Goal: Information Seeking & Learning: Learn about a topic

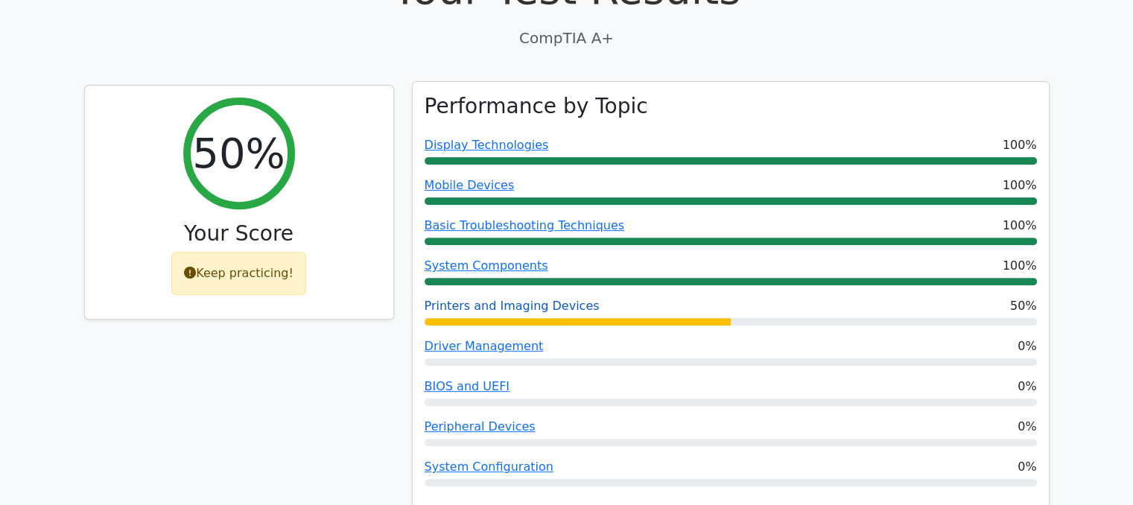
click at [562, 299] on link "Printers and Imaging Devices" at bounding box center [512, 306] width 175 height 14
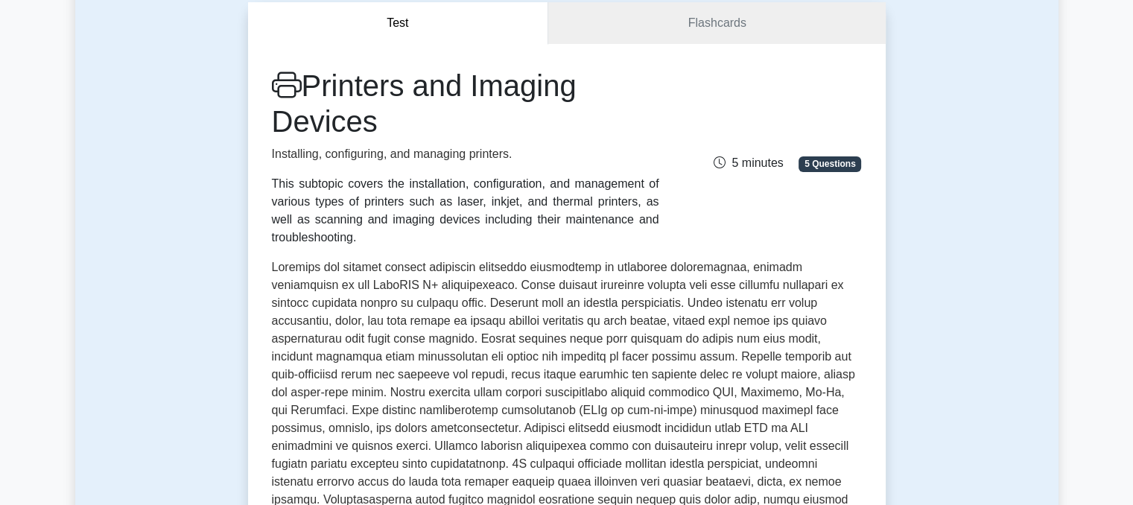
scroll to position [142, 0]
click at [781, 25] on link "Flashcards" at bounding box center [716, 25] width 337 height 42
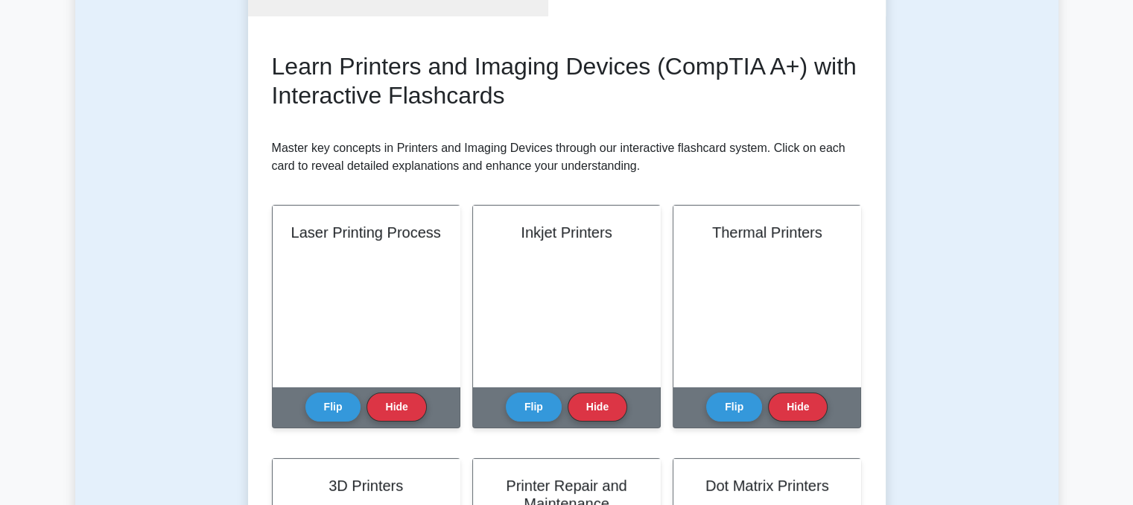
scroll to position [171, 0]
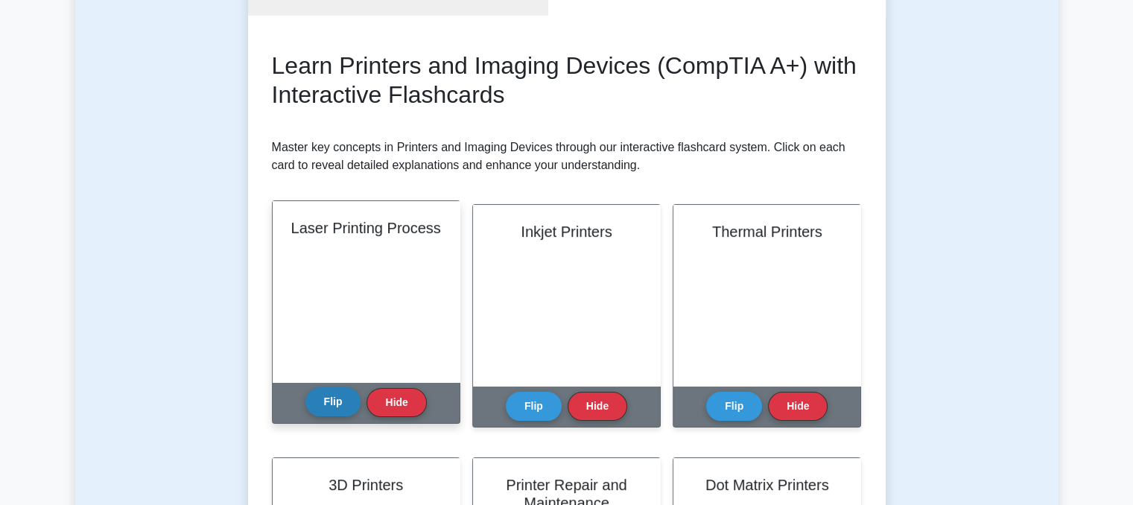
click at [337, 412] on button "Flip" at bounding box center [333, 401] width 56 height 29
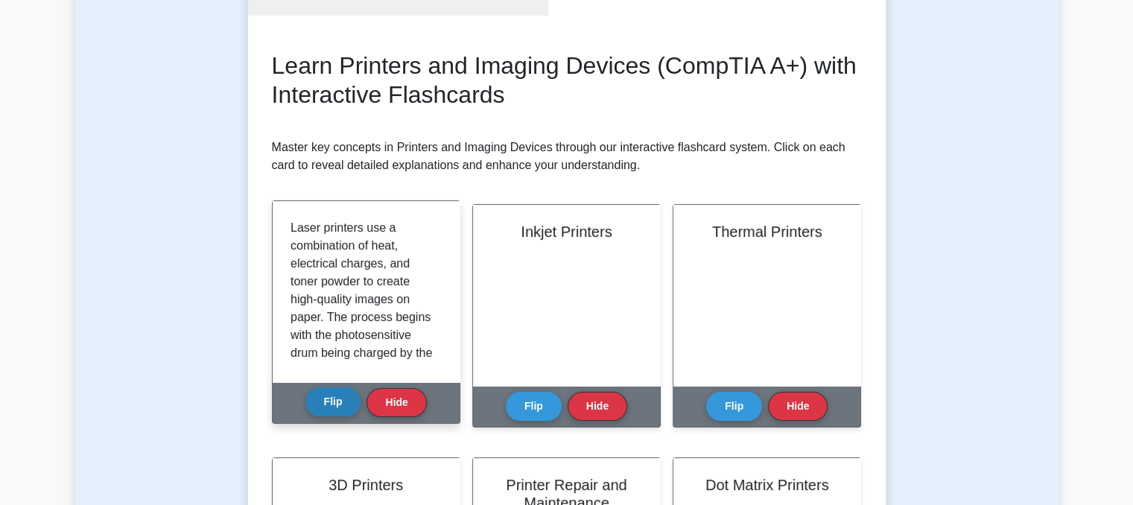
click at [337, 412] on button "Flip" at bounding box center [333, 401] width 56 height 29
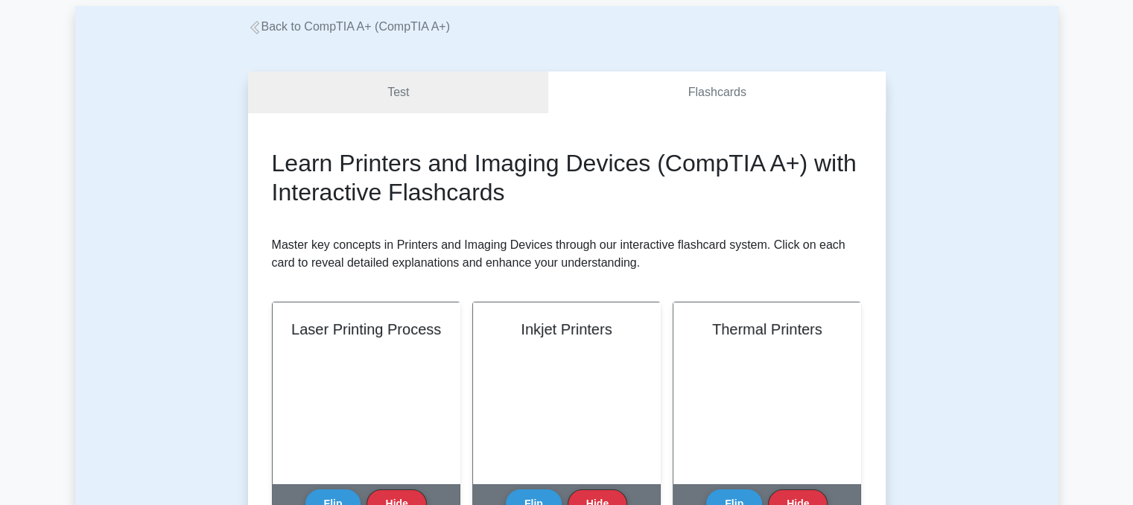
scroll to position [48, 0]
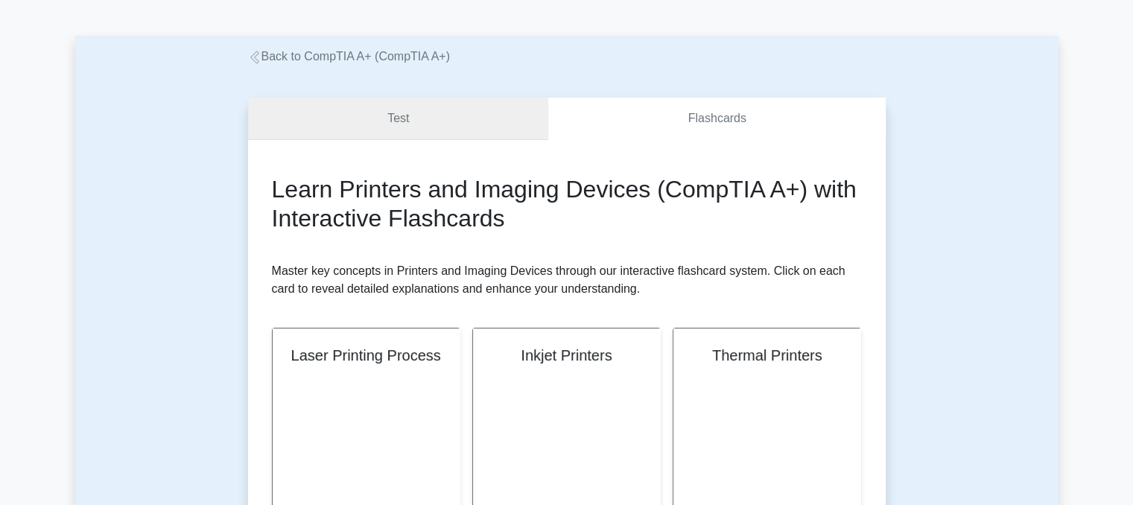
click at [442, 122] on link "Test" at bounding box center [398, 119] width 301 height 42
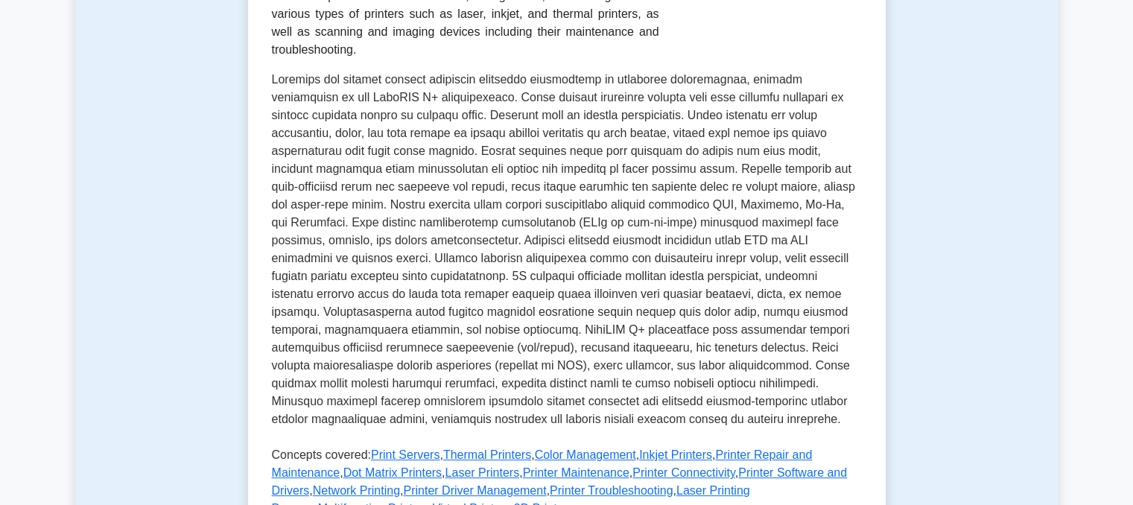
scroll to position [349, 0]
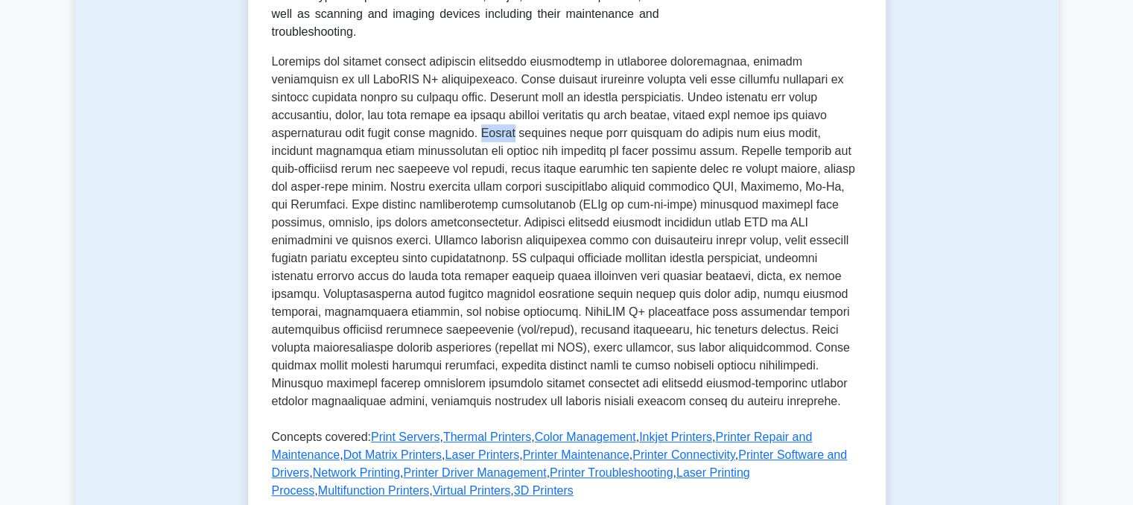
drag, startPoint x: 320, startPoint y: 135, endPoint x: 349, endPoint y: 136, distance: 29.1
click at [349, 136] on p at bounding box center [567, 235] width 590 height 364
drag, startPoint x: 489, startPoint y: 153, endPoint x: 577, endPoint y: 158, distance: 87.3
click at [577, 158] on p at bounding box center [567, 235] width 590 height 364
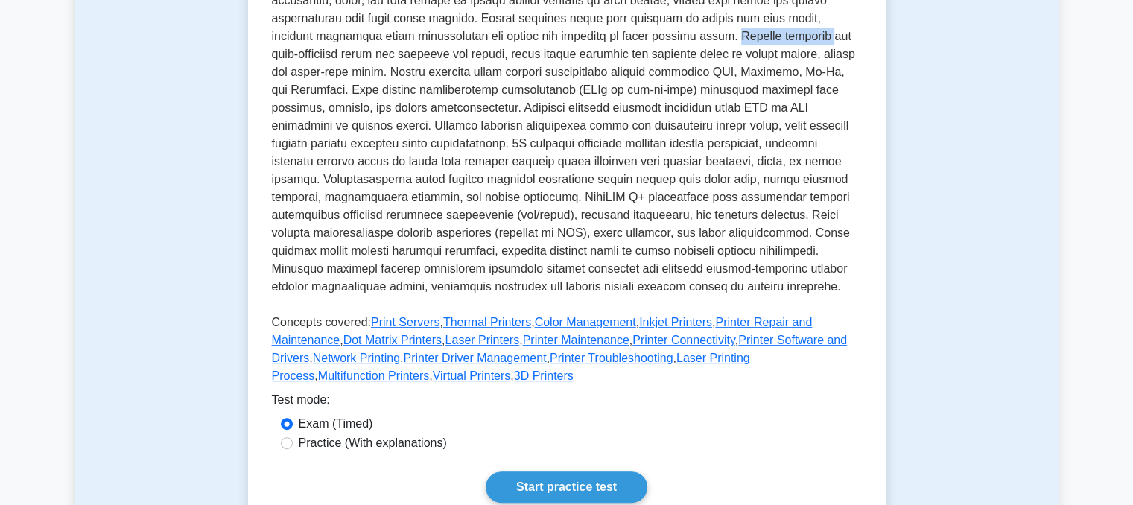
scroll to position [464, 0]
click at [409, 315] on link "Print Servers" at bounding box center [405, 321] width 69 height 13
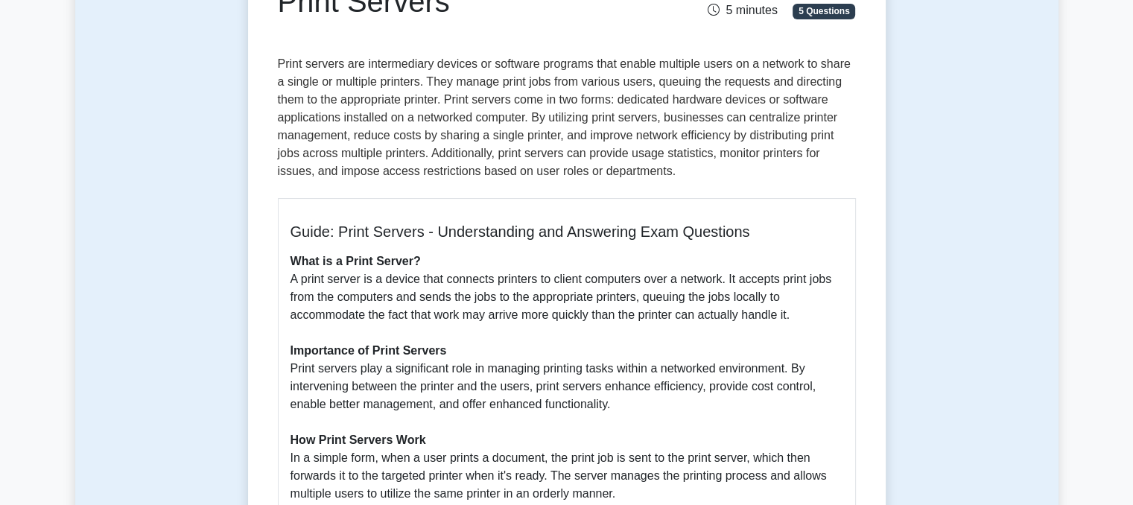
scroll to position [189, 0]
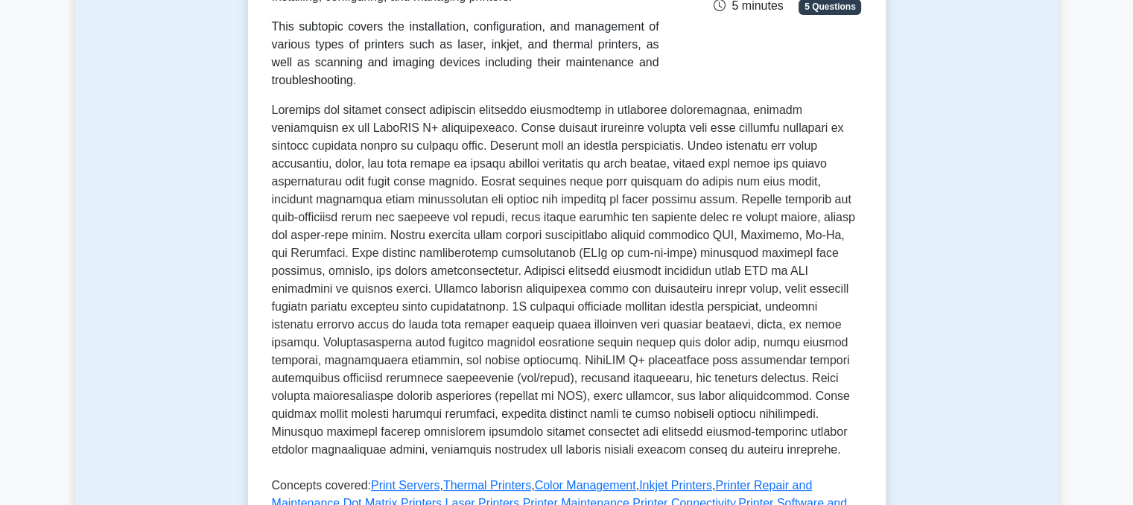
scroll to position [315, 0]
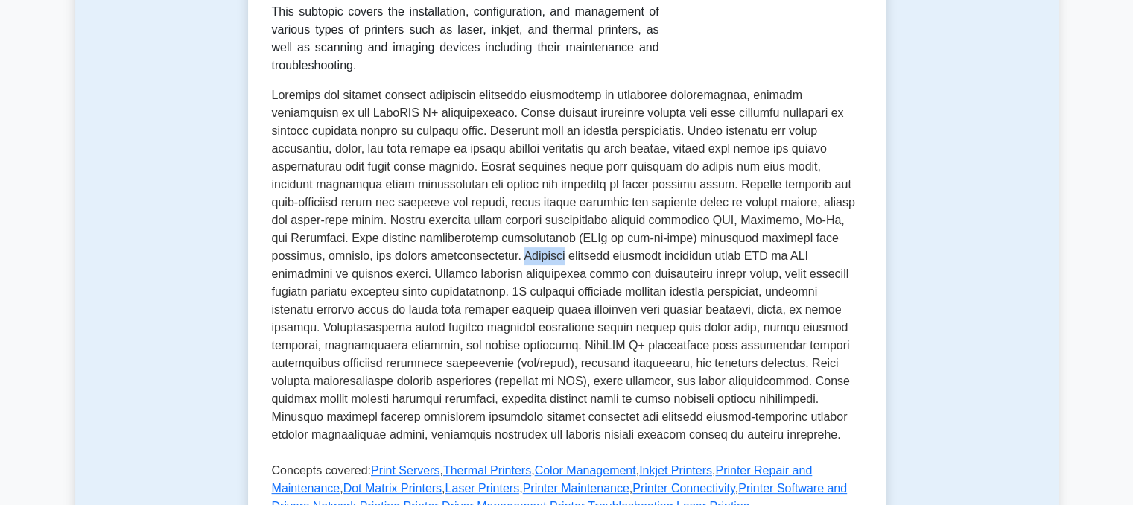
drag, startPoint x: 711, startPoint y: 237, endPoint x: 757, endPoint y: 245, distance: 46.2
click at [757, 245] on p at bounding box center [567, 268] width 590 height 364
drag, startPoint x: 582, startPoint y: 255, endPoint x: 622, endPoint y: 263, distance: 40.2
click at [622, 263] on p at bounding box center [567, 268] width 590 height 364
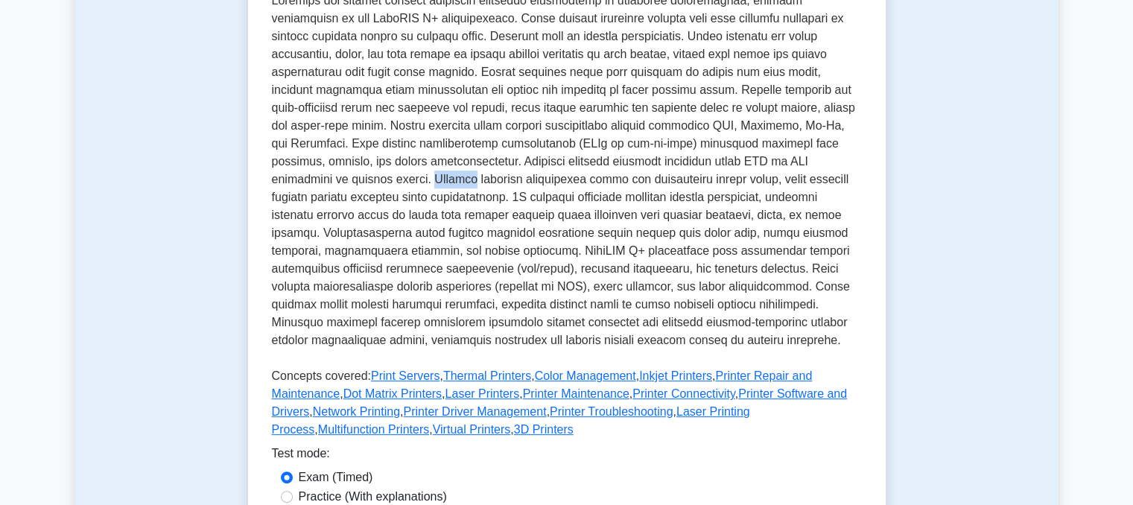
scroll to position [416, 0]
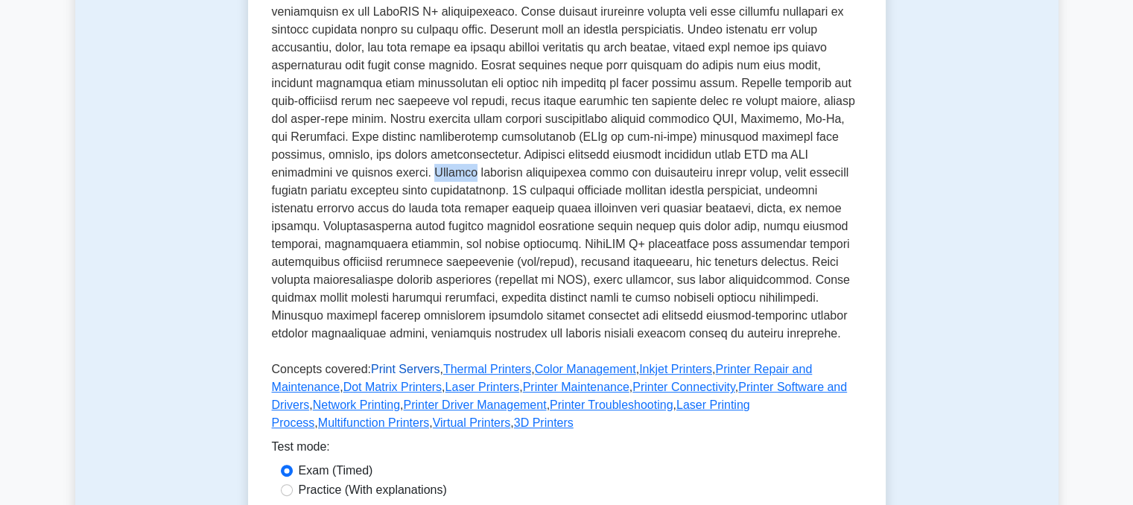
click at [382, 363] on link "Print Servers" at bounding box center [405, 369] width 69 height 13
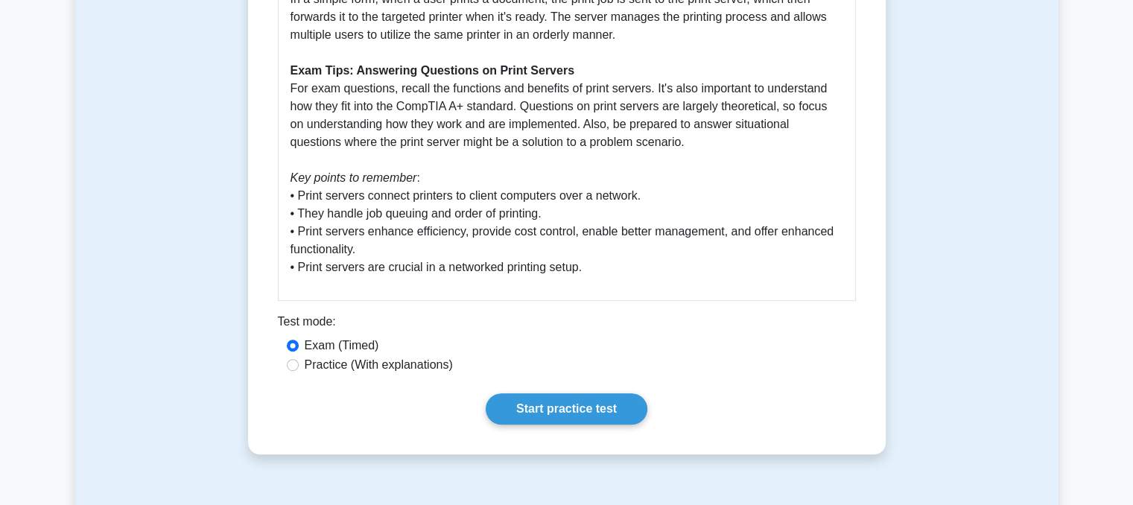
scroll to position [673, 0]
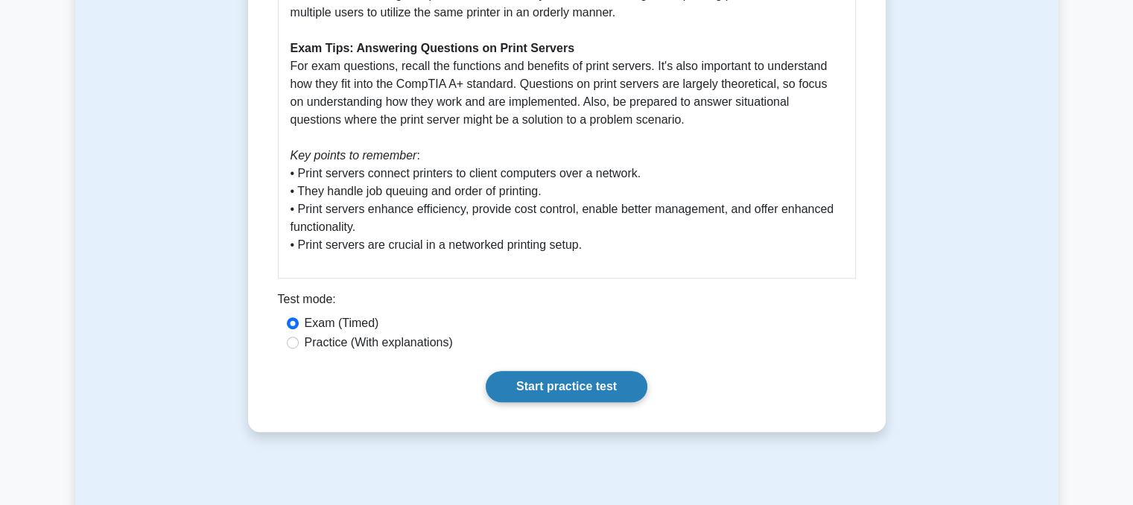
click at [613, 380] on link "Start practice test" at bounding box center [567, 386] width 162 height 31
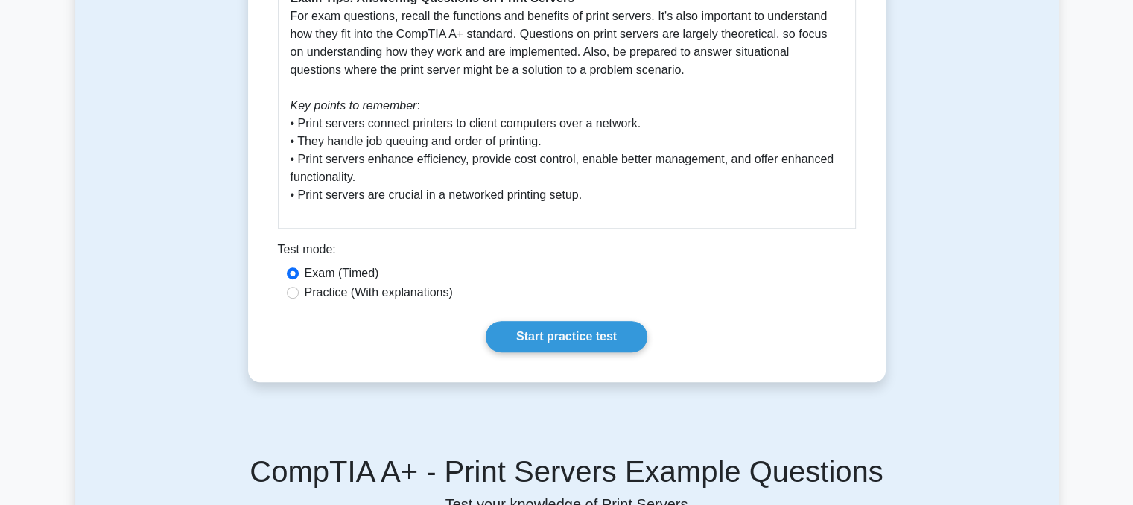
scroll to position [723, 0]
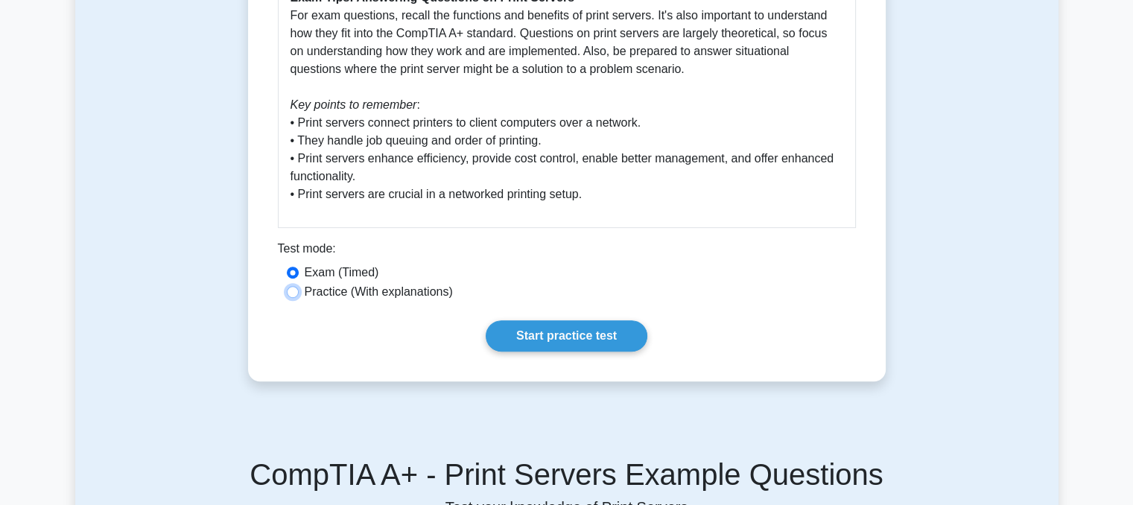
click at [294, 290] on input "Practice (With explanations)" at bounding box center [293, 292] width 12 height 12
radio input "true"
click at [524, 346] on link "Start practice test" at bounding box center [567, 335] width 162 height 31
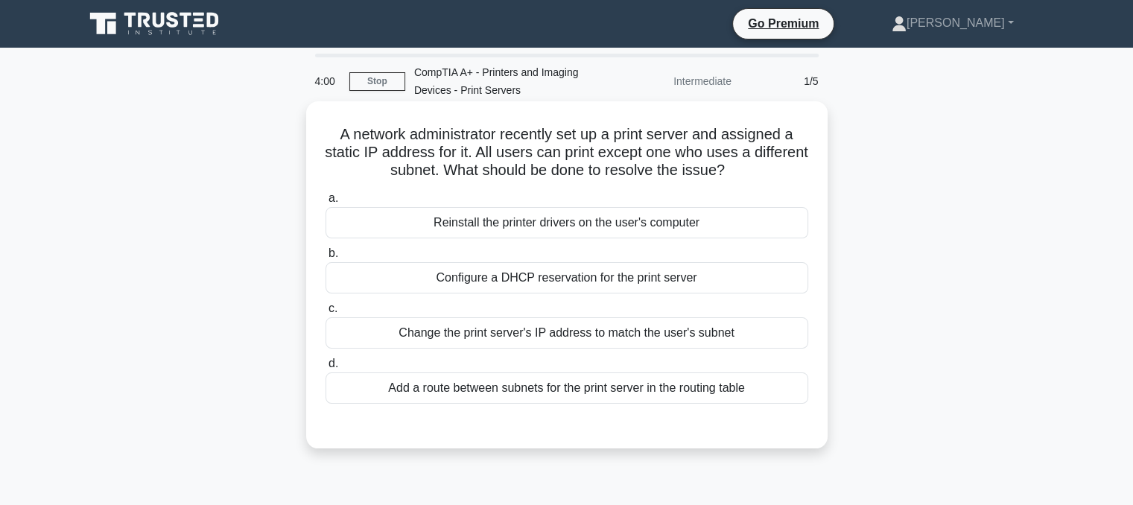
click at [649, 230] on div "Reinstall the printer drivers on the user's computer" at bounding box center [567, 222] width 483 height 31
click at [326, 203] on input "a. Reinstall the printer drivers on the user's computer" at bounding box center [326, 199] width 0 height 10
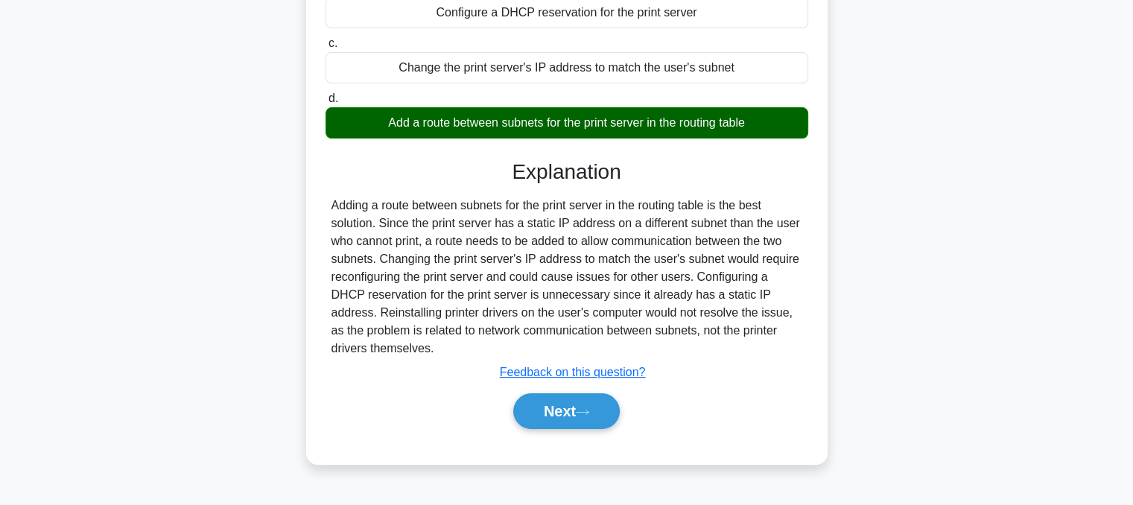
scroll to position [276, 0]
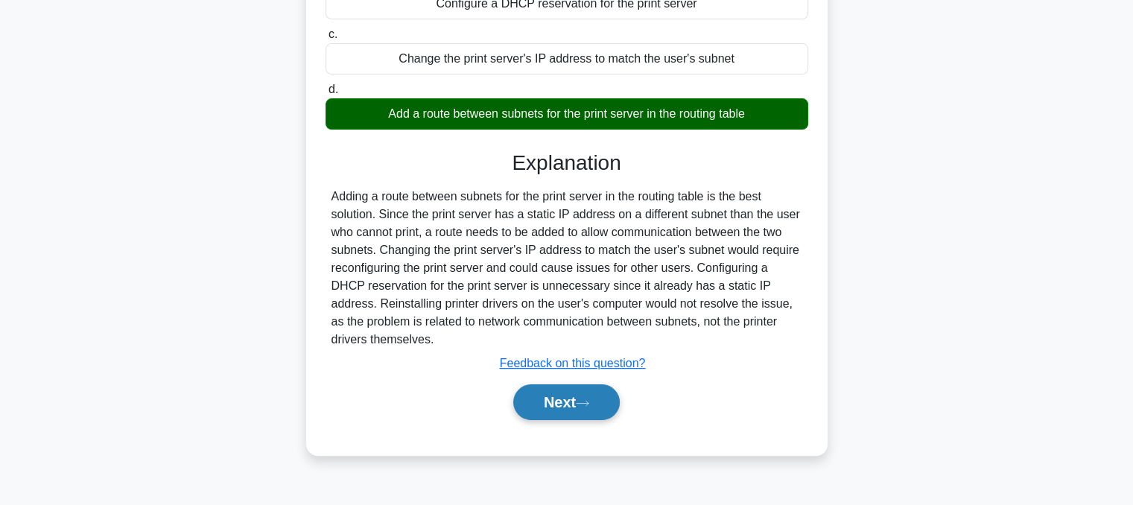
click at [575, 393] on button "Next" at bounding box center [566, 402] width 107 height 36
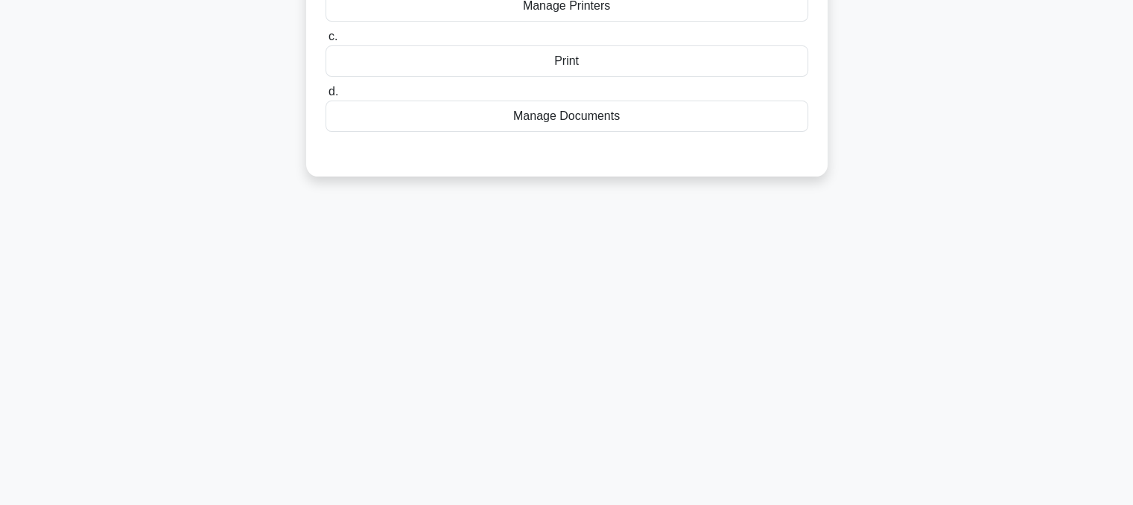
scroll to position [0, 0]
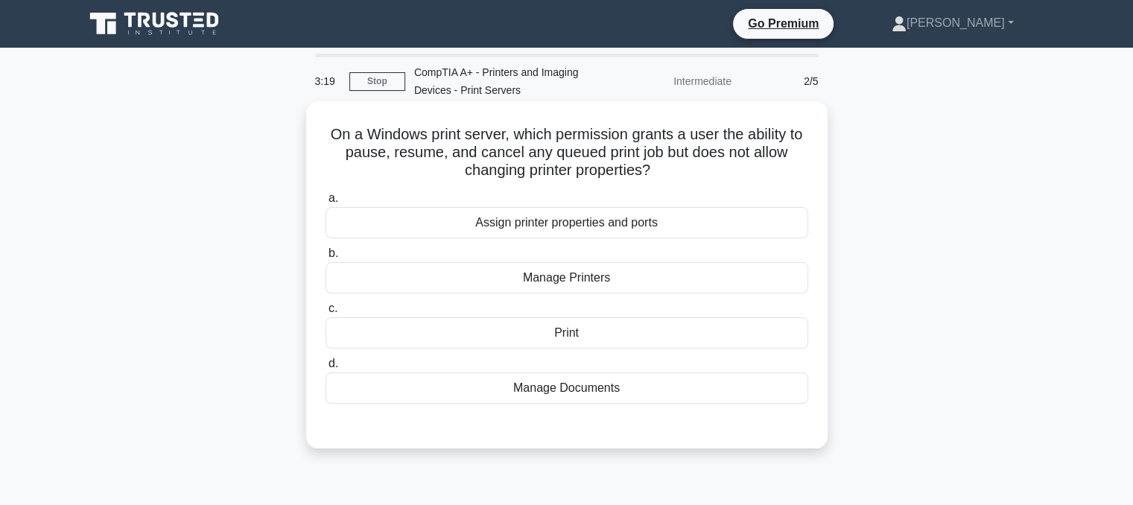
click at [708, 227] on div "Assign printer properties and ports" at bounding box center [567, 222] width 483 height 31
click at [326, 203] on input "a. Assign printer properties and ports" at bounding box center [326, 199] width 0 height 10
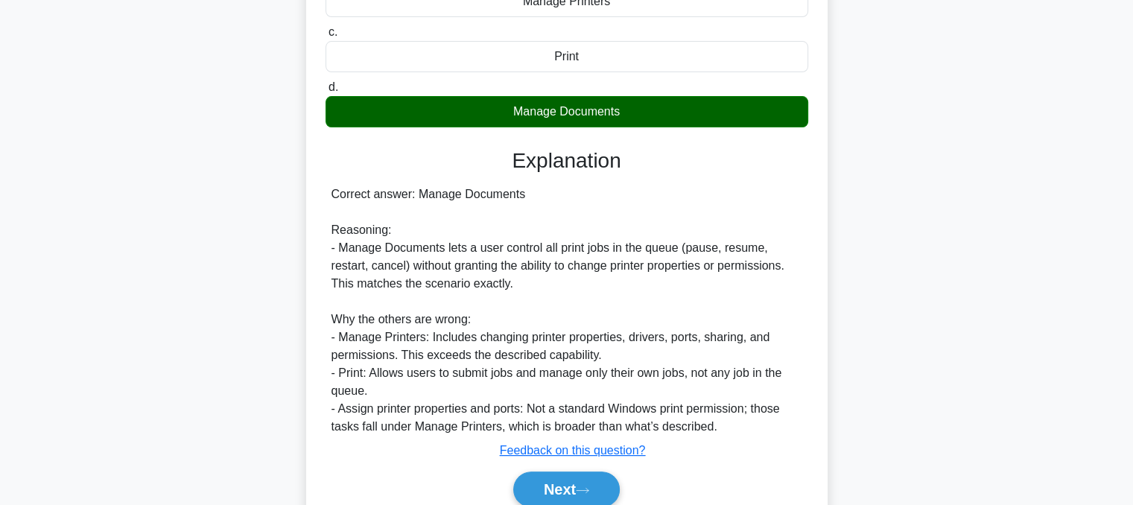
scroll to position [314, 0]
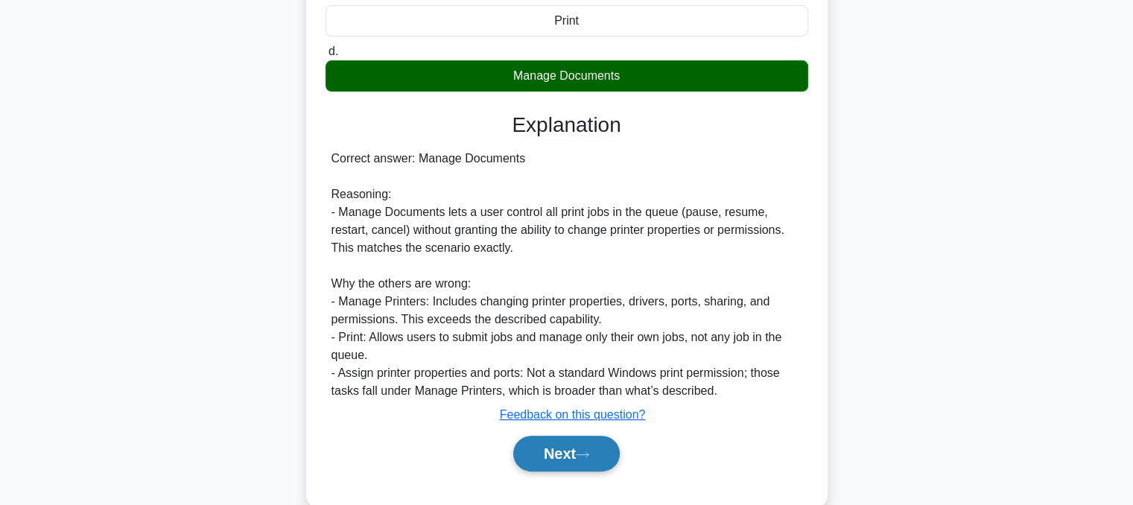
click at [618, 441] on button "Next" at bounding box center [566, 454] width 107 height 36
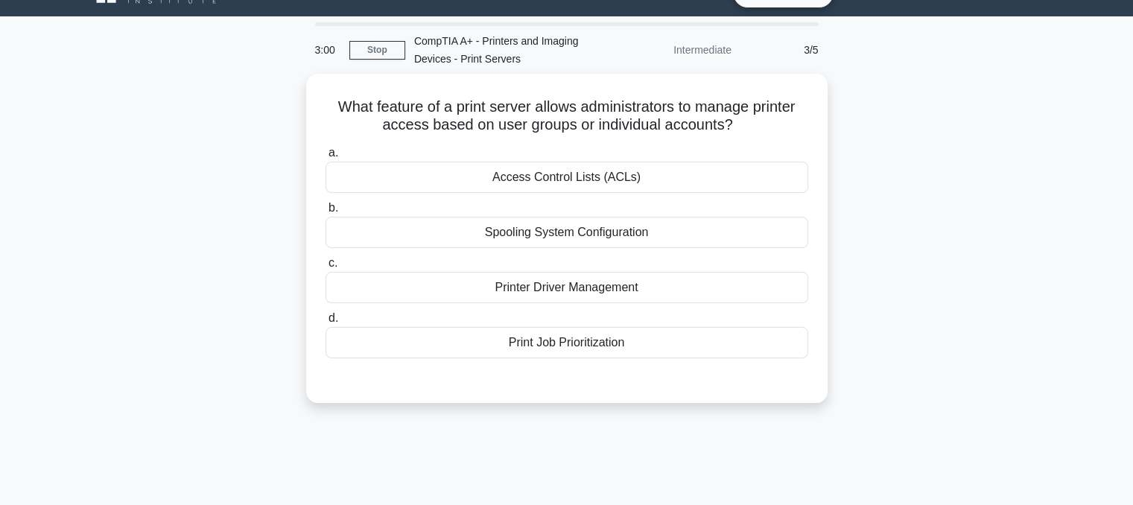
scroll to position [27, 0]
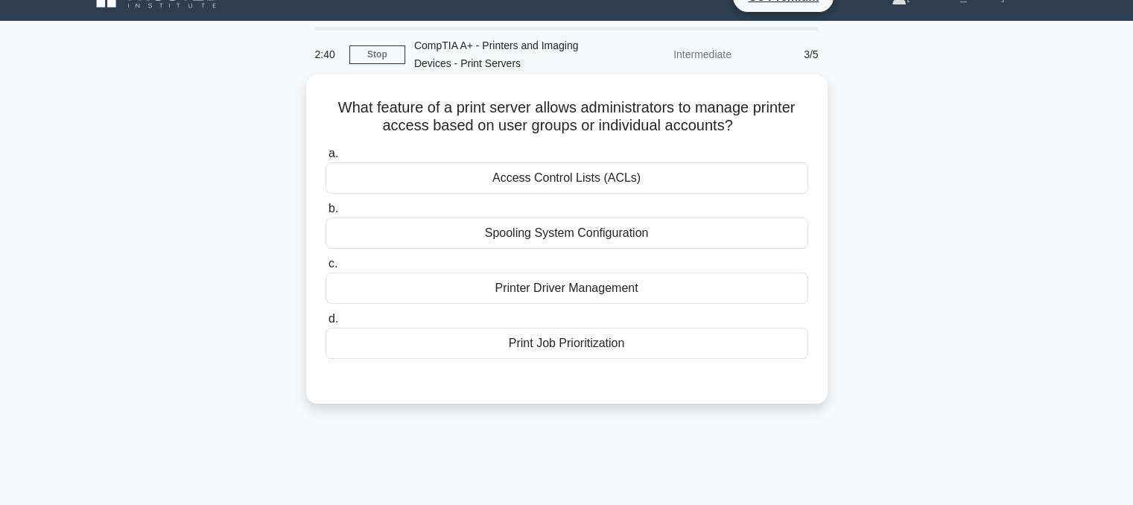
click at [667, 295] on div "Printer Driver Management" at bounding box center [567, 288] width 483 height 31
click at [326, 269] on input "c. Printer Driver Management" at bounding box center [326, 264] width 0 height 10
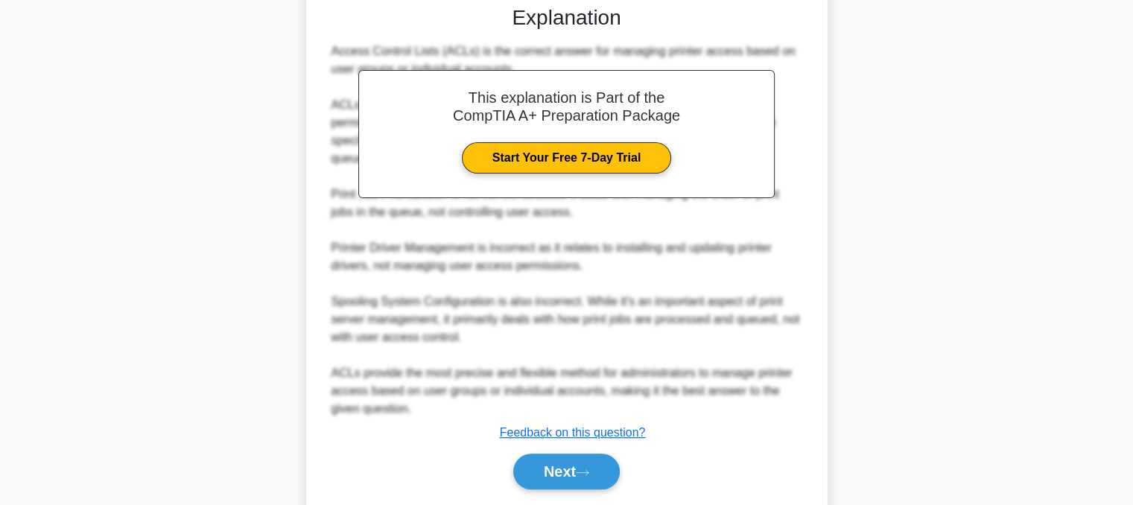
scroll to position [450, 0]
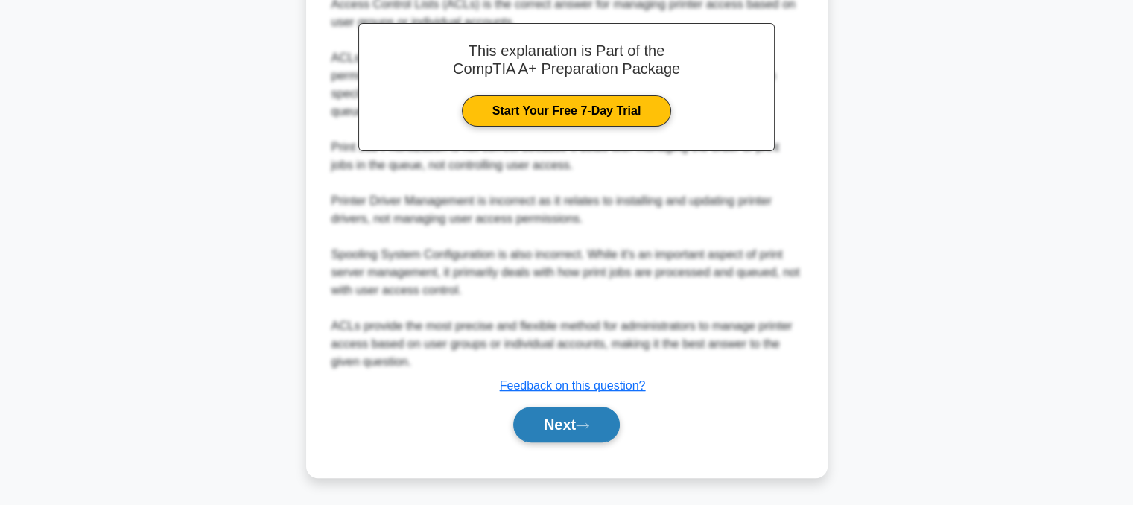
click at [554, 433] on button "Next" at bounding box center [566, 425] width 107 height 36
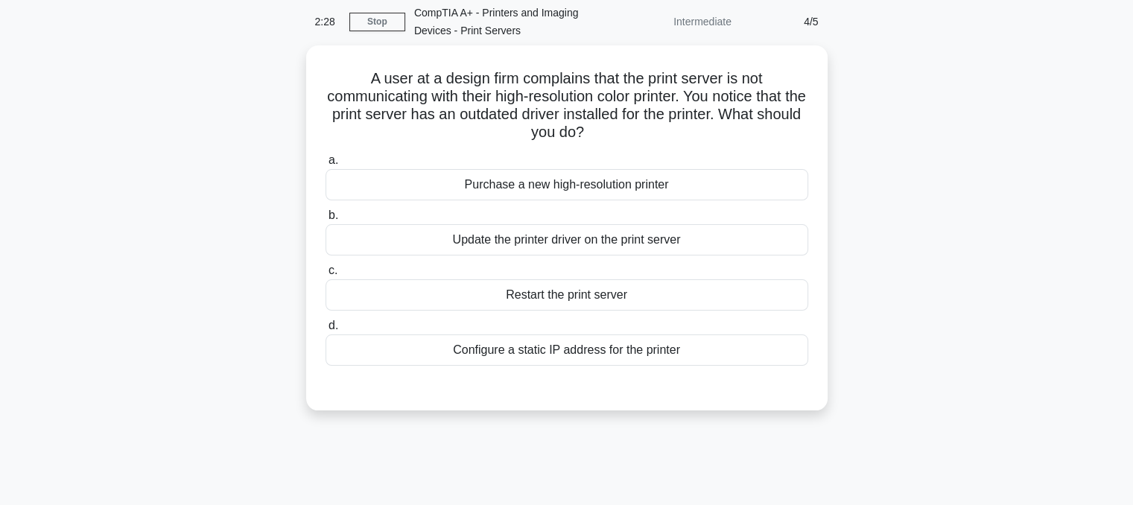
scroll to position [57, 0]
click at [739, 238] on div "Update the printer driver on the print server" at bounding box center [567, 238] width 483 height 31
click at [326, 219] on input "b. Update the printer driver on the print server" at bounding box center [326, 214] width 0 height 10
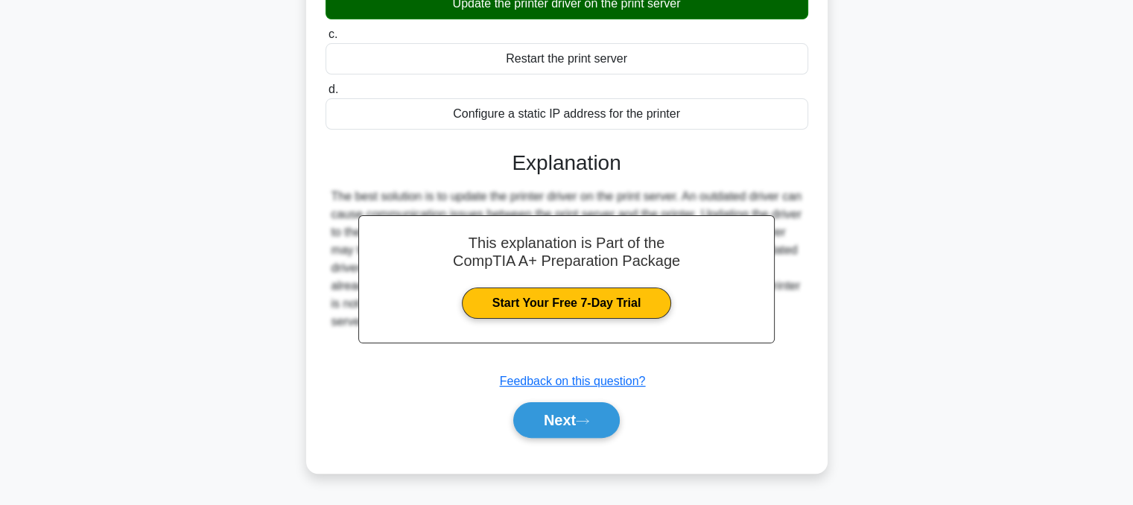
scroll to position [300, 0]
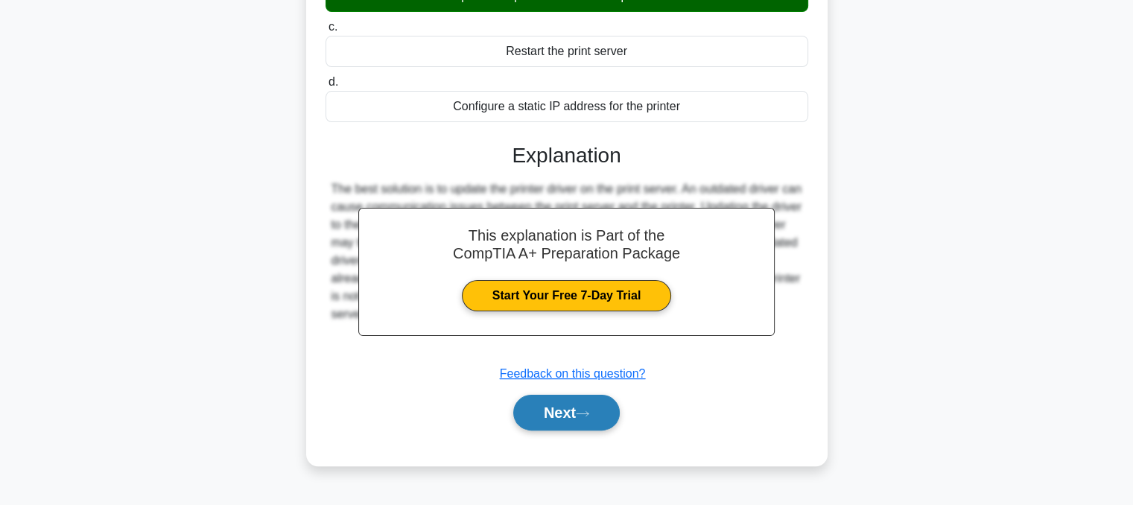
click at [611, 412] on button "Next" at bounding box center [566, 413] width 107 height 36
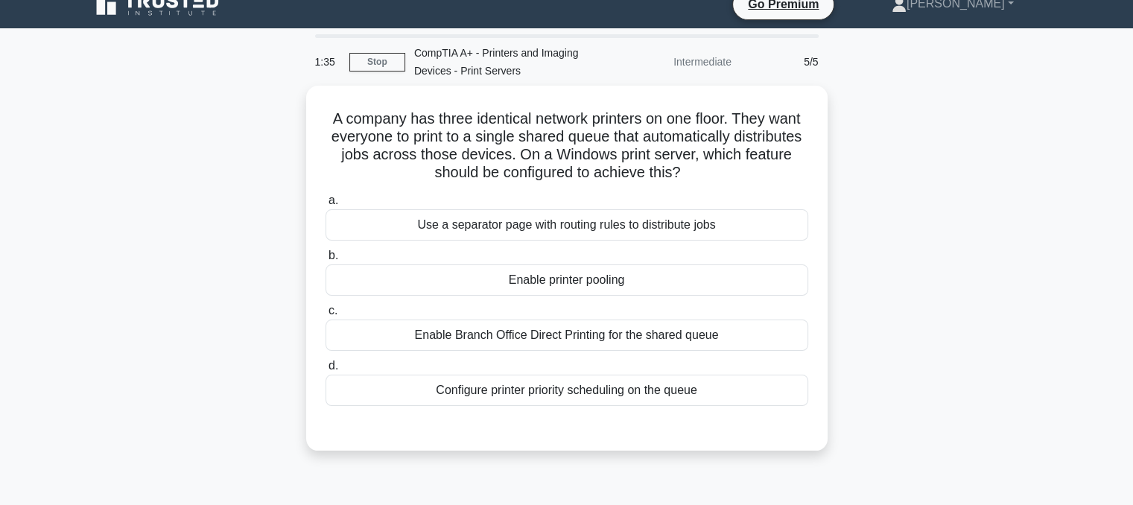
scroll to position [18, 0]
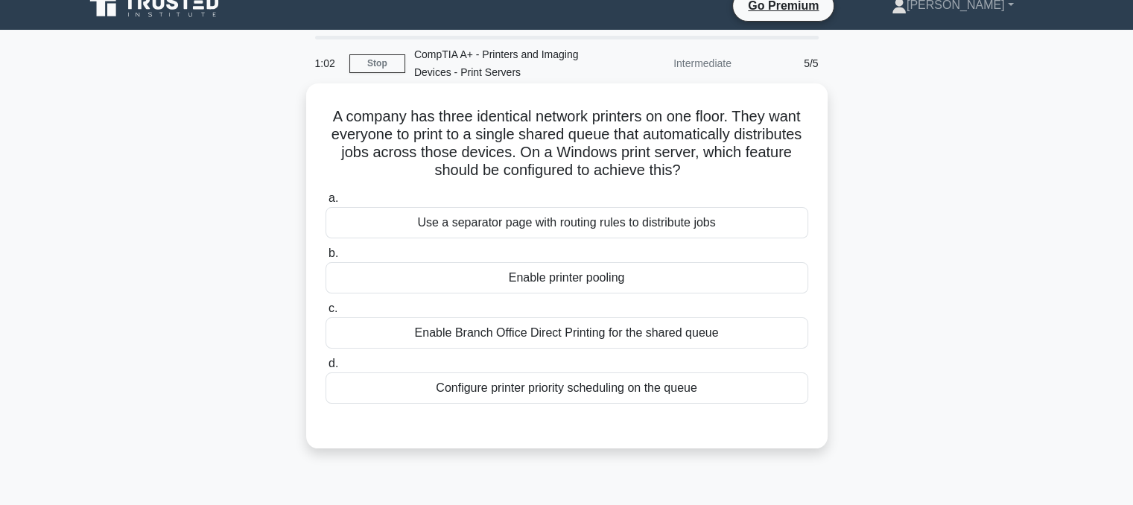
click at [615, 388] on div "Configure printer priority scheduling on the queue" at bounding box center [567, 387] width 483 height 31
click at [326, 369] on input "d. Configure printer priority scheduling on the queue" at bounding box center [326, 364] width 0 height 10
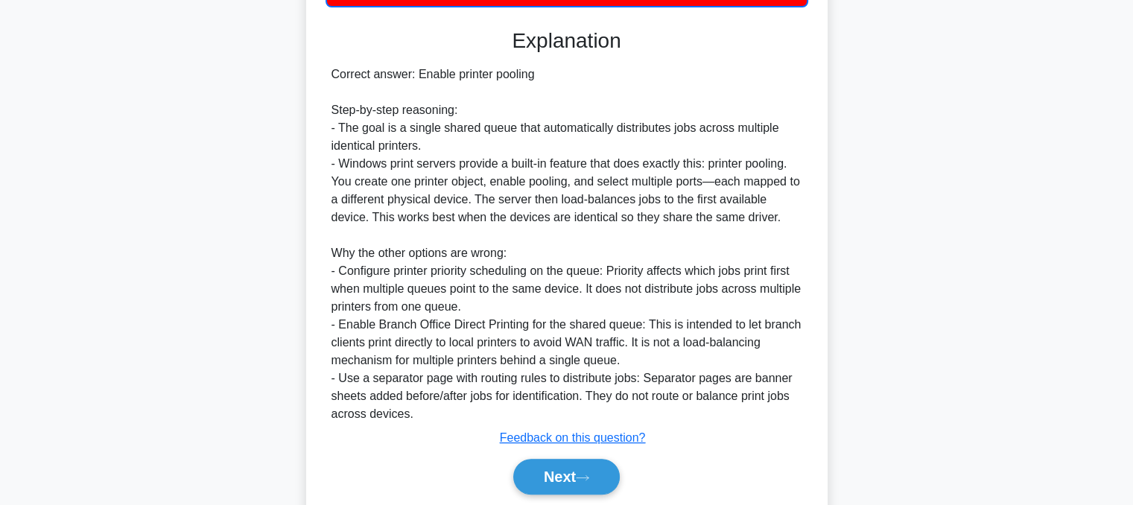
scroll to position [468, 0]
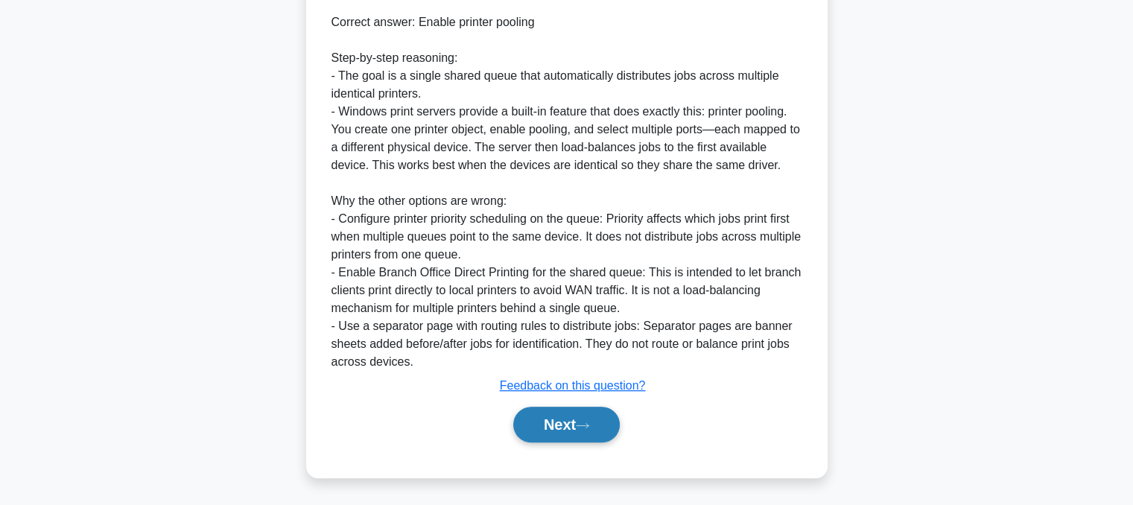
click at [587, 410] on button "Next" at bounding box center [566, 425] width 107 height 36
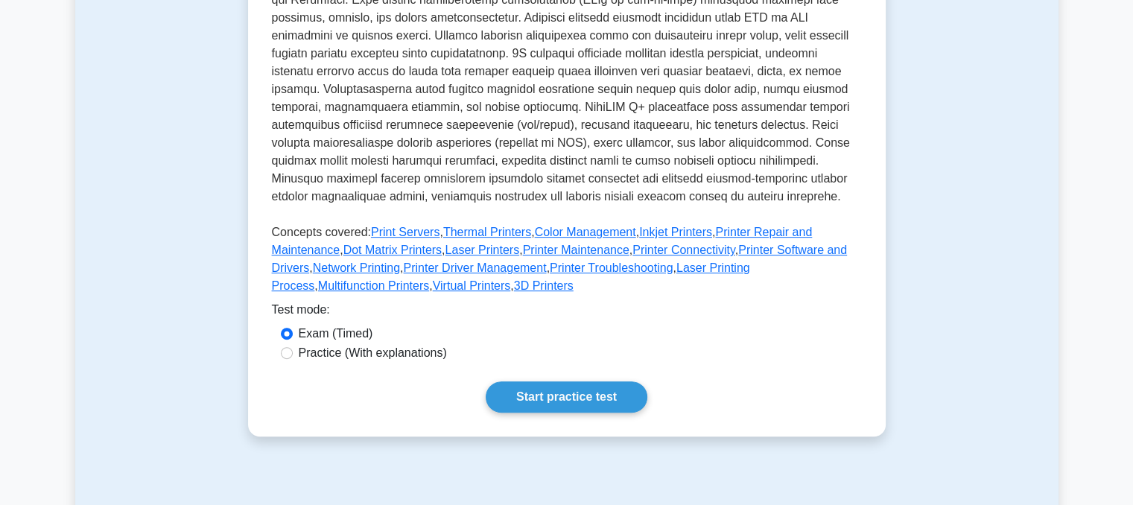
scroll to position [531, 0]
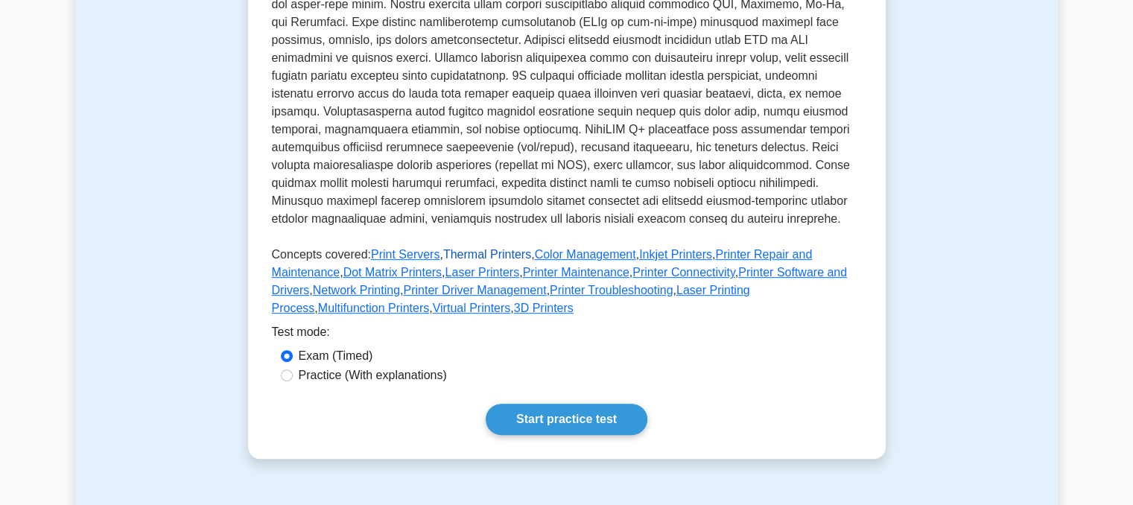
click at [480, 248] on link "Thermal Printers" at bounding box center [487, 254] width 88 height 13
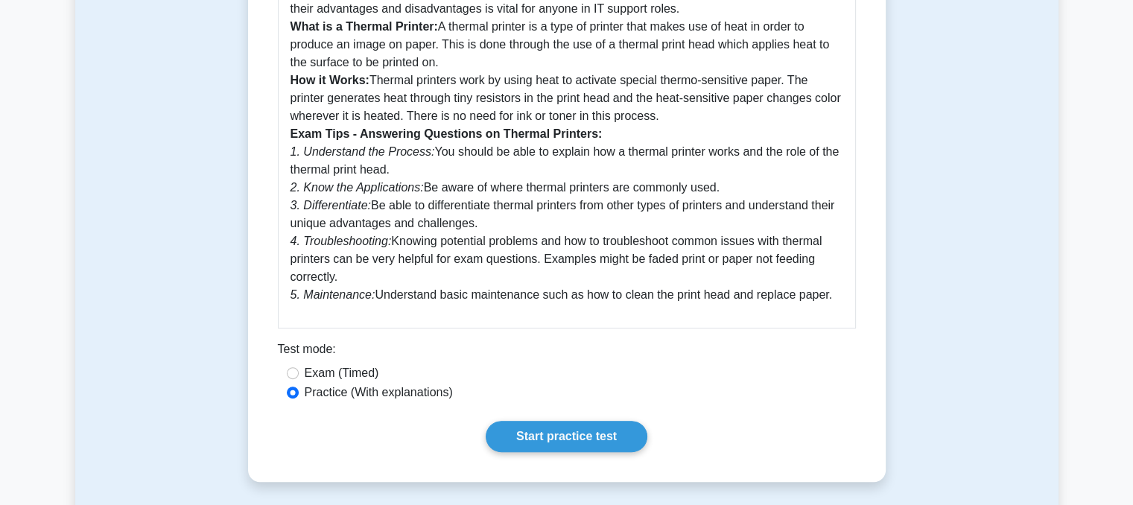
scroll to position [474, 0]
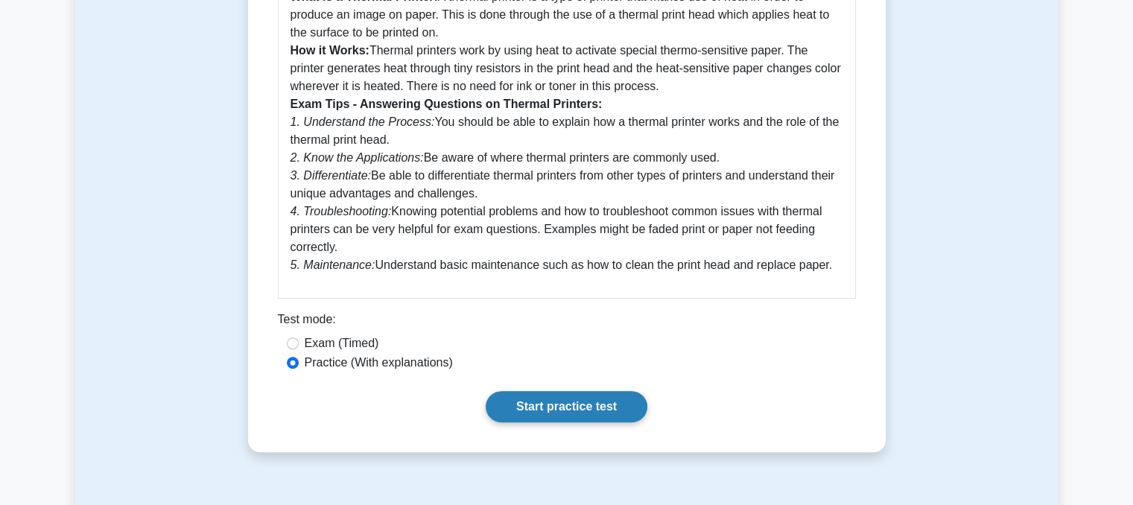
click at [540, 409] on link "Start practice test" at bounding box center [567, 406] width 162 height 31
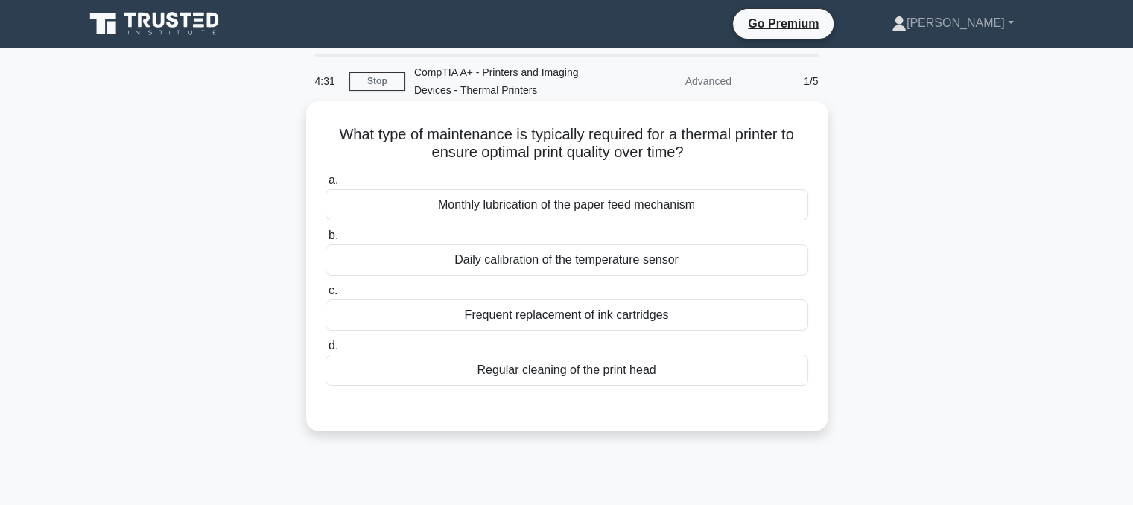
click at [608, 364] on div "Regular cleaning of the print head" at bounding box center [567, 370] width 483 height 31
click at [326, 351] on input "d. Regular cleaning of the print head" at bounding box center [326, 346] width 0 height 10
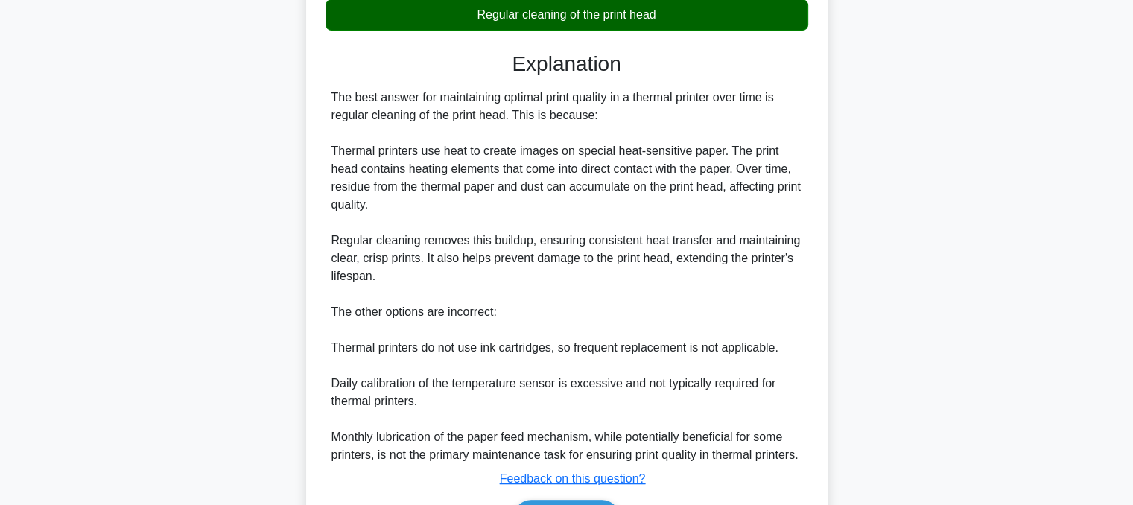
scroll to position [386, 0]
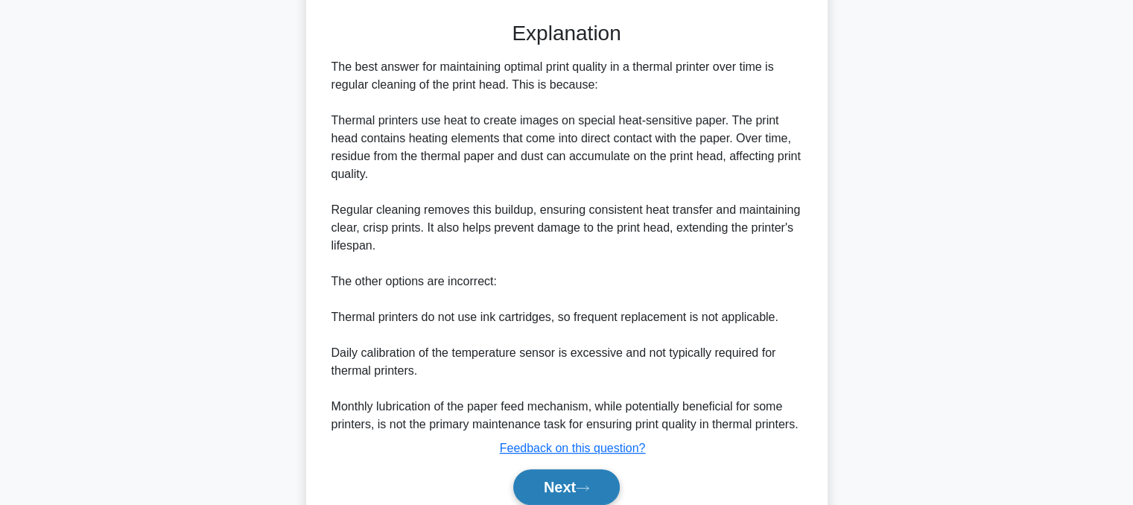
click at [598, 469] on button "Next" at bounding box center [566, 487] width 107 height 36
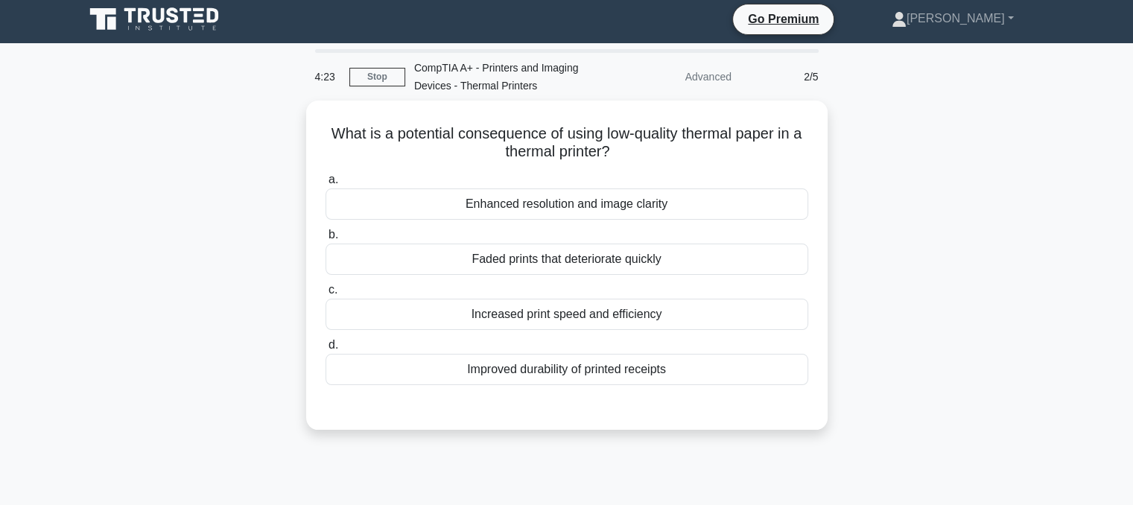
scroll to position [0, 0]
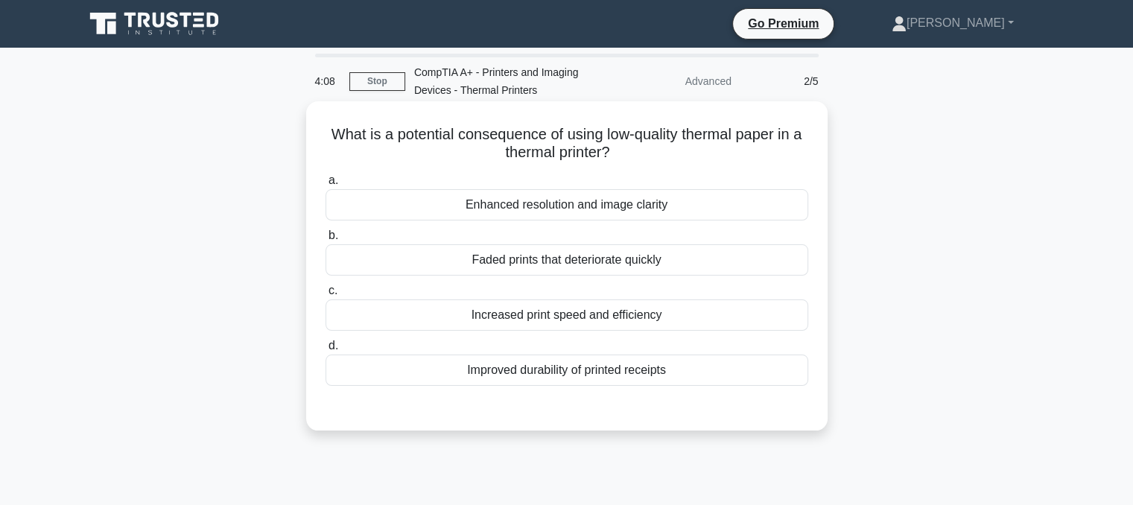
click at [614, 263] on div "Faded prints that deteriorate quickly" at bounding box center [567, 259] width 483 height 31
click at [326, 241] on input "b. Faded prints that deteriorate quickly" at bounding box center [326, 236] width 0 height 10
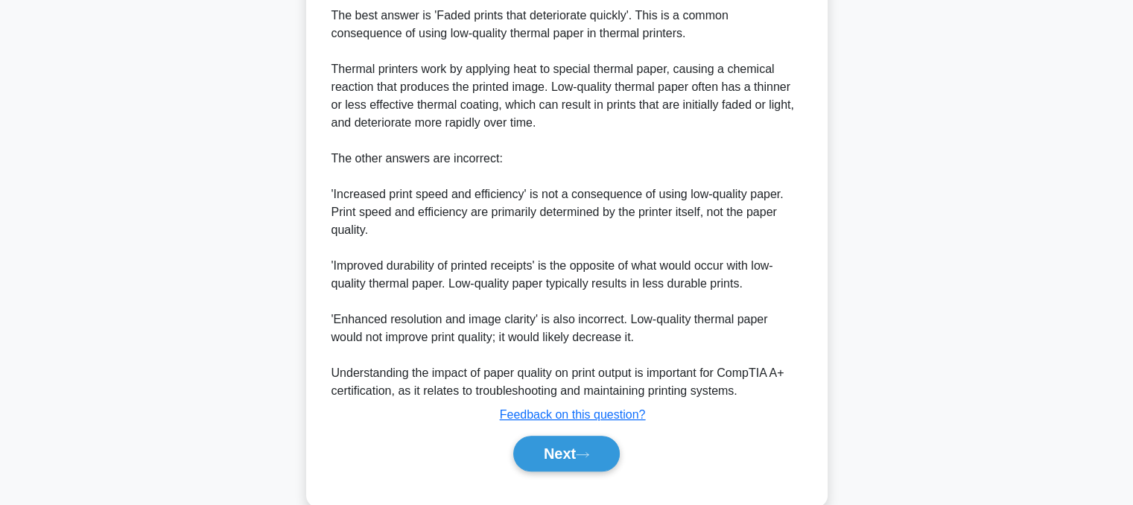
scroll to position [444, 0]
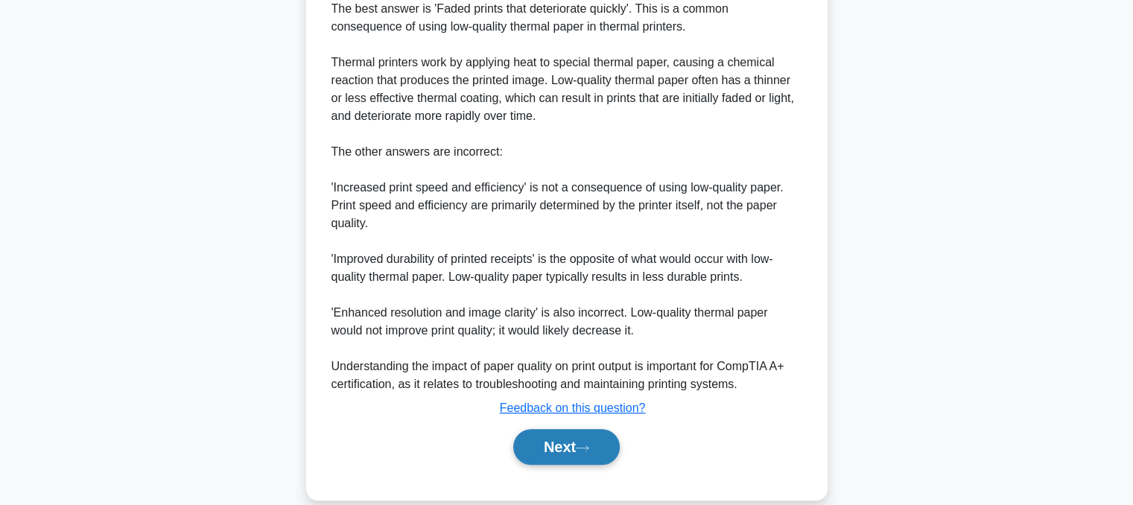
click at [605, 447] on button "Next" at bounding box center [566, 447] width 107 height 36
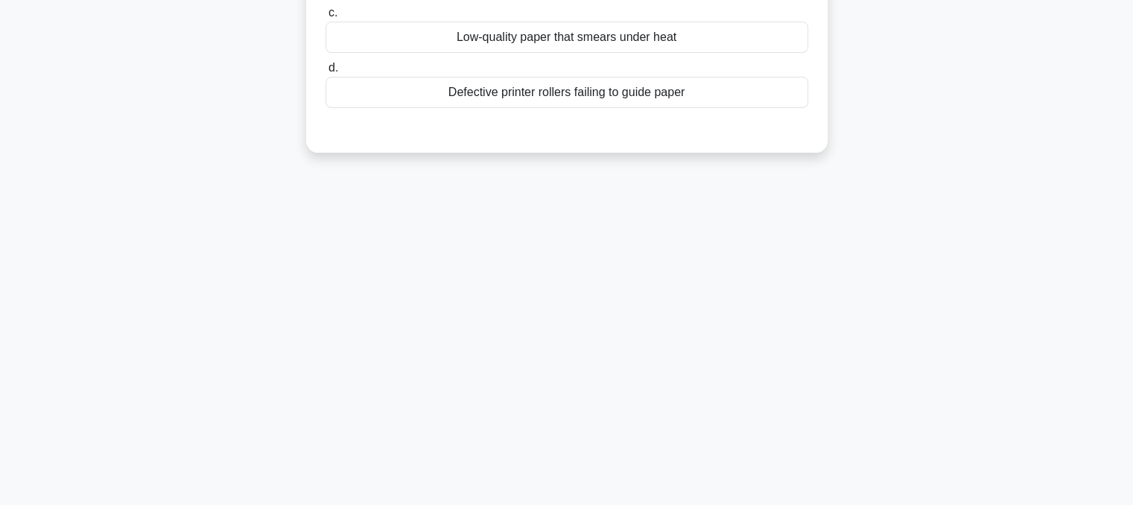
scroll to position [0, 0]
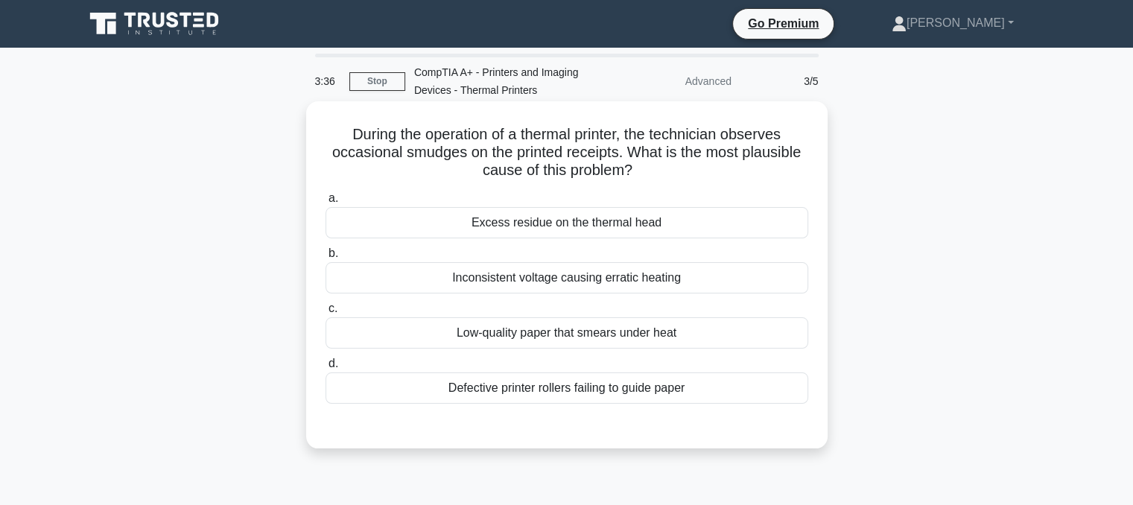
click at [728, 223] on div "Excess residue on the thermal head" at bounding box center [567, 222] width 483 height 31
click at [326, 203] on input "a. Excess residue on the thermal head" at bounding box center [326, 199] width 0 height 10
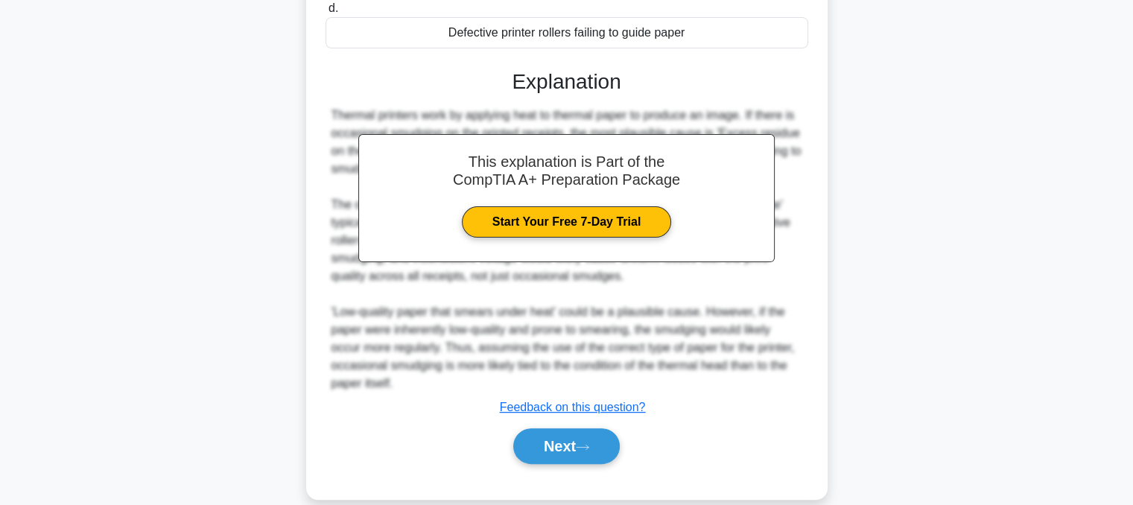
scroll to position [361, 0]
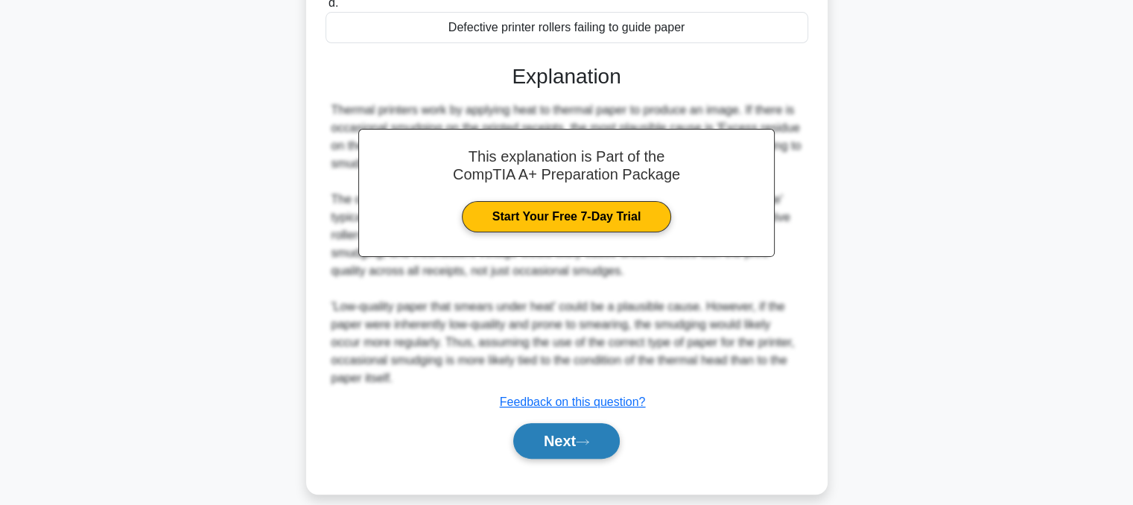
click at [584, 440] on icon at bounding box center [583, 441] width 12 height 4
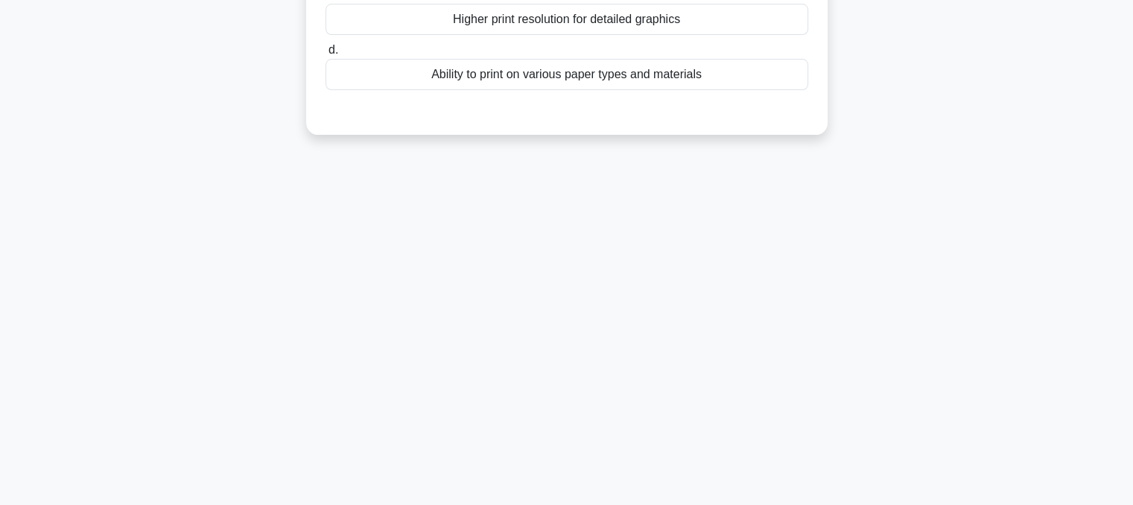
scroll to position [0, 0]
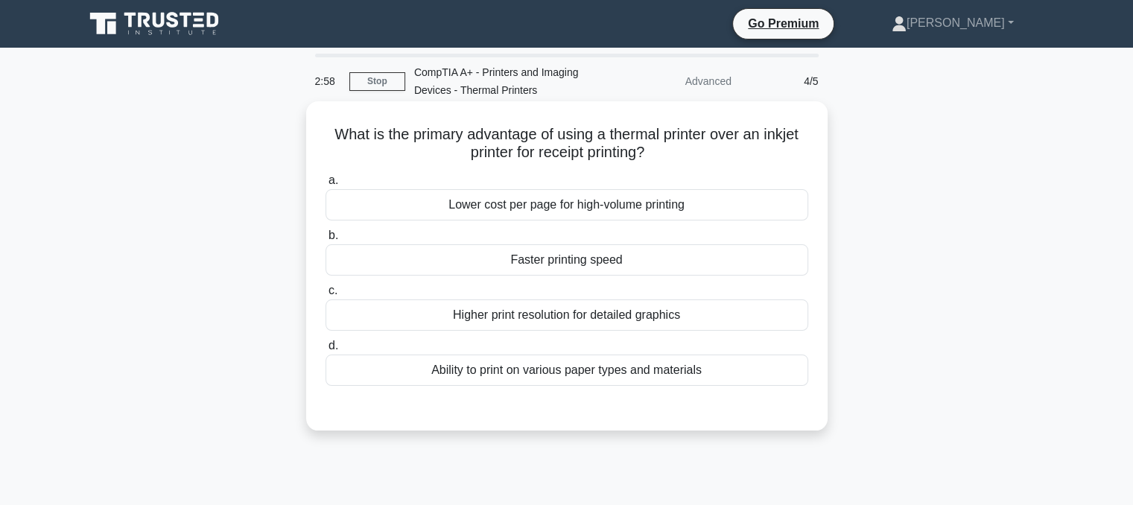
click at [743, 209] on div "Lower cost per page for high-volume printing" at bounding box center [567, 204] width 483 height 31
click at [326, 185] on input "a. Lower cost per page for high-volume printing" at bounding box center [326, 181] width 0 height 10
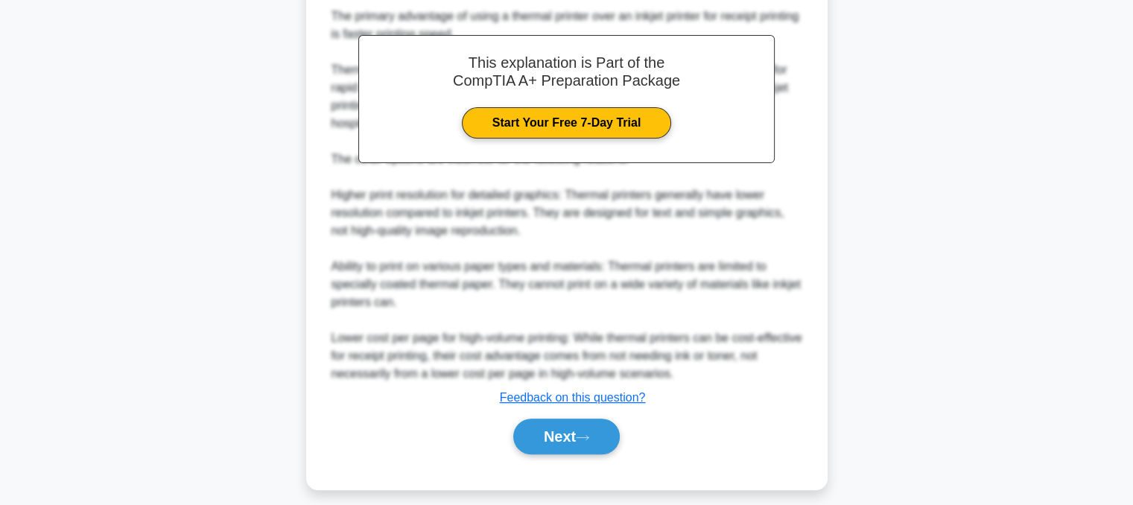
scroll to position [450, 0]
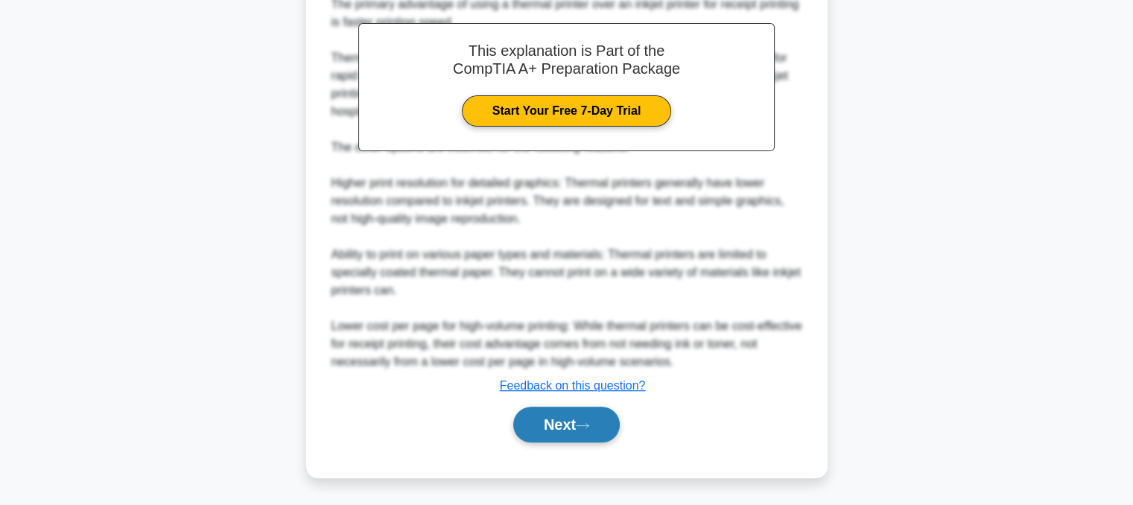
click at [557, 420] on button "Next" at bounding box center [566, 425] width 107 height 36
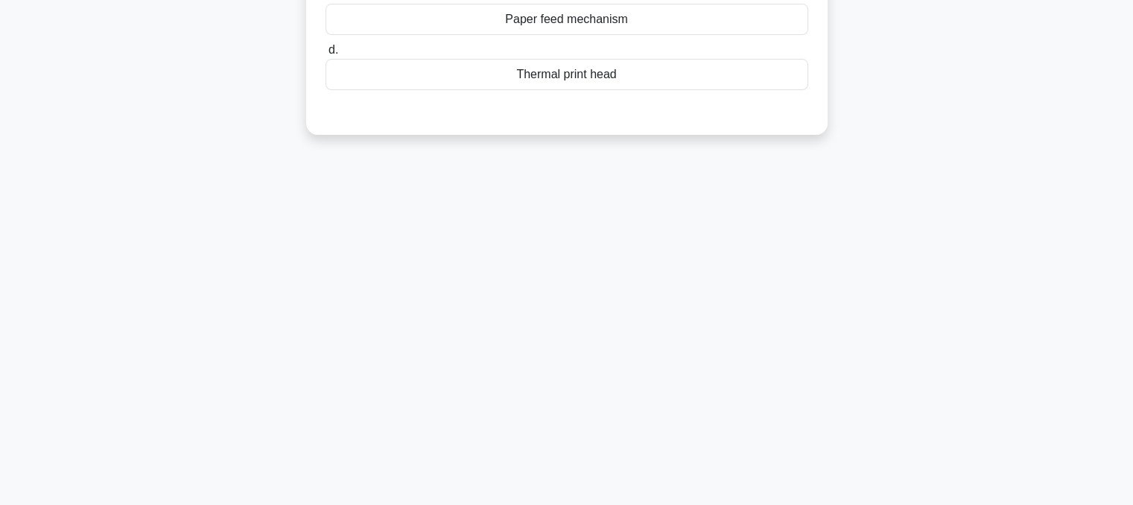
scroll to position [0, 0]
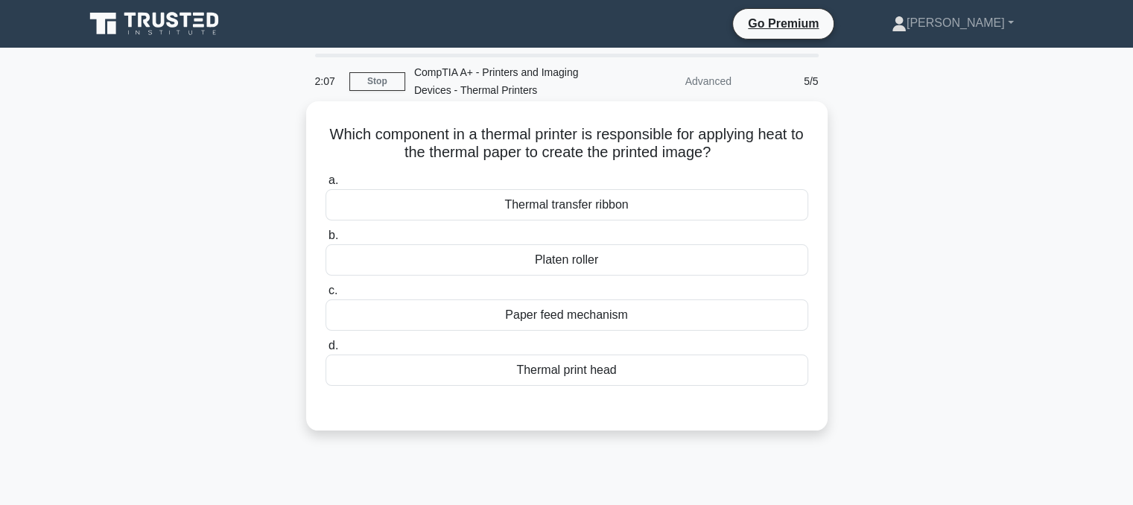
click at [617, 371] on div "Thermal print head" at bounding box center [567, 370] width 483 height 31
click at [326, 351] on input "d. Thermal print head" at bounding box center [326, 346] width 0 height 10
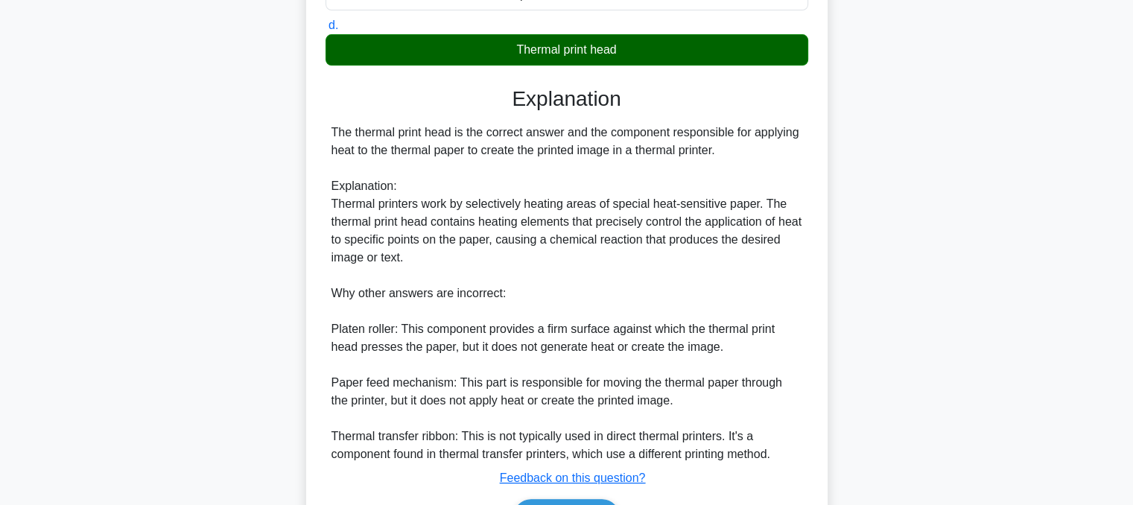
scroll to position [413, 0]
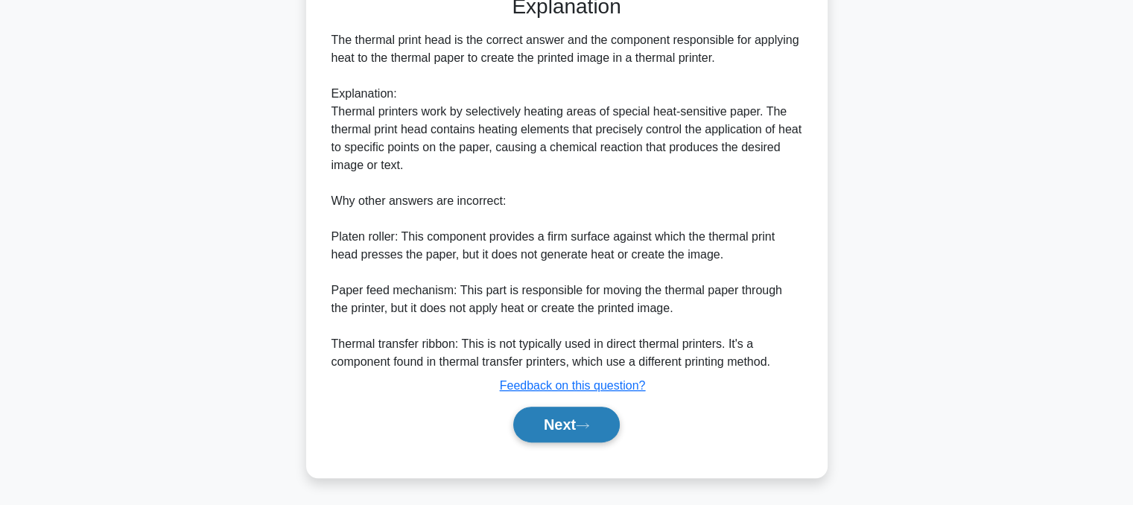
click at [598, 409] on button "Next" at bounding box center [566, 425] width 107 height 36
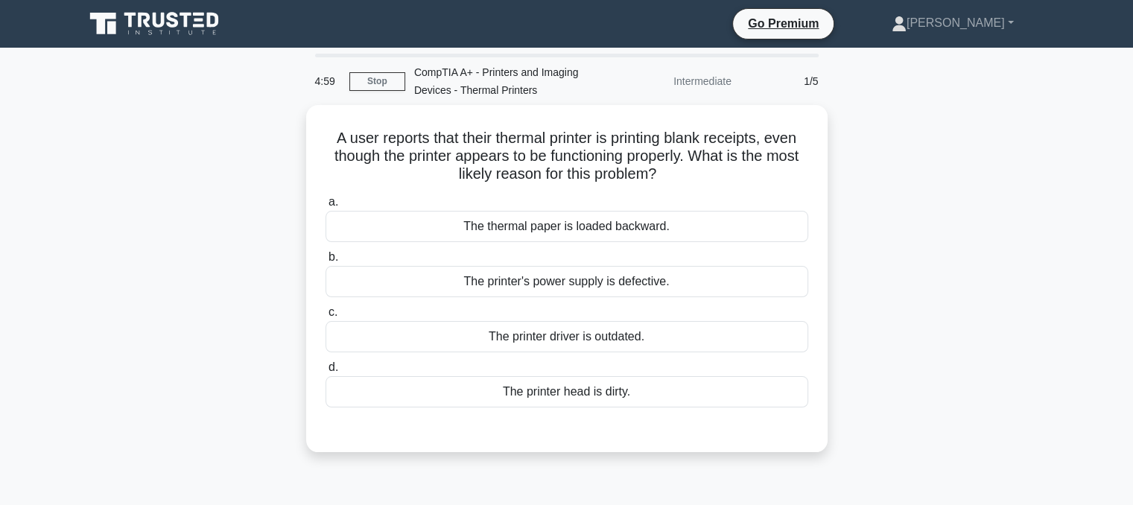
scroll to position [300, 0]
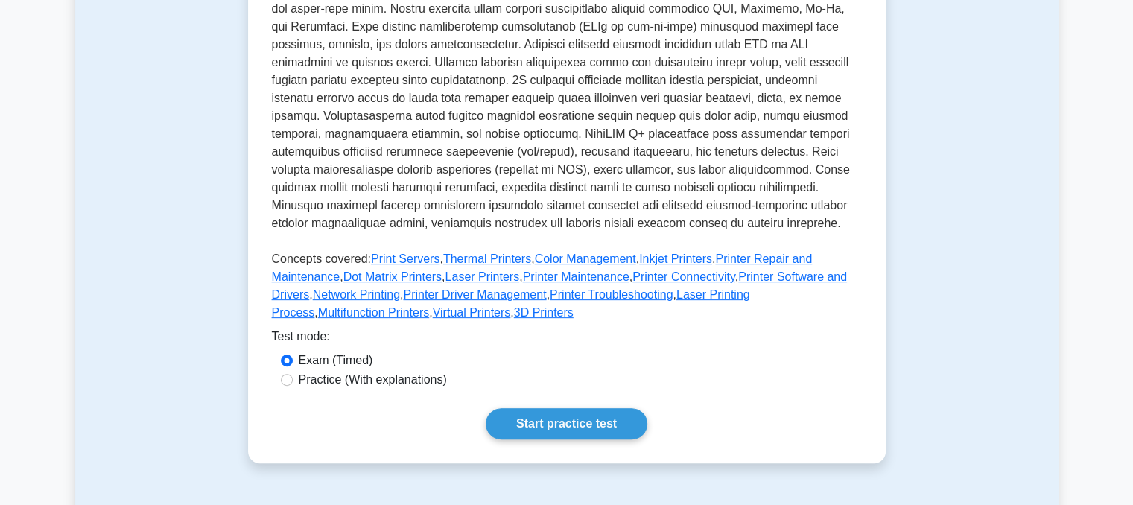
scroll to position [474, 0]
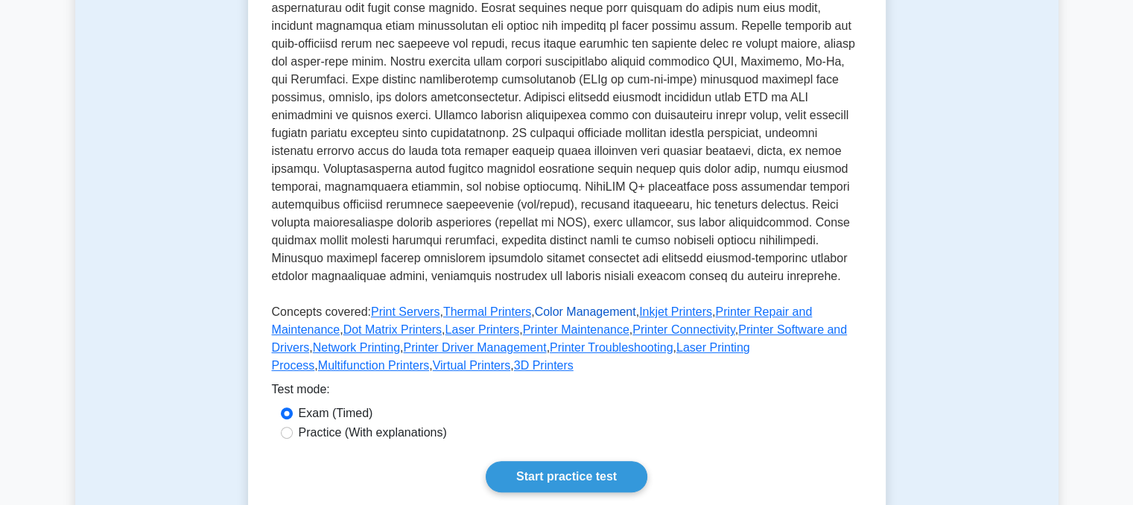
click at [593, 305] on link "Color Management" at bounding box center [585, 311] width 101 height 13
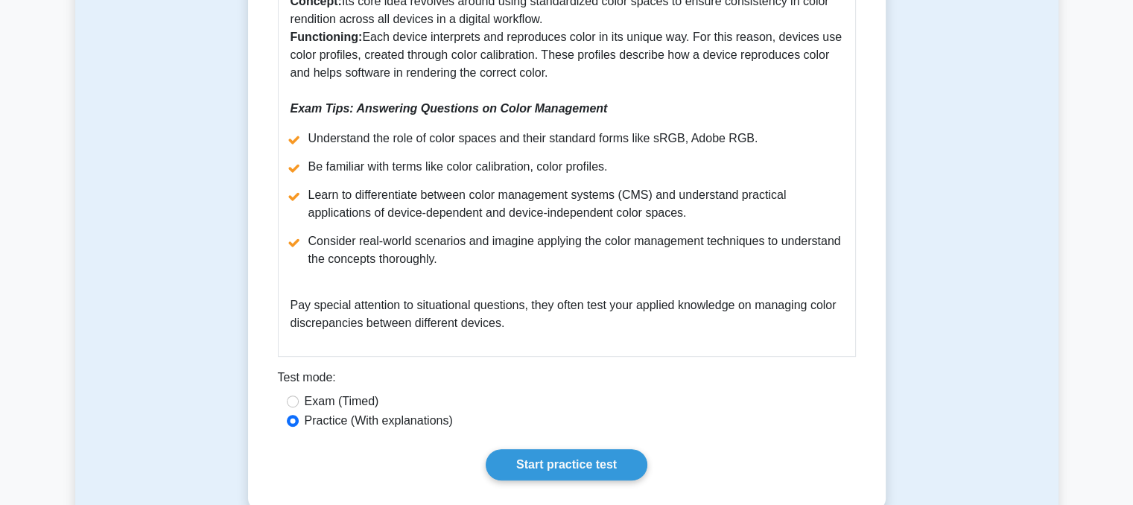
scroll to position [595, 0]
click at [594, 448] on link "Start practice test" at bounding box center [567, 463] width 162 height 31
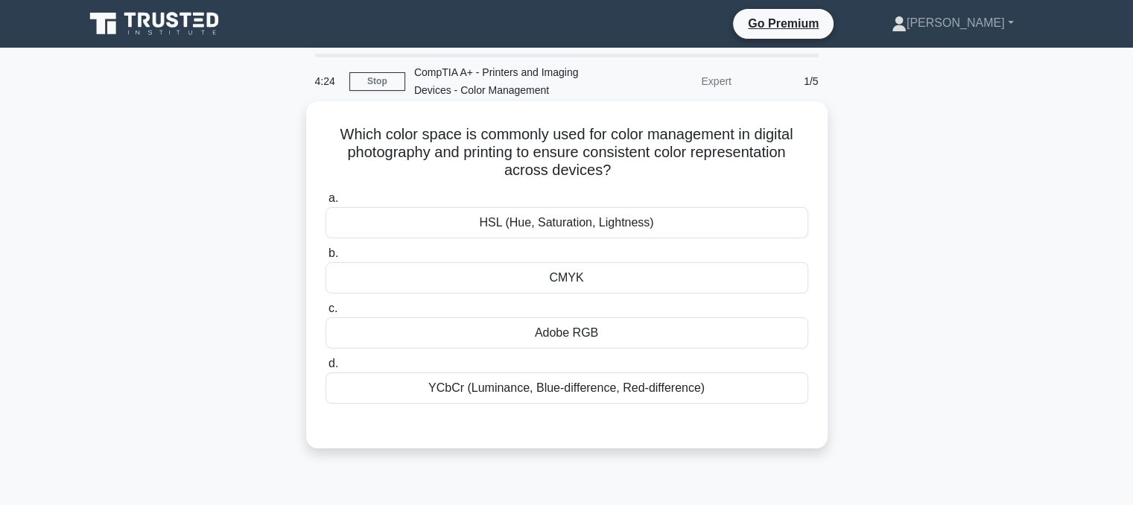
click at [748, 222] on div "HSL (Hue, Saturation, Lightness)" at bounding box center [567, 222] width 483 height 31
click at [326, 203] on input "a. HSL (Hue, Saturation, Lightness)" at bounding box center [326, 199] width 0 height 10
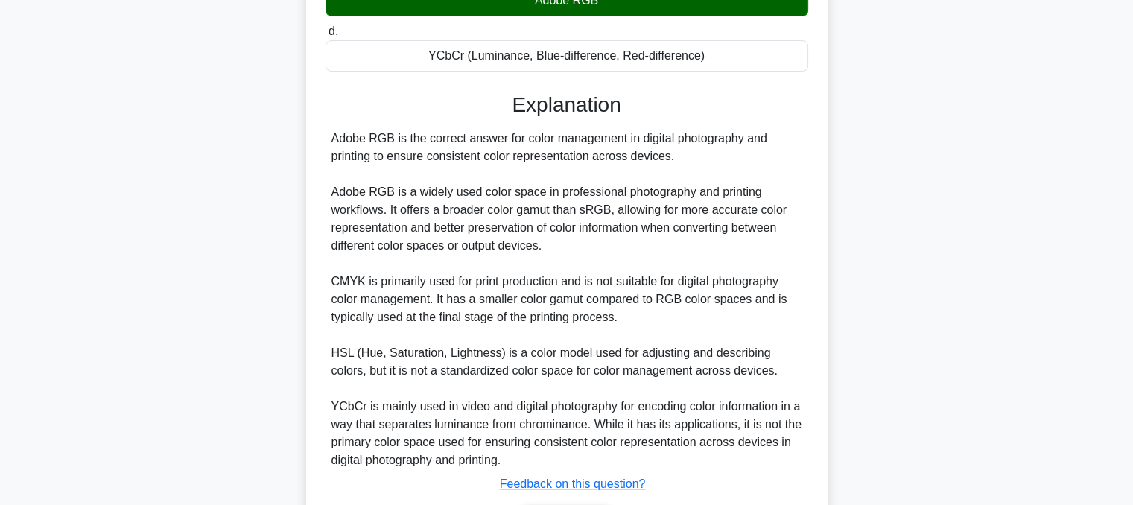
scroll to position [432, 0]
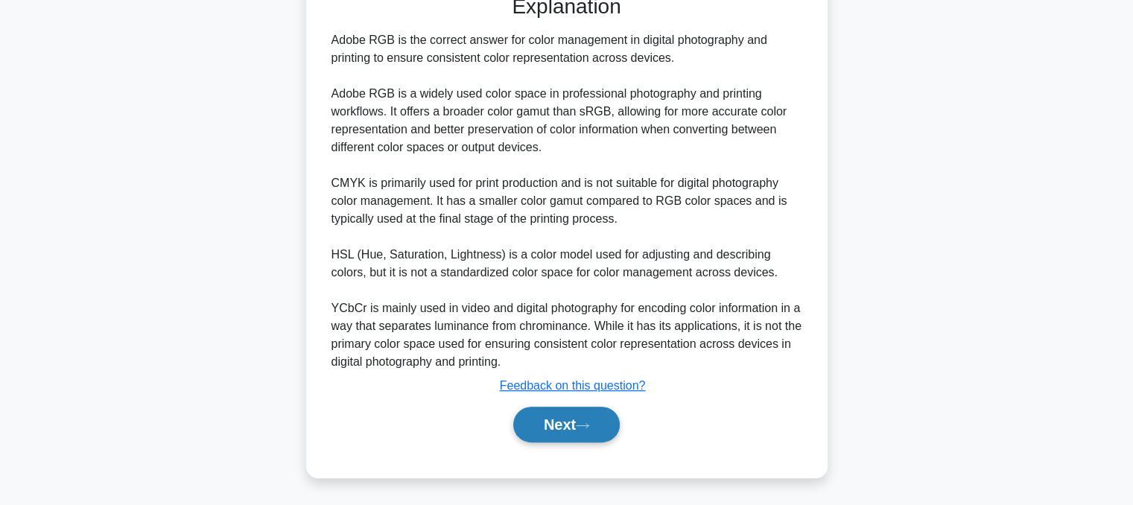
click at [550, 430] on button "Next" at bounding box center [566, 425] width 107 height 36
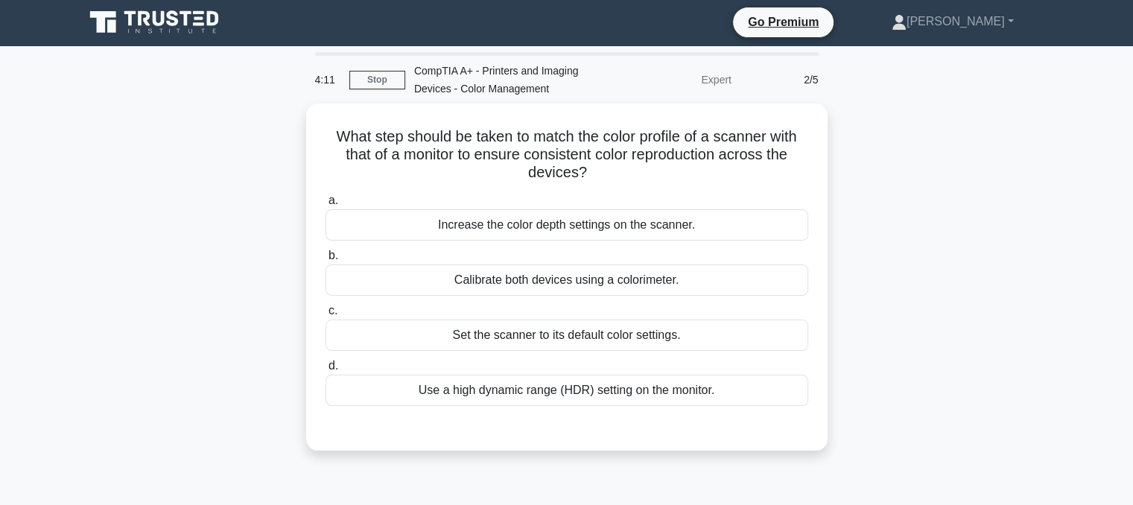
scroll to position [0, 0]
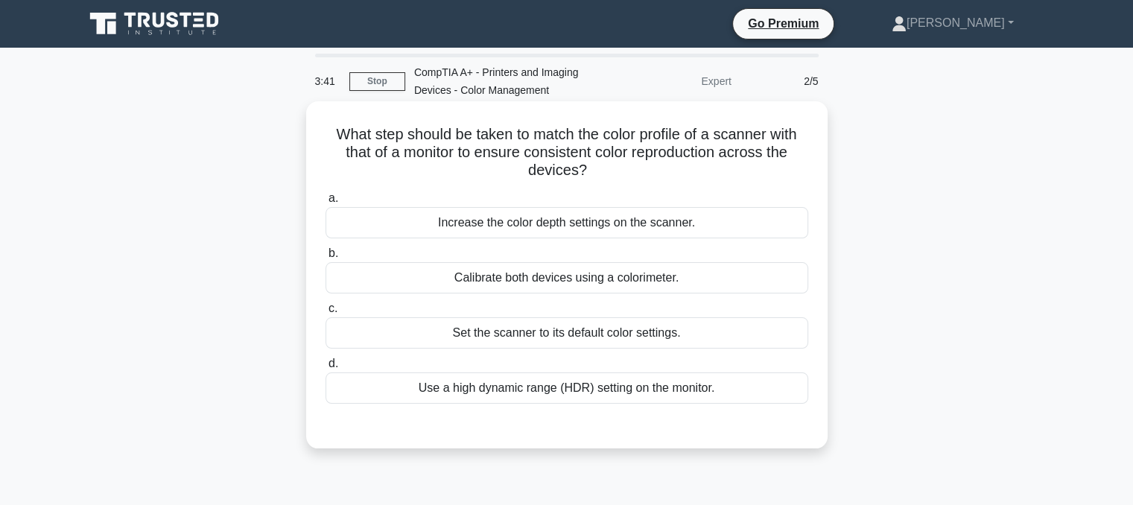
click at [728, 273] on div "Calibrate both devices using a colorimeter." at bounding box center [567, 277] width 483 height 31
click at [326, 258] on input "b. Calibrate both devices using a colorimeter." at bounding box center [326, 254] width 0 height 10
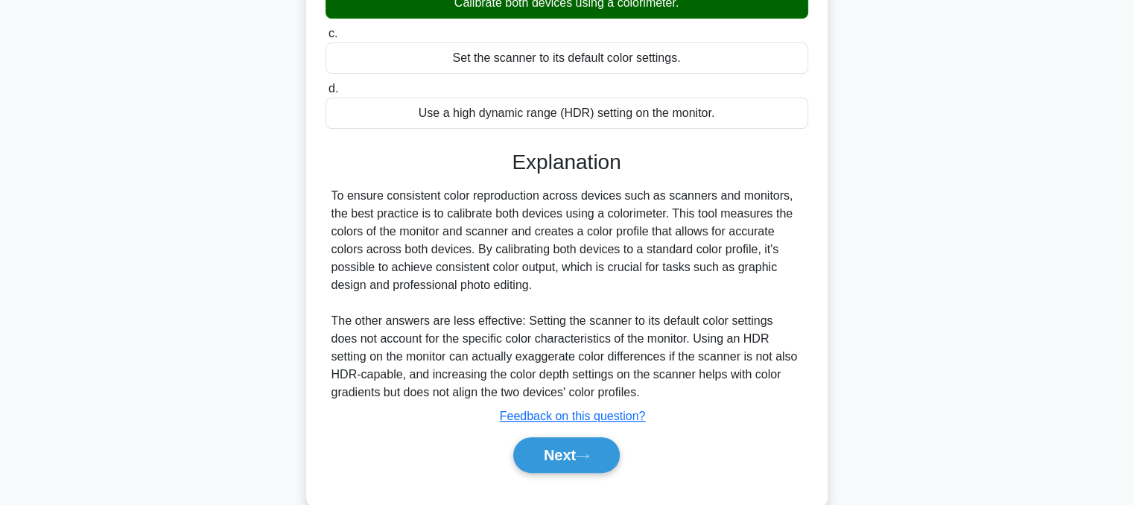
scroll to position [305, 0]
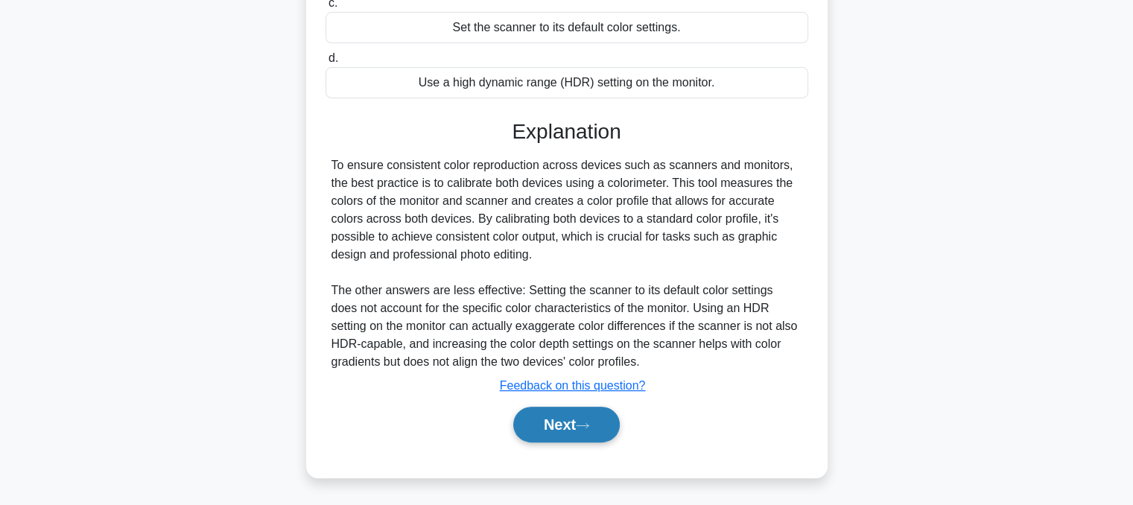
click at [610, 424] on button "Next" at bounding box center [566, 425] width 107 height 36
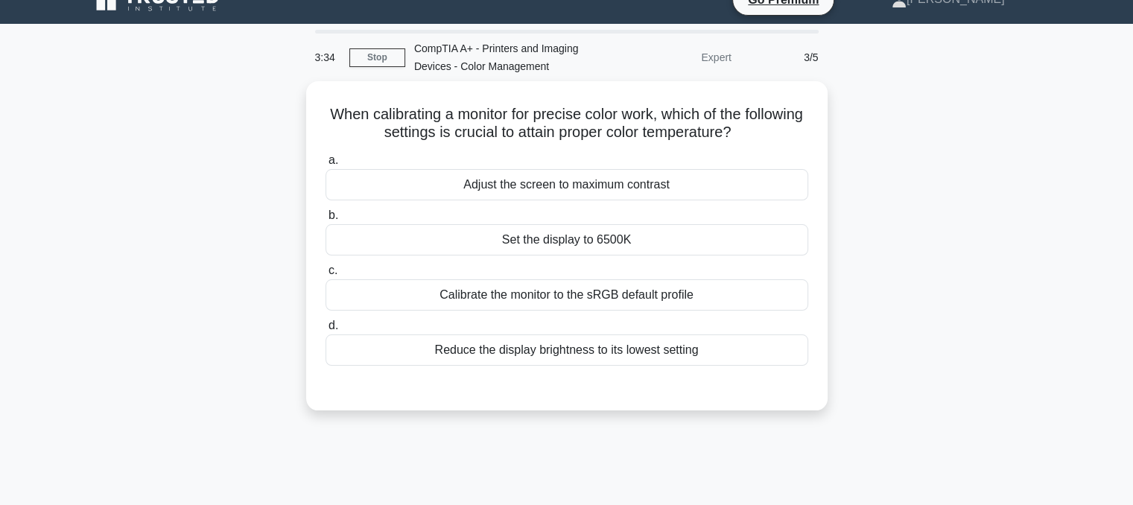
scroll to position [0, 0]
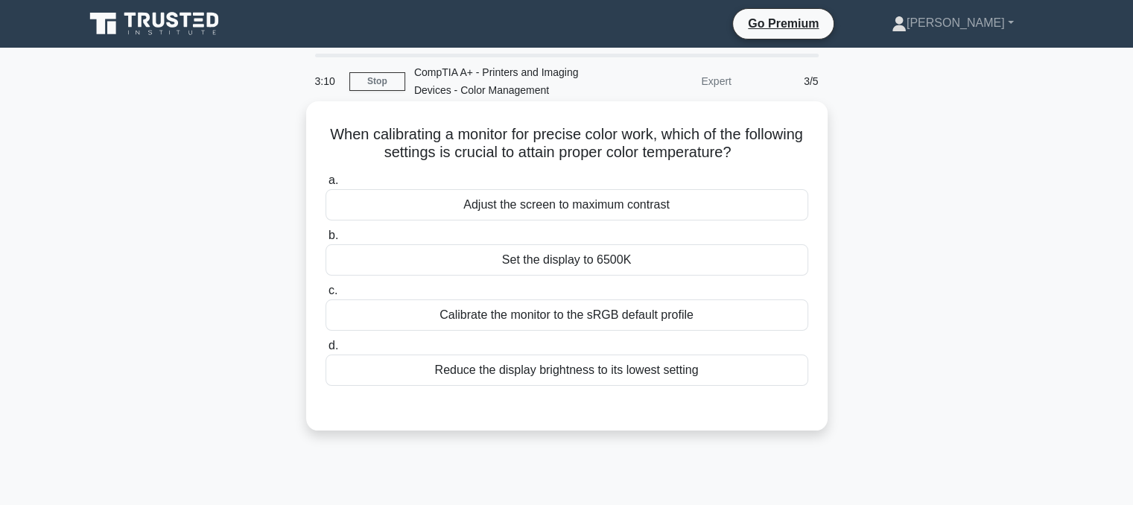
click at [766, 317] on div "Calibrate the monitor to the sRGB default profile" at bounding box center [567, 314] width 483 height 31
click at [326, 296] on input "c. Calibrate the monitor to the sRGB default profile" at bounding box center [326, 291] width 0 height 10
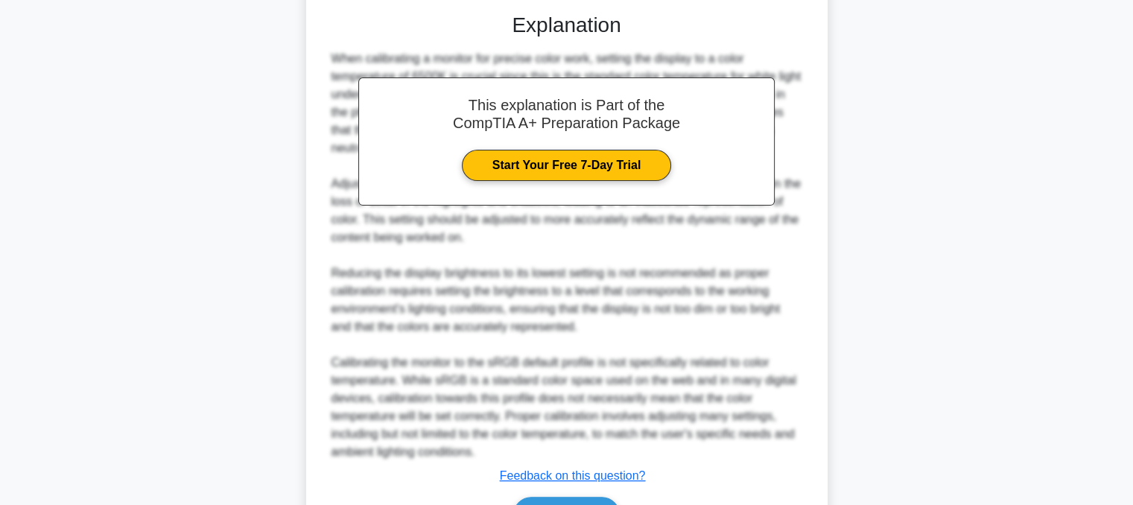
scroll to position [486, 0]
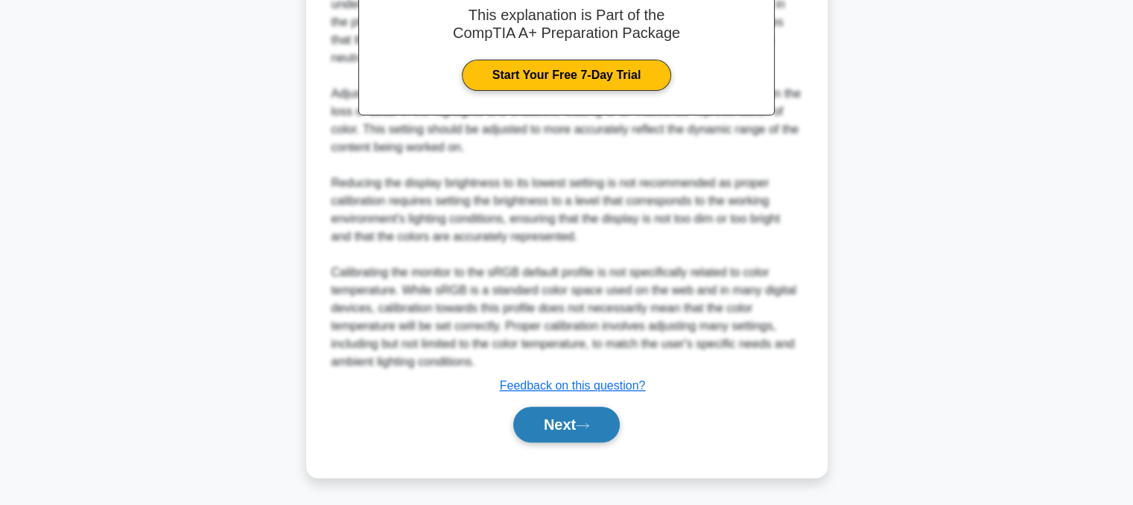
click at [553, 437] on button "Next" at bounding box center [566, 425] width 107 height 36
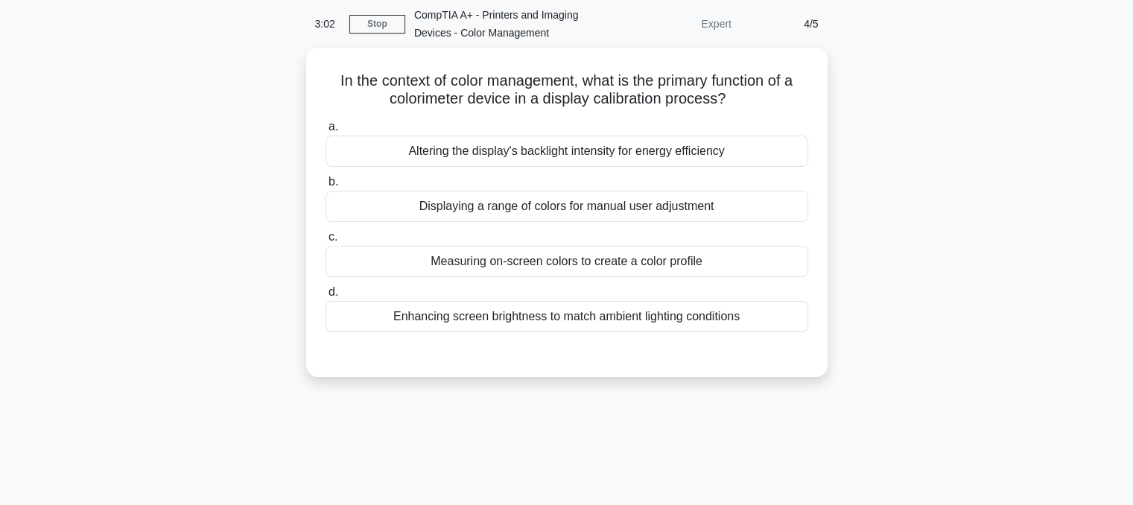
scroll to position [45, 0]
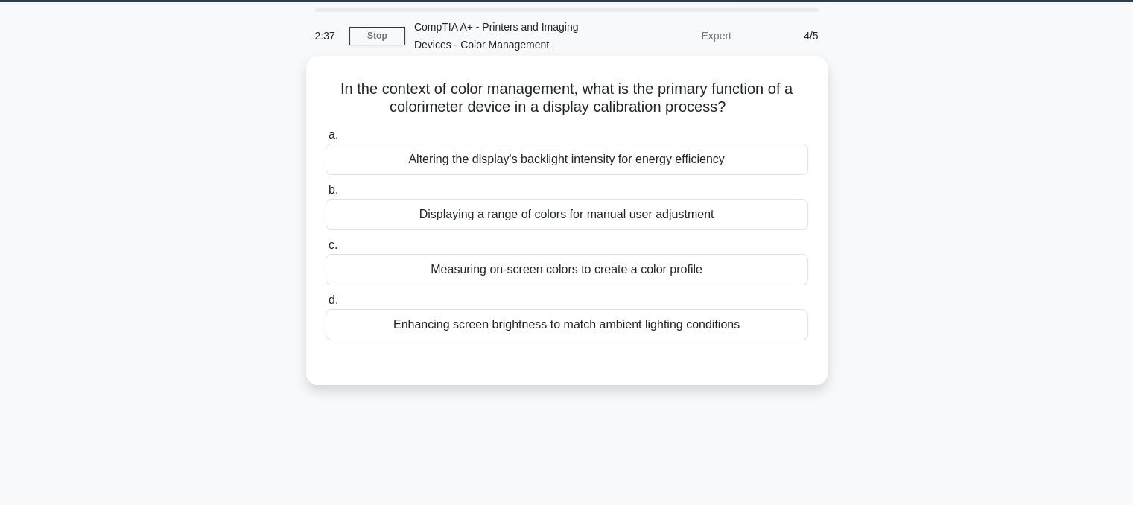
click at [782, 215] on div "Displaying a range of colors for manual user adjustment" at bounding box center [567, 214] width 483 height 31
click at [326, 195] on input "b. Displaying a range of colors for manual user adjustment" at bounding box center [326, 190] width 0 height 10
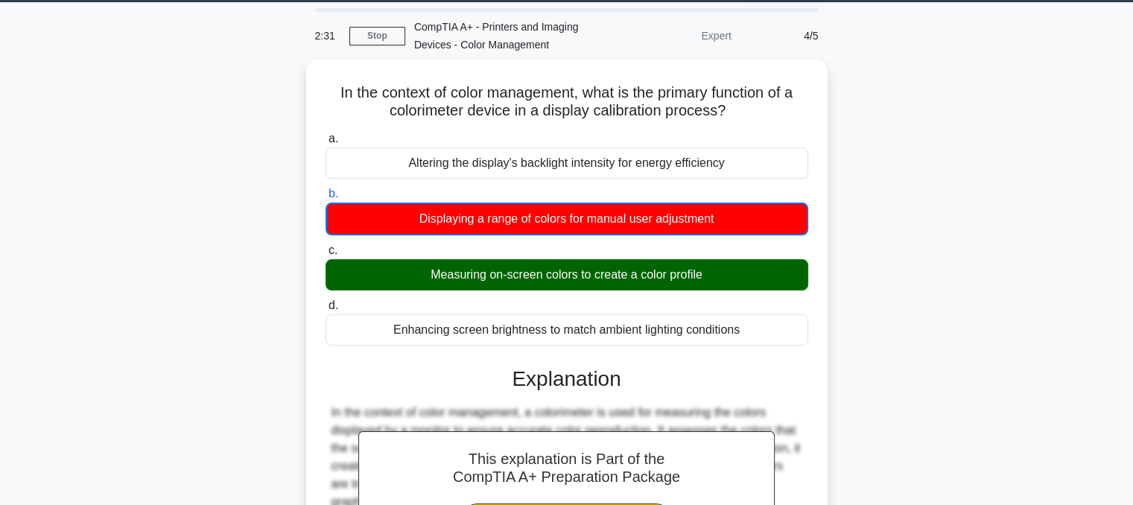
click at [968, 203] on div "In the context of color management, what is the primary function of a colorimet…" at bounding box center [566, 410] width 983 height 701
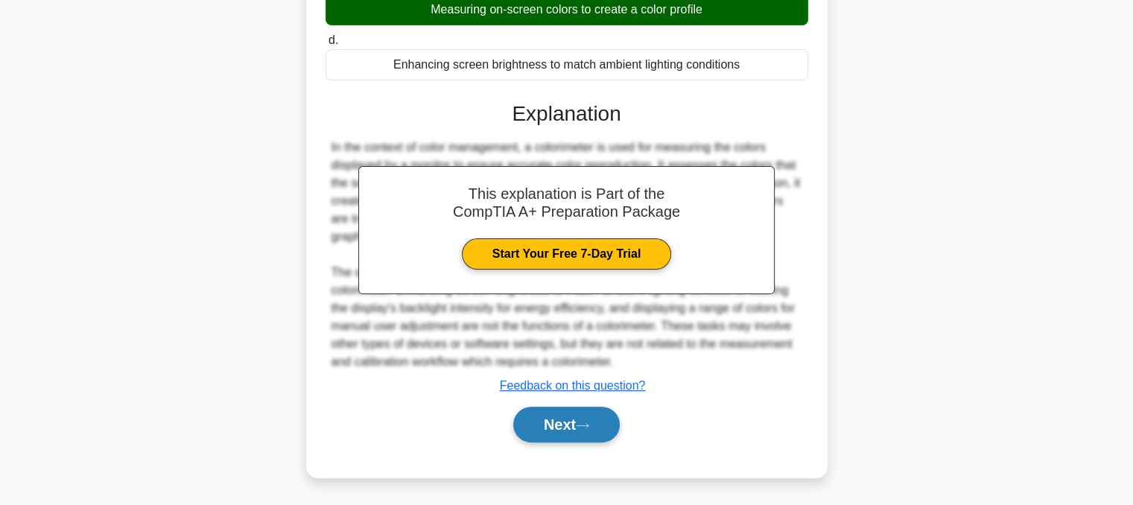
click at [608, 415] on button "Next" at bounding box center [566, 425] width 107 height 36
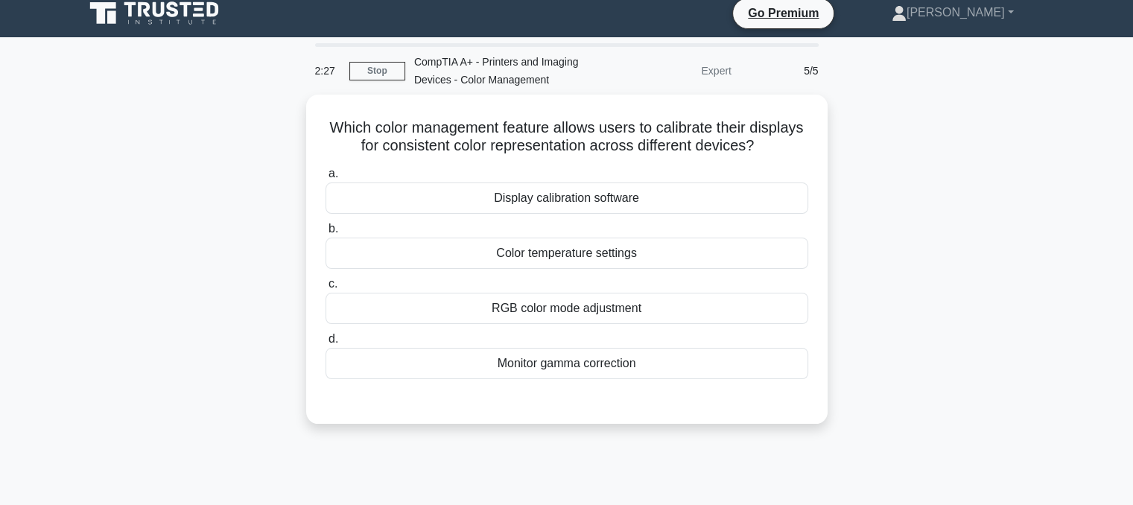
scroll to position [4, 0]
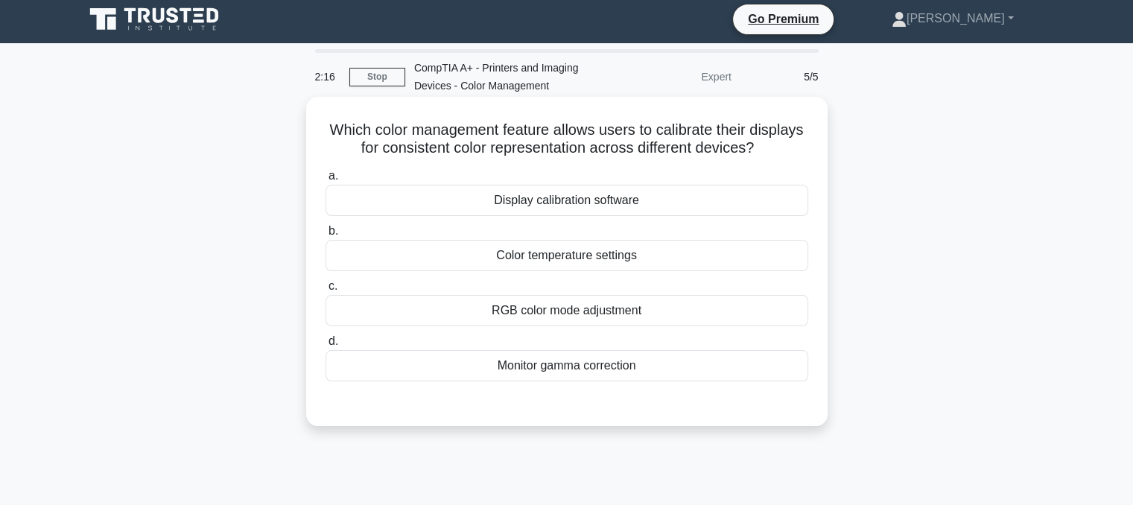
click at [762, 326] on div "RGB color mode adjustment" at bounding box center [567, 310] width 483 height 31
click at [326, 291] on input "c. RGB color mode adjustment" at bounding box center [326, 287] width 0 height 10
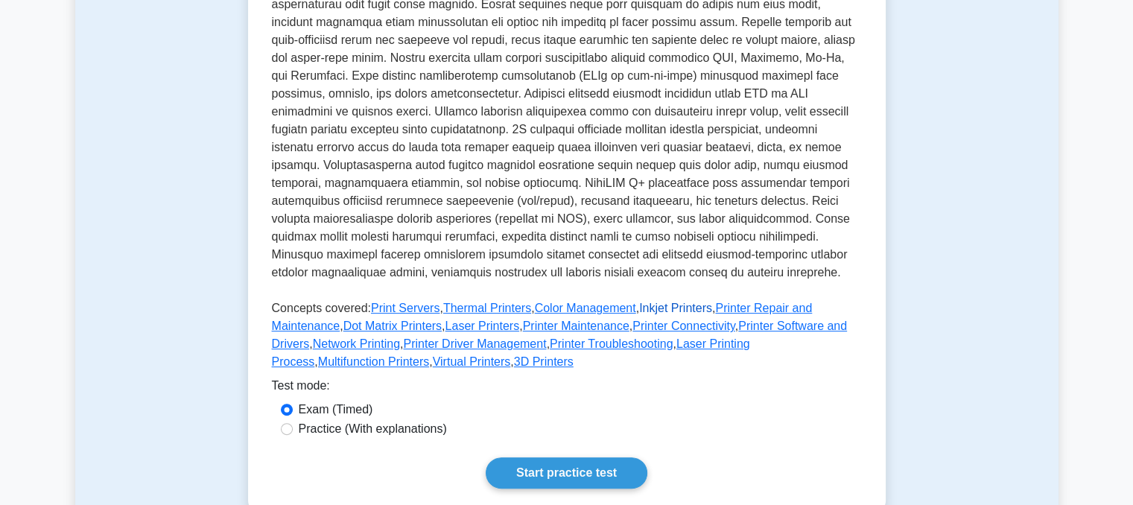
click at [654, 302] on link "Inkjet Printers" at bounding box center [675, 308] width 73 height 13
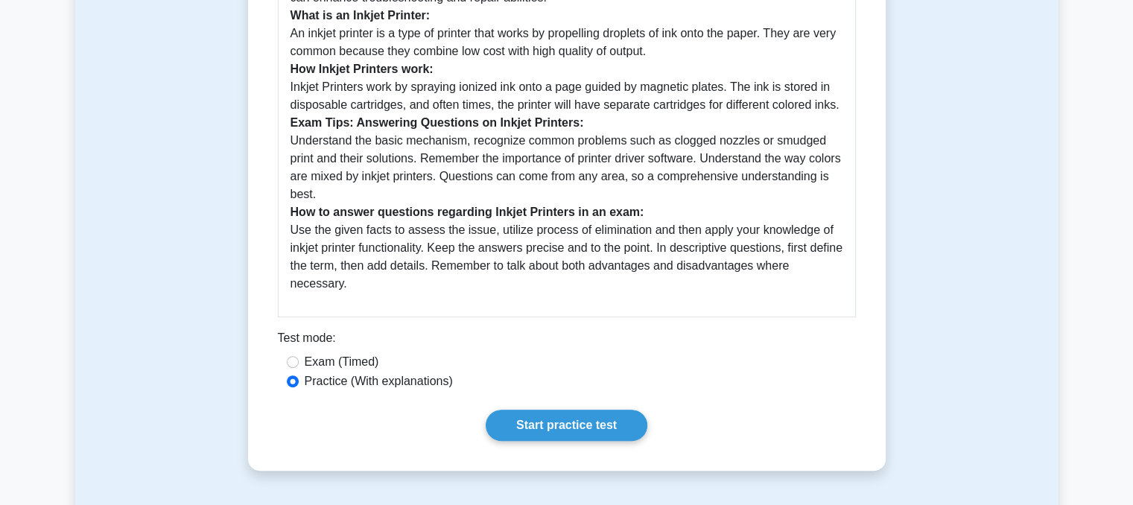
scroll to position [511, 0]
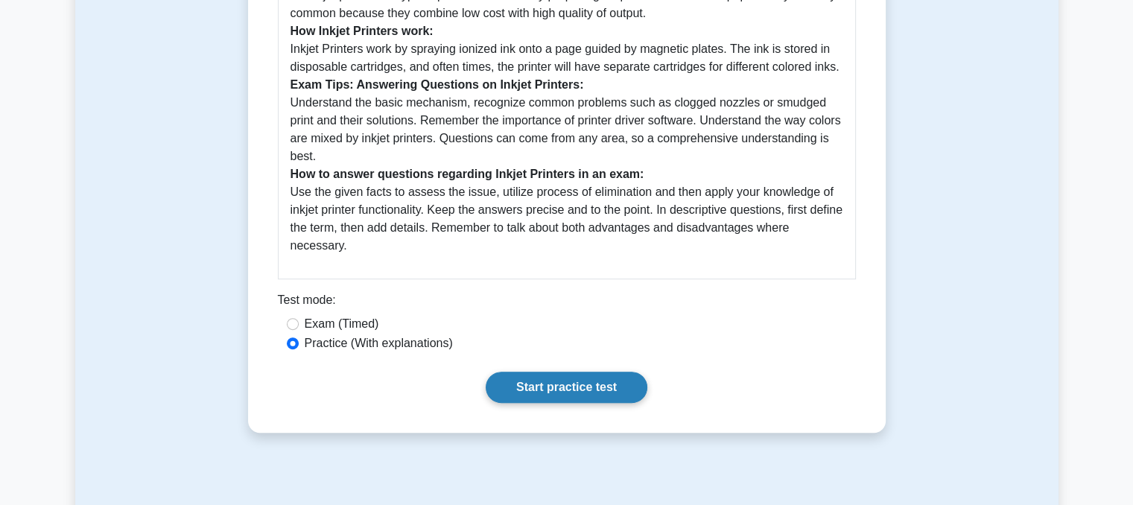
click at [523, 372] on link "Start practice test" at bounding box center [567, 387] width 162 height 31
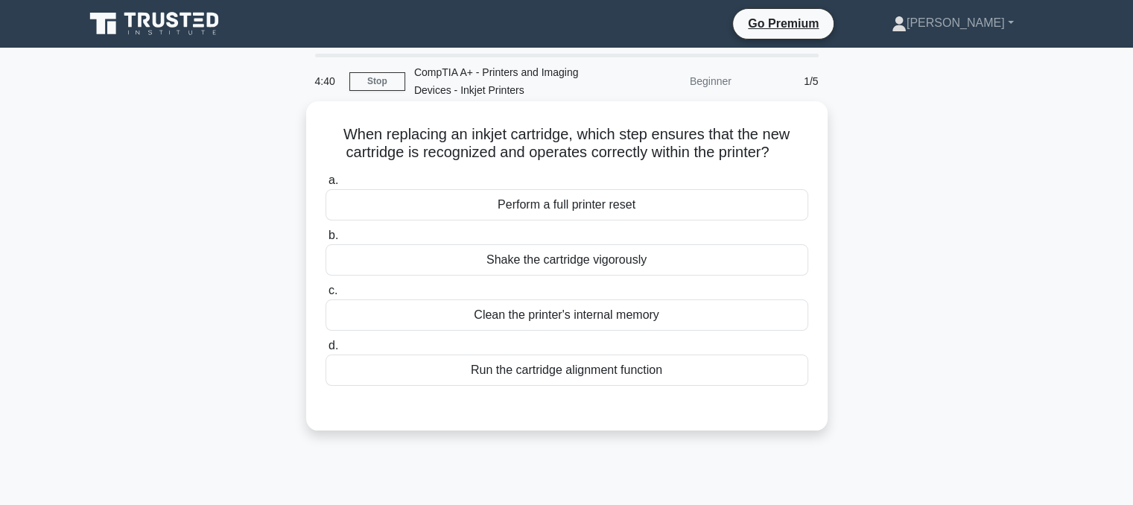
click at [659, 361] on div "Run the cartridge alignment function" at bounding box center [567, 370] width 483 height 31
click at [326, 351] on input "d. Run the cartridge alignment function" at bounding box center [326, 346] width 0 height 10
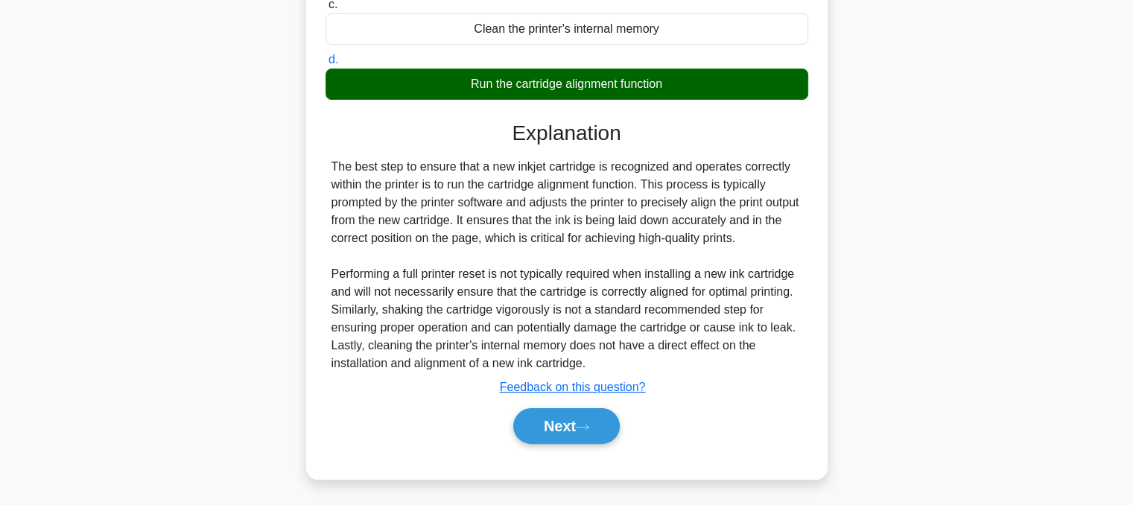
scroll to position [291, 0]
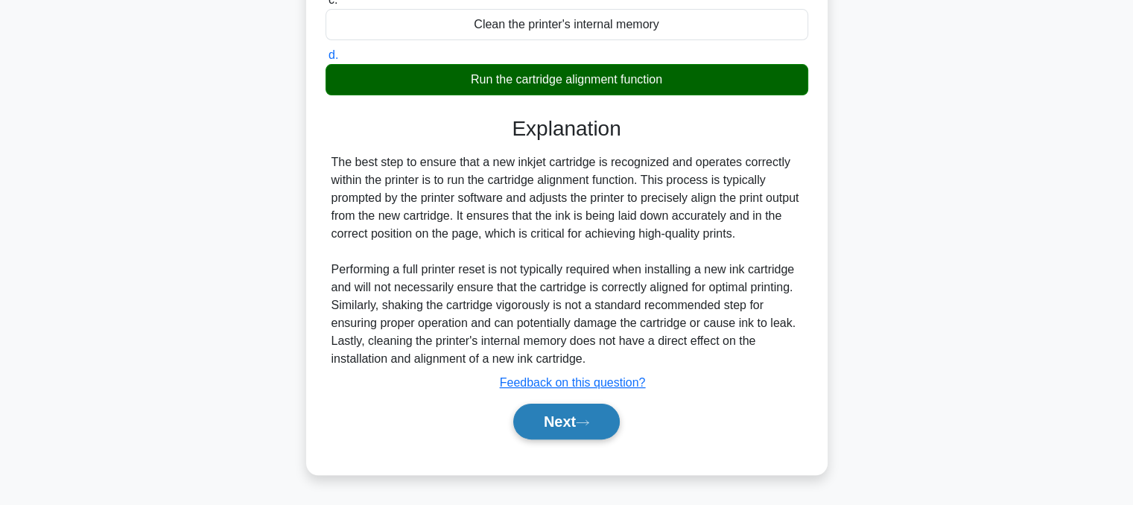
click at [572, 422] on button "Next" at bounding box center [566, 422] width 107 height 36
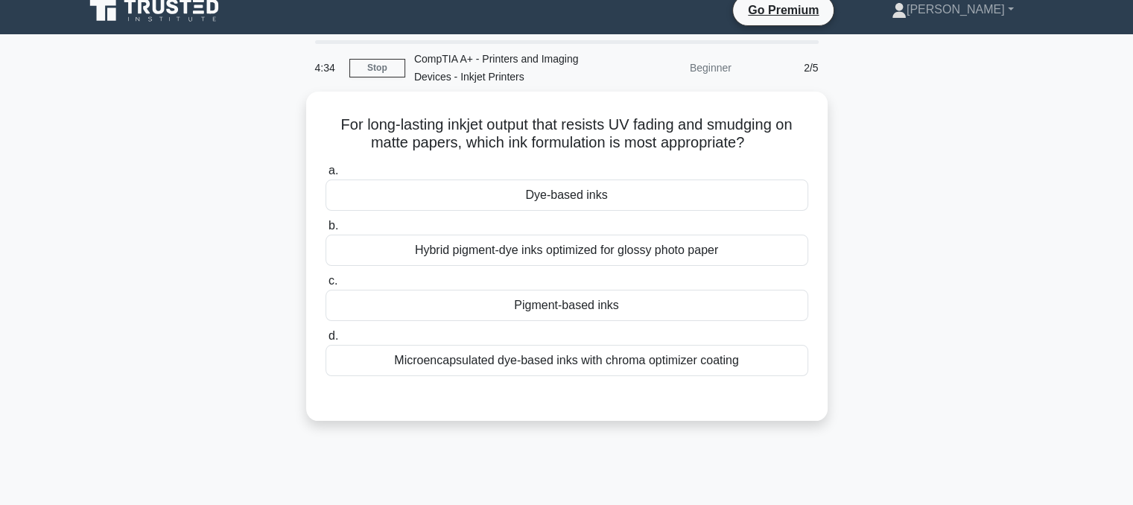
scroll to position [0, 0]
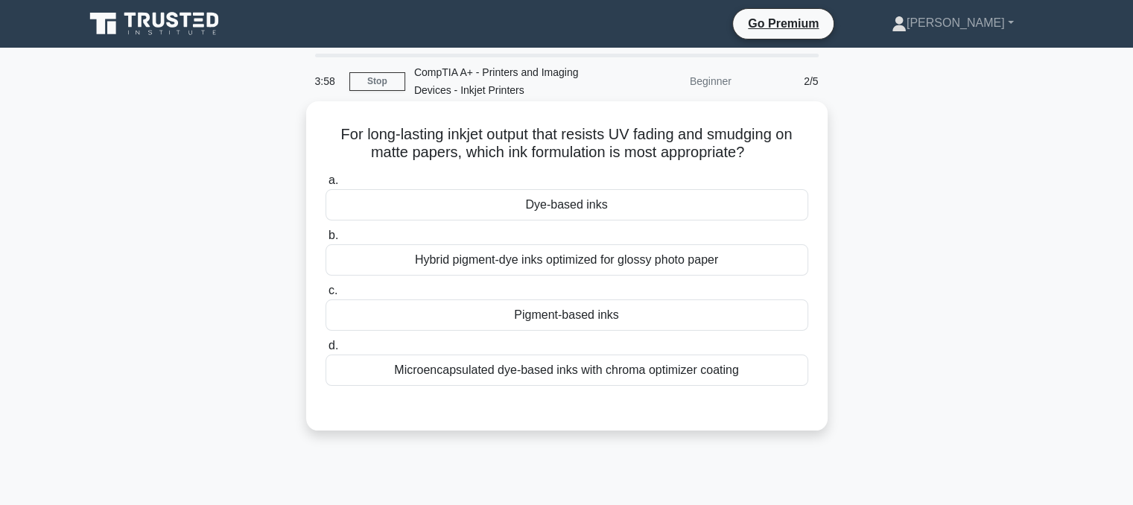
click at [758, 376] on div "Microencapsulated dye-based inks with chroma optimizer coating" at bounding box center [567, 370] width 483 height 31
click at [326, 351] on input "d. Microencapsulated dye-based inks with chroma optimizer coating" at bounding box center [326, 346] width 0 height 10
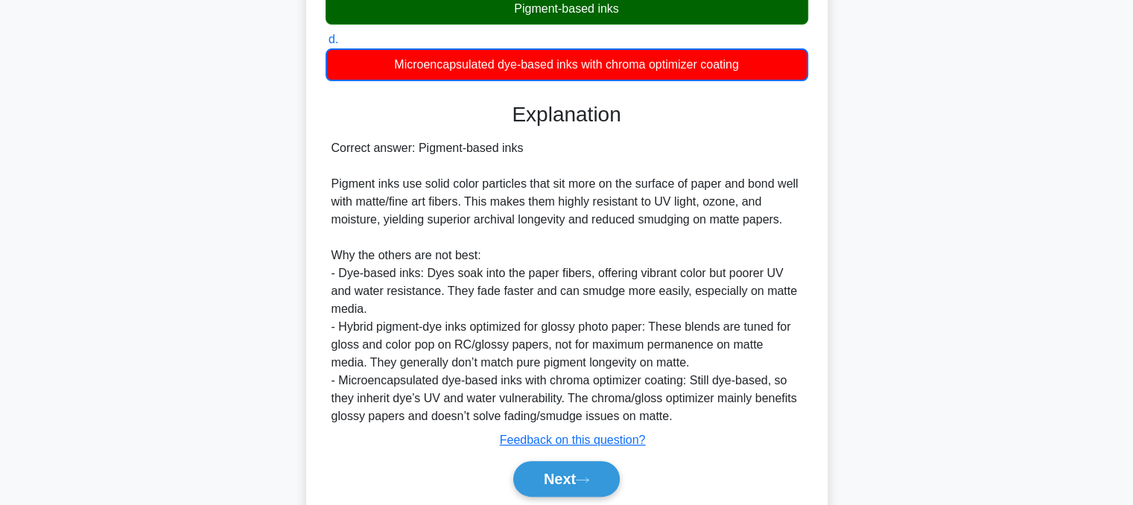
scroll to position [307, 0]
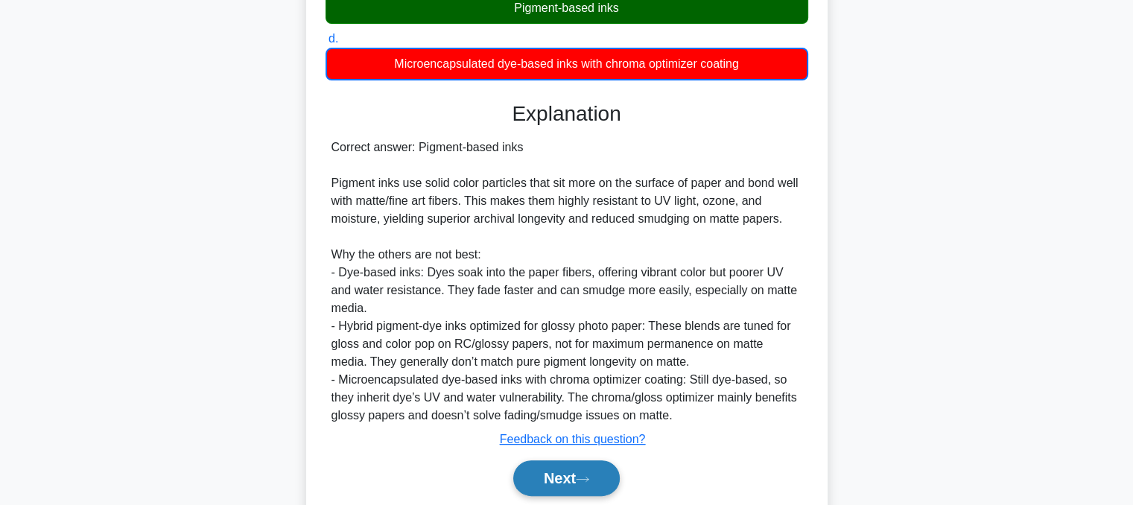
click at [599, 460] on button "Next" at bounding box center [566, 478] width 107 height 36
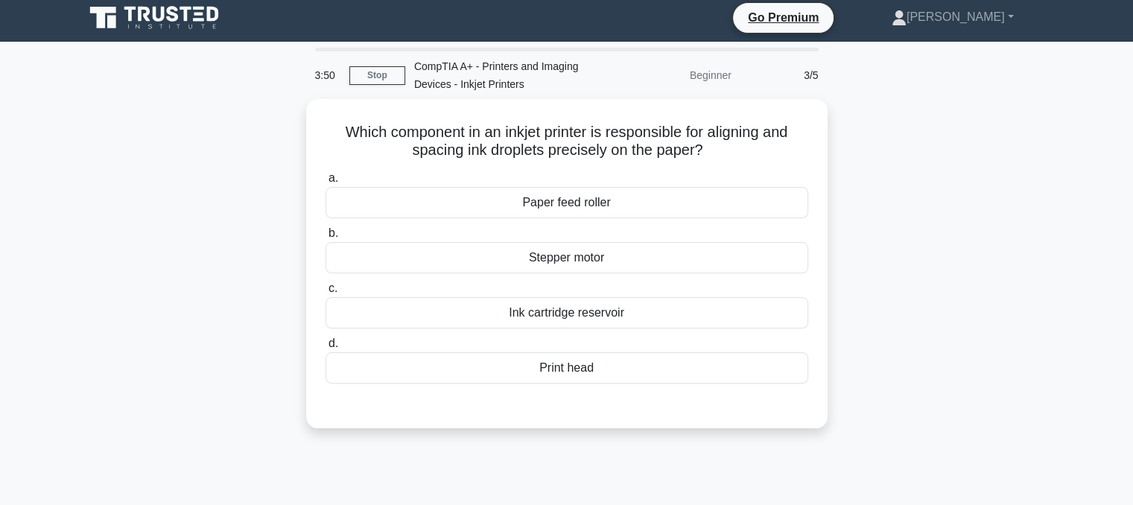
scroll to position [1, 0]
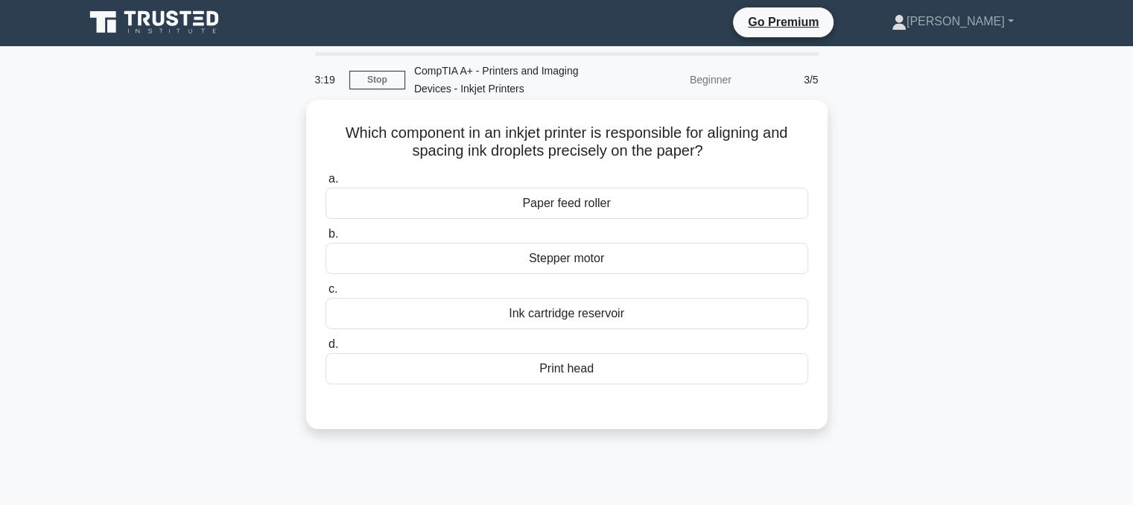
click at [696, 362] on div "Print head" at bounding box center [567, 368] width 483 height 31
click at [326, 349] on input "d. Print head" at bounding box center [326, 345] width 0 height 10
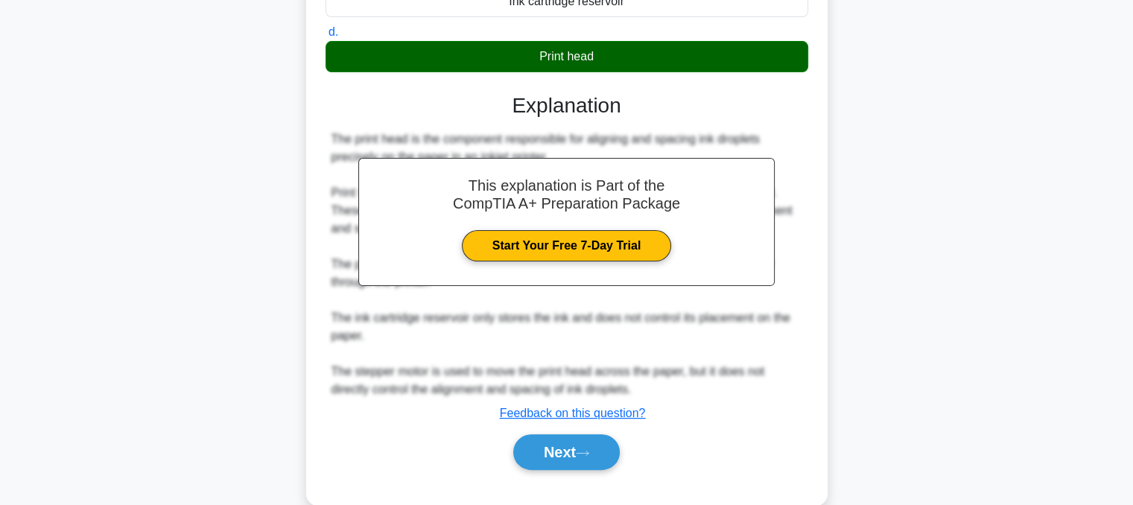
scroll to position [332, 0]
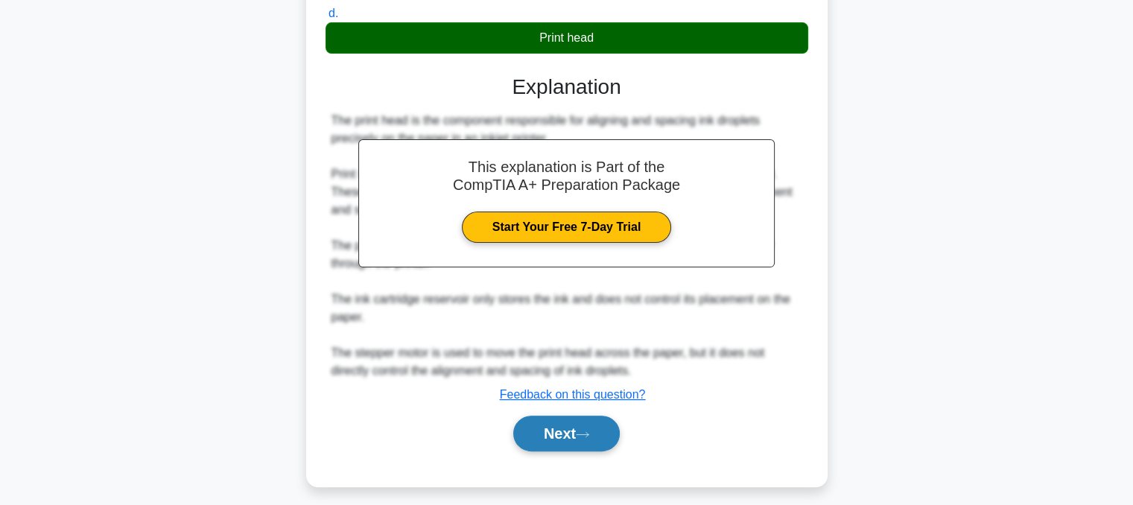
click at [599, 428] on button "Next" at bounding box center [566, 434] width 107 height 36
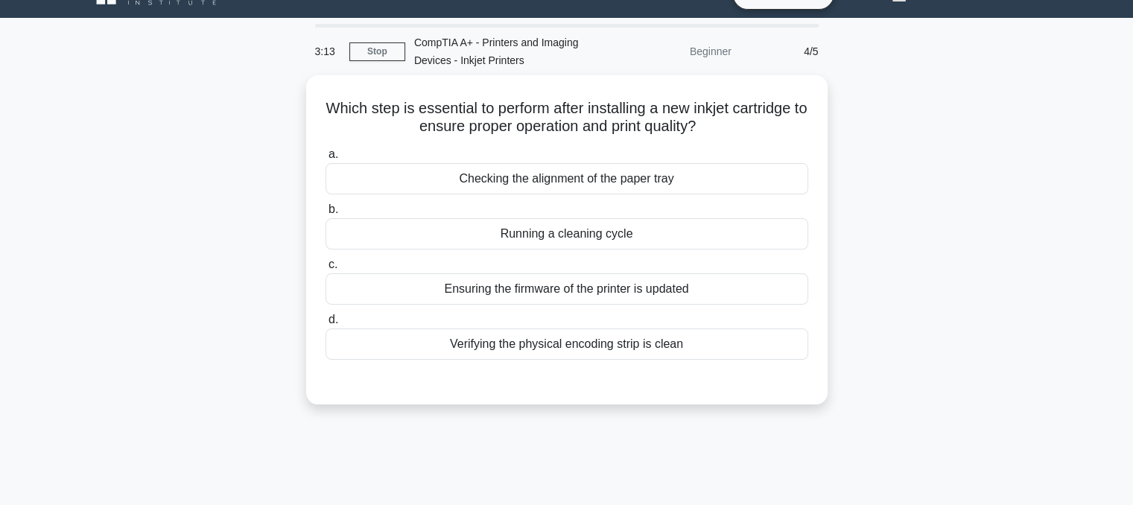
scroll to position [0, 0]
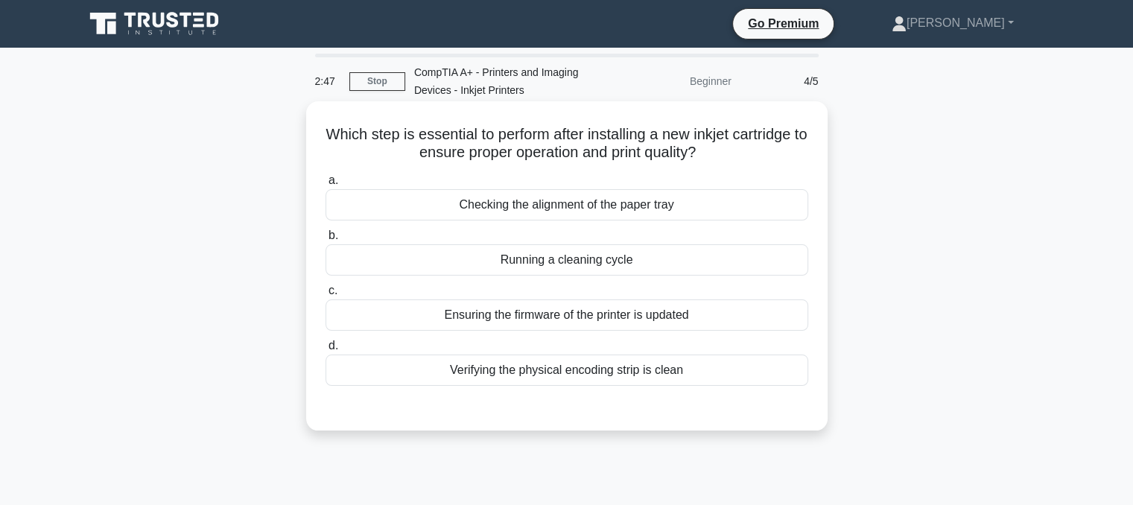
click at [702, 267] on div "Running a cleaning cycle" at bounding box center [567, 259] width 483 height 31
click at [326, 241] on input "b. Running a cleaning cycle" at bounding box center [326, 236] width 0 height 10
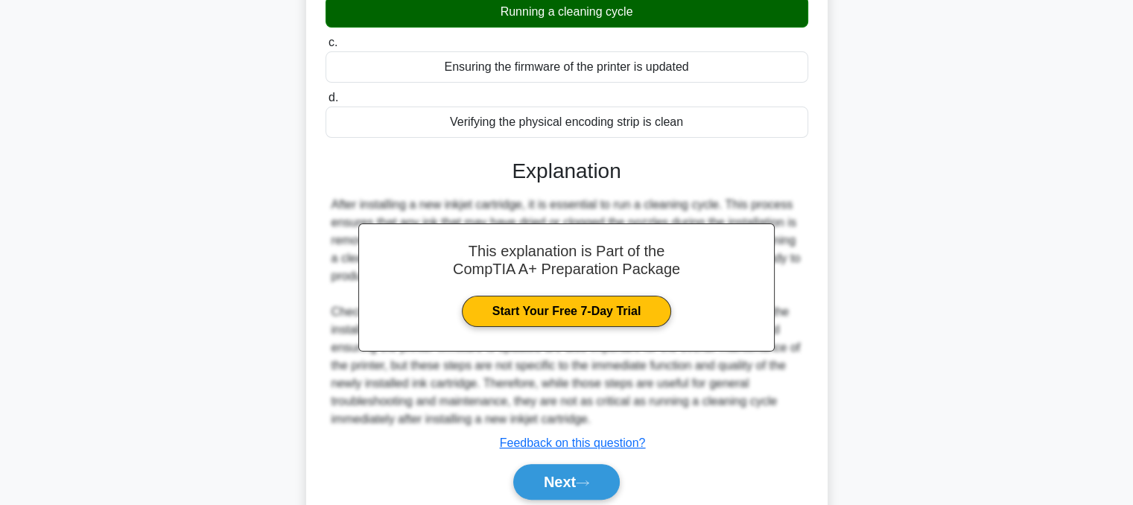
scroll to position [305, 0]
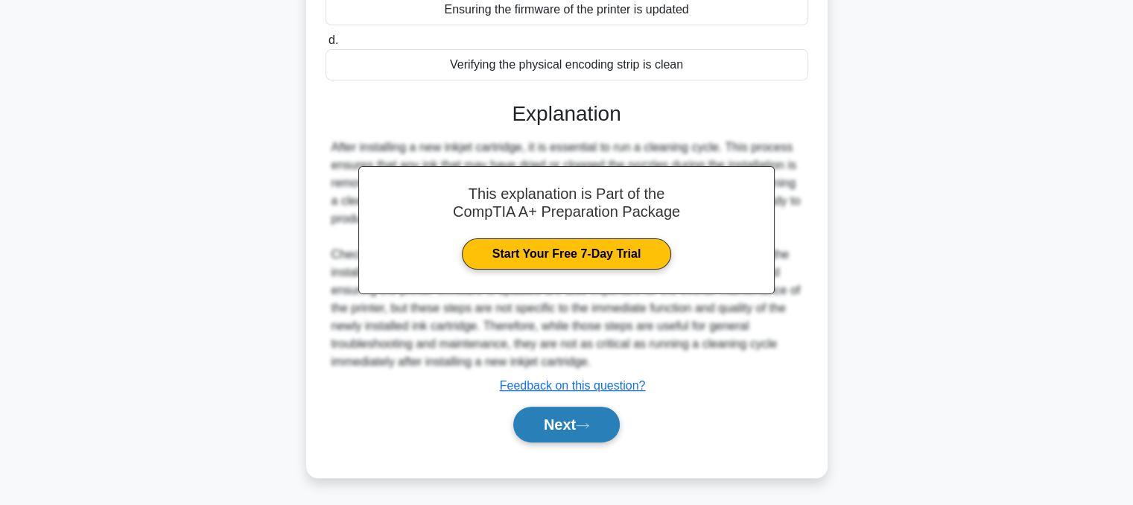
click at [618, 425] on button "Next" at bounding box center [566, 425] width 107 height 36
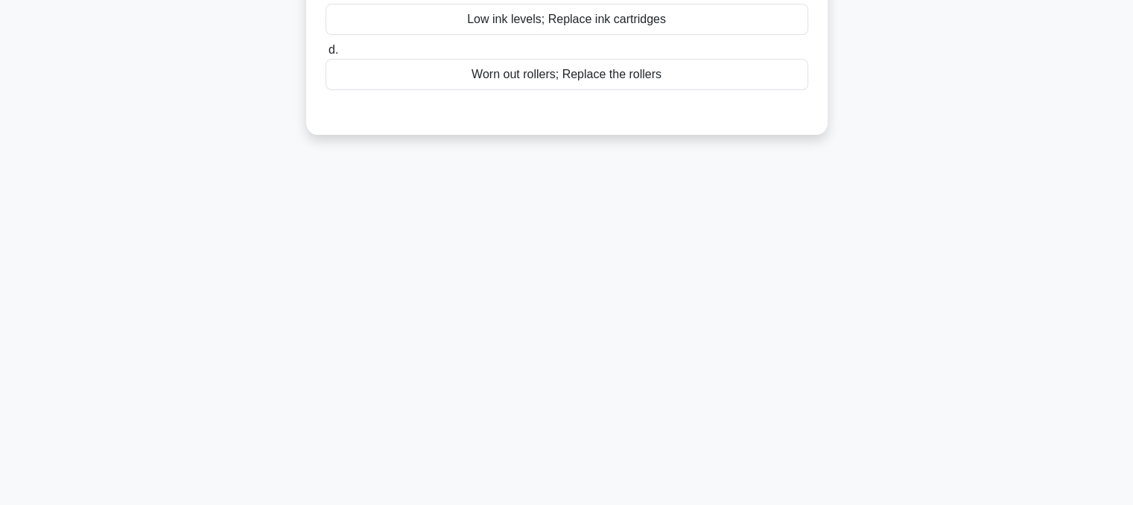
scroll to position [0, 0]
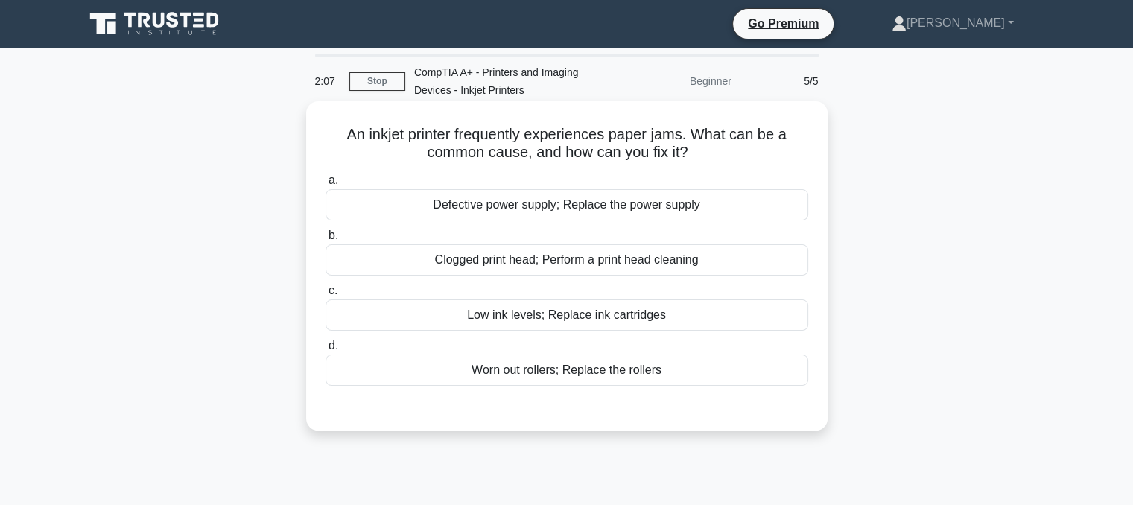
click at [730, 369] on div "Worn out rollers; Replace the rollers" at bounding box center [567, 370] width 483 height 31
click at [326, 351] on input "d. Worn out rollers; Replace the rollers" at bounding box center [326, 346] width 0 height 10
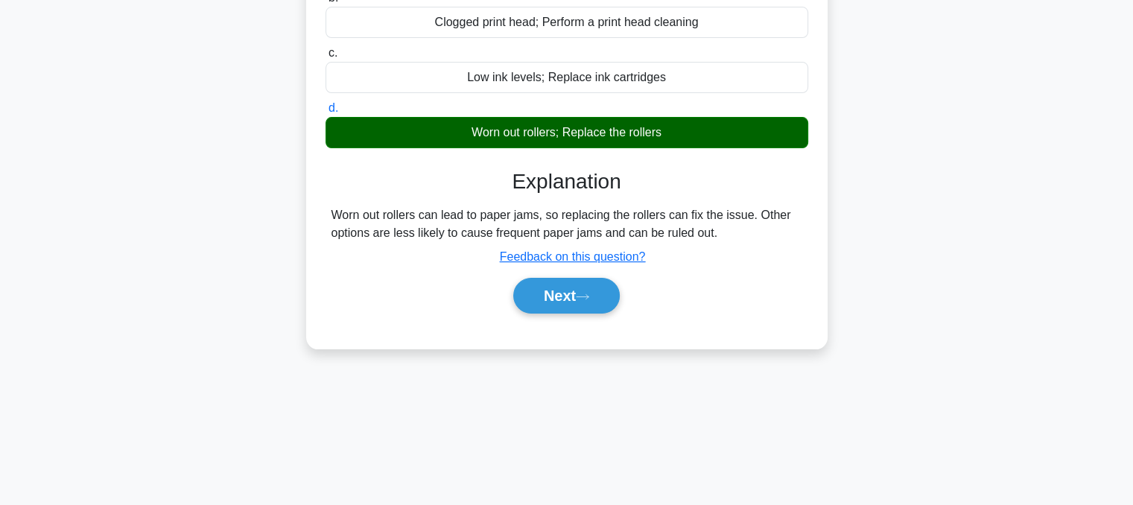
scroll to position [239, 0]
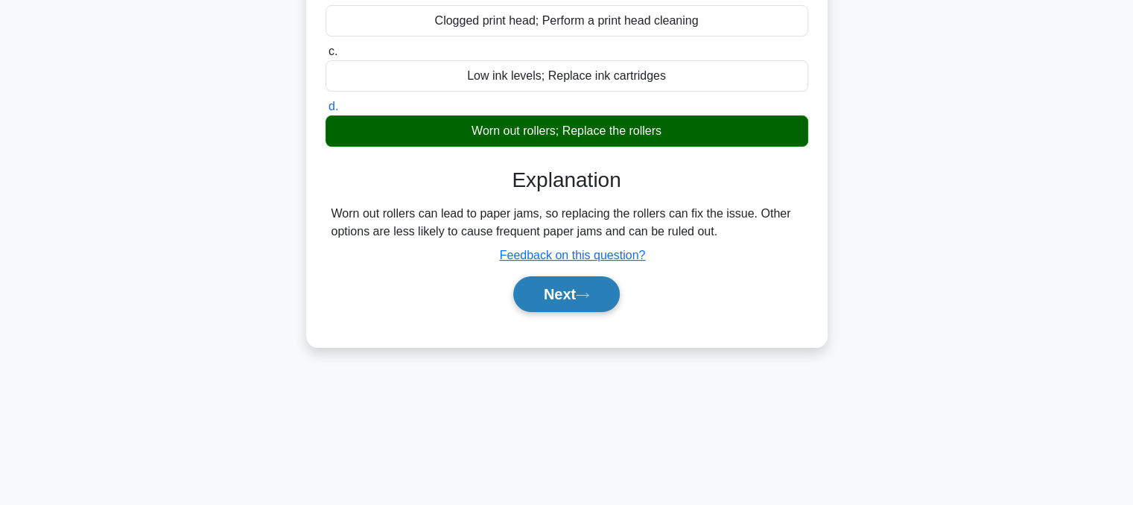
click at [568, 299] on button "Next" at bounding box center [566, 294] width 107 height 36
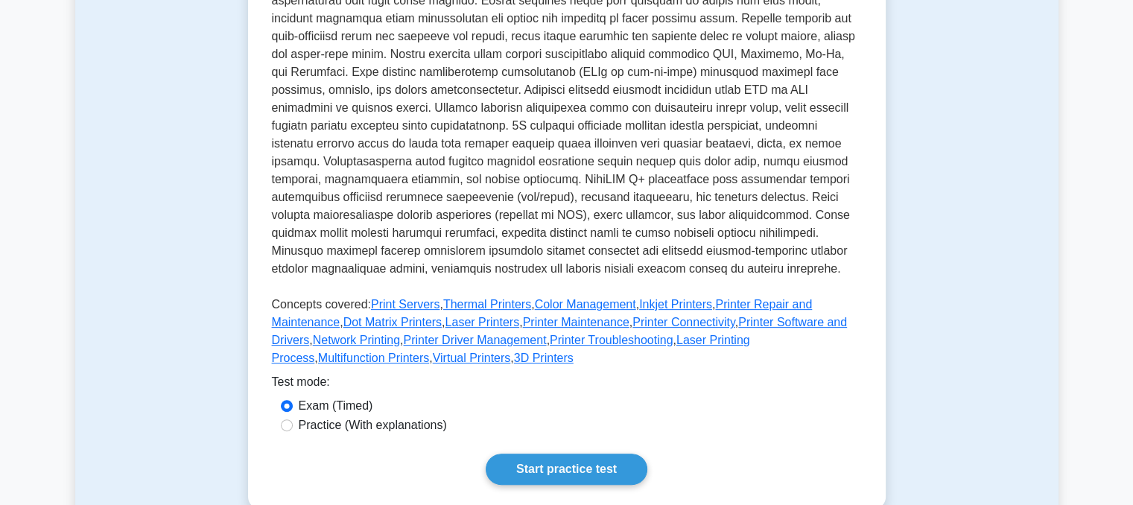
scroll to position [477, 0]
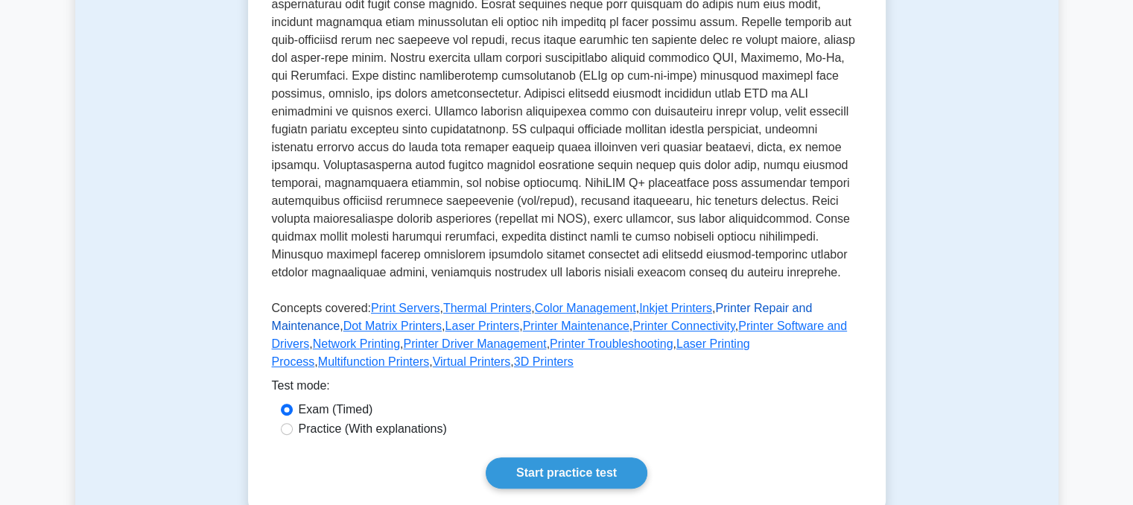
click at [729, 302] on link "Printer Repair and Maintenance" at bounding box center [542, 317] width 541 height 31
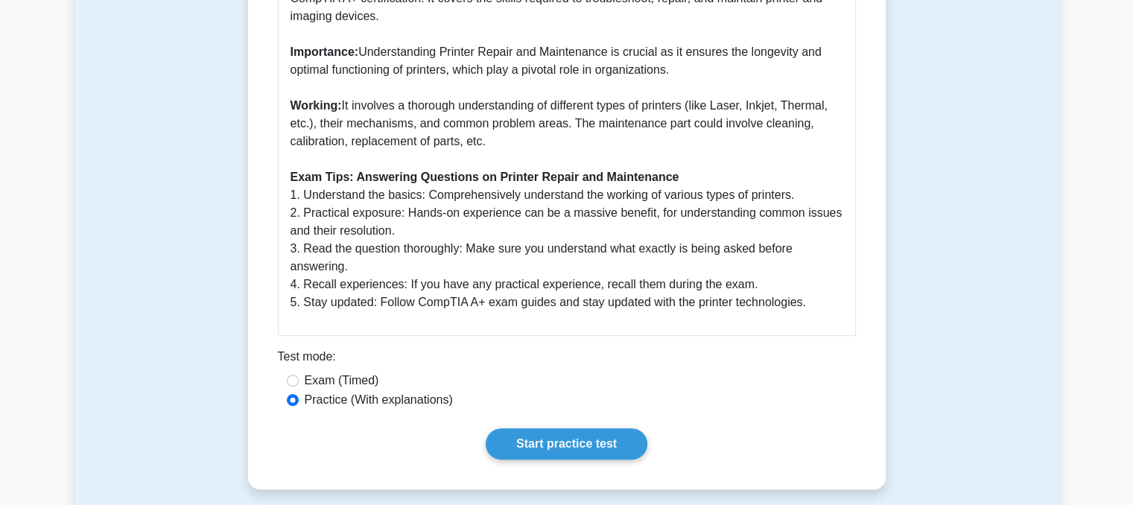
scroll to position [497, 0]
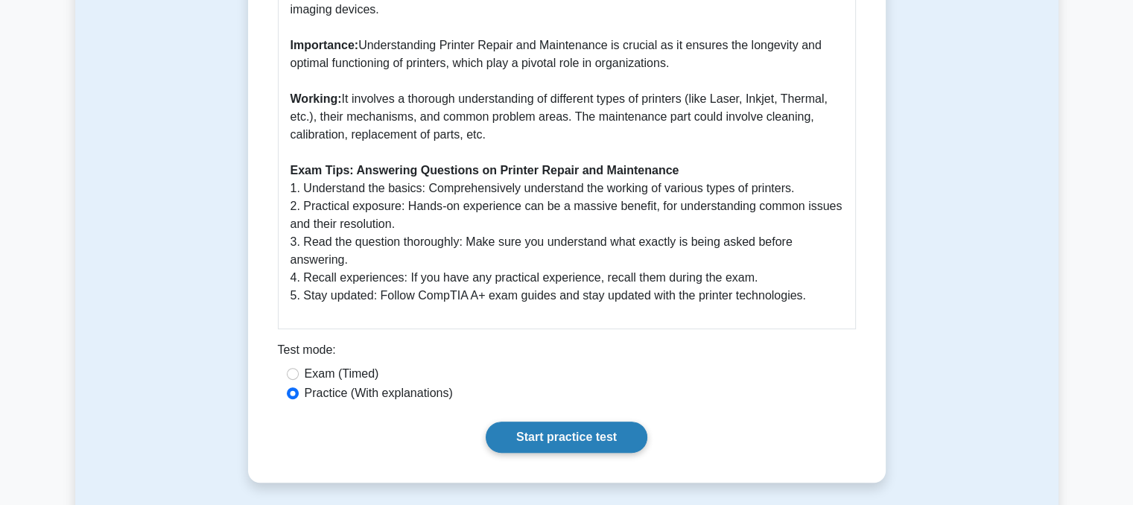
drag, startPoint x: 594, startPoint y: 421, endPoint x: 563, endPoint y: 417, distance: 30.8
click at [563, 422] on link "Start practice test" at bounding box center [567, 437] width 162 height 31
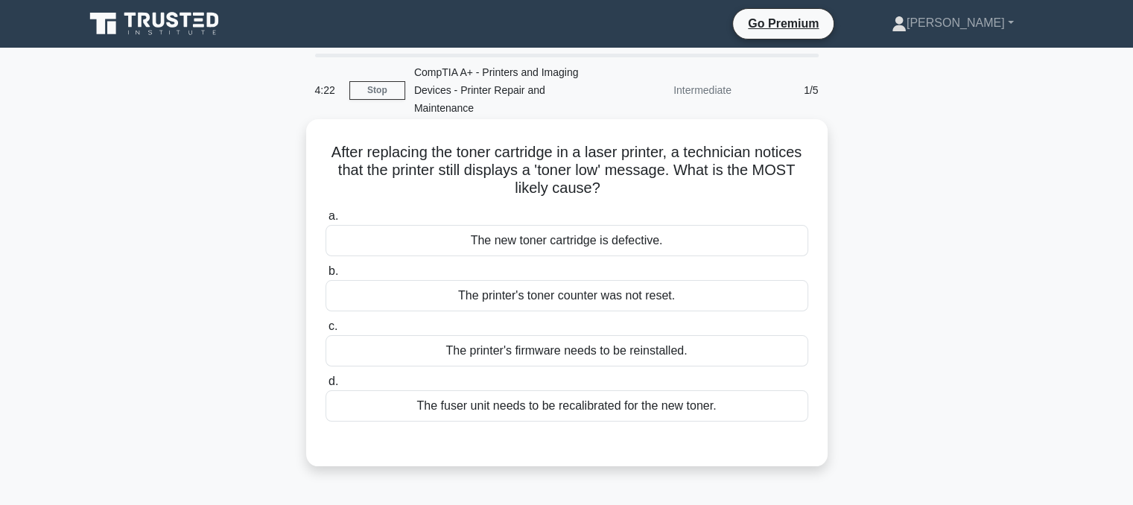
click at [739, 403] on div "The fuser unit needs to be recalibrated for the new toner." at bounding box center [567, 405] width 483 height 31
click at [326, 387] on input "d. The fuser unit needs to be recalibrated for the new toner." at bounding box center [326, 382] width 0 height 10
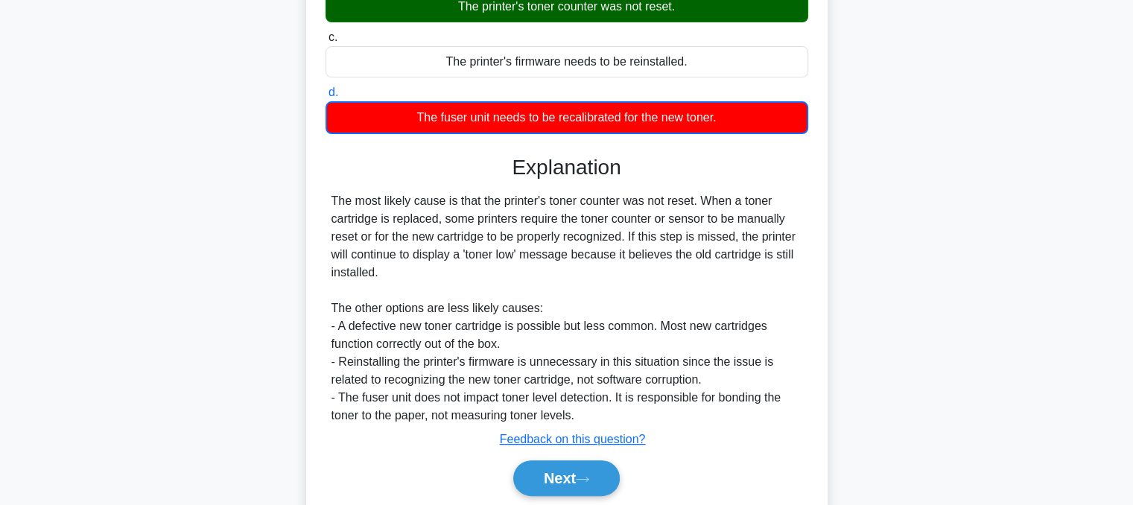
scroll to position [295, 0]
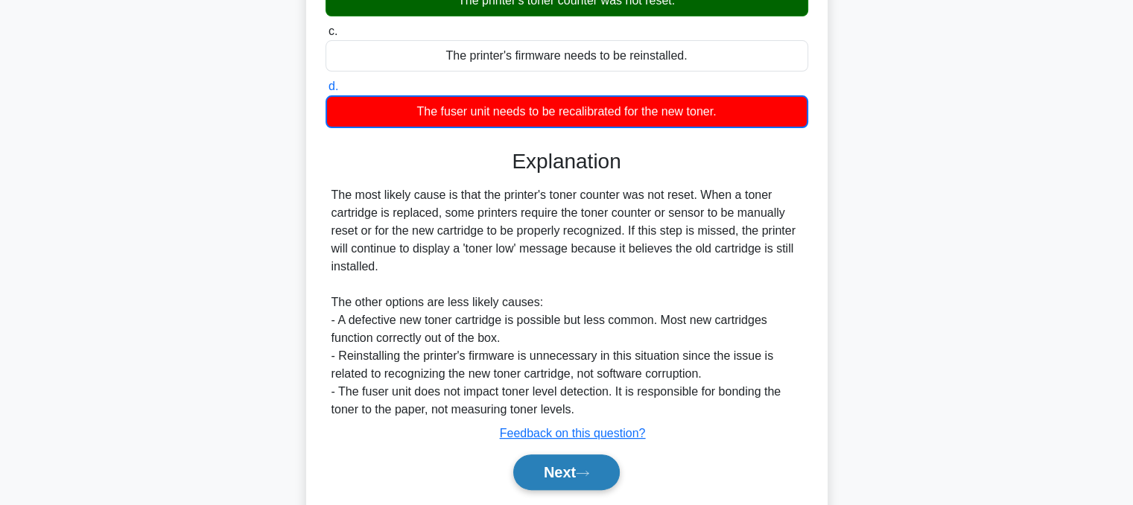
click at [581, 470] on button "Next" at bounding box center [566, 472] width 107 height 36
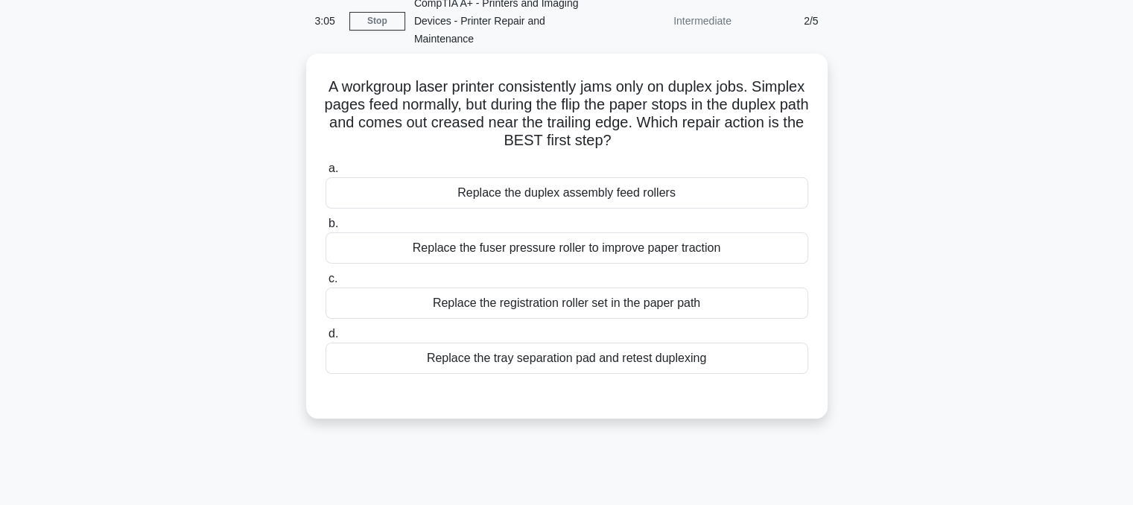
scroll to position [69, 0]
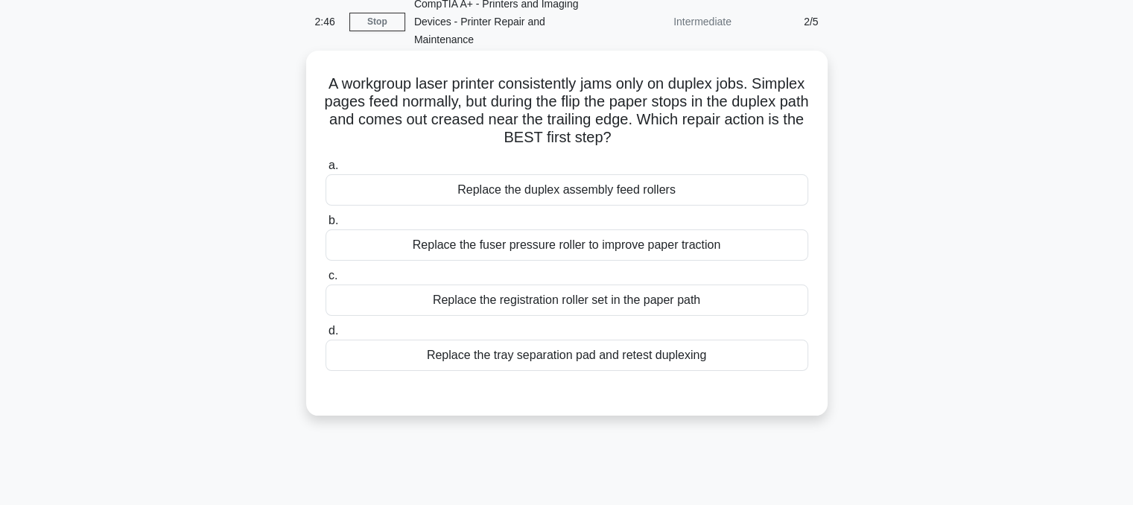
click at [743, 190] on div "Replace the duplex assembly feed rollers" at bounding box center [567, 189] width 483 height 31
click at [326, 171] on input "a. Replace the duplex assembly feed rollers" at bounding box center [326, 166] width 0 height 10
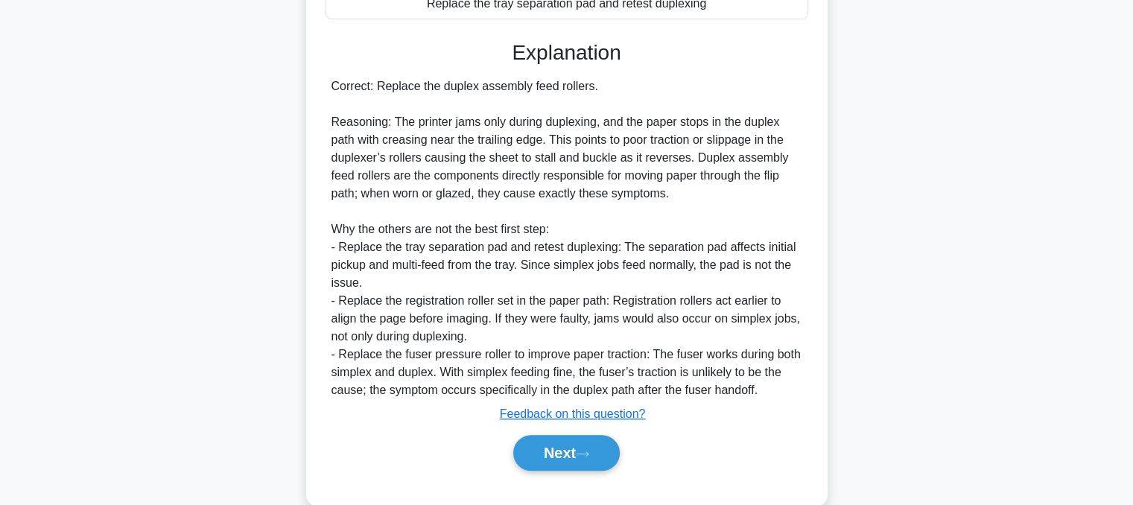
scroll to position [448, 0]
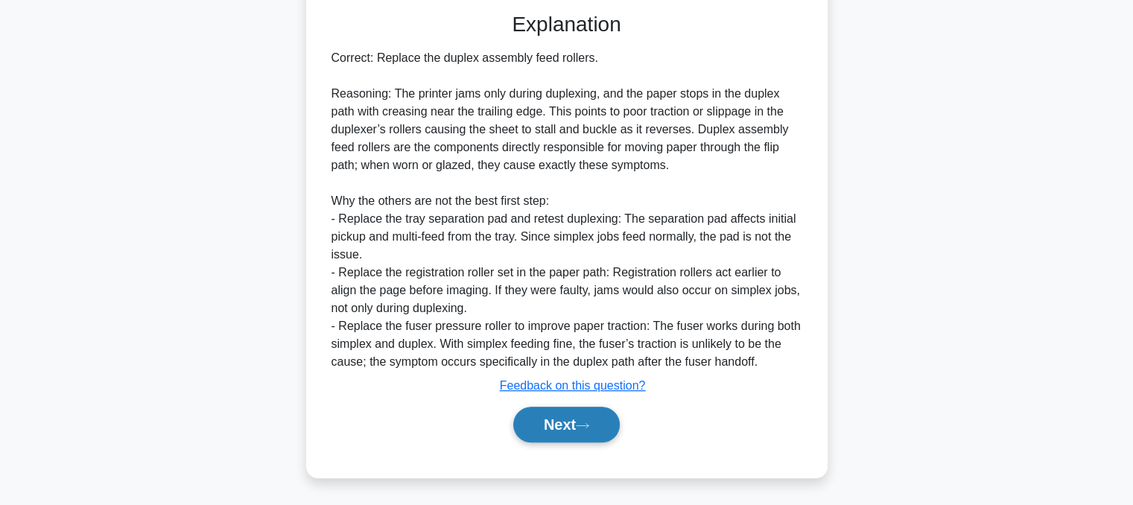
click at [605, 413] on button "Next" at bounding box center [566, 425] width 107 height 36
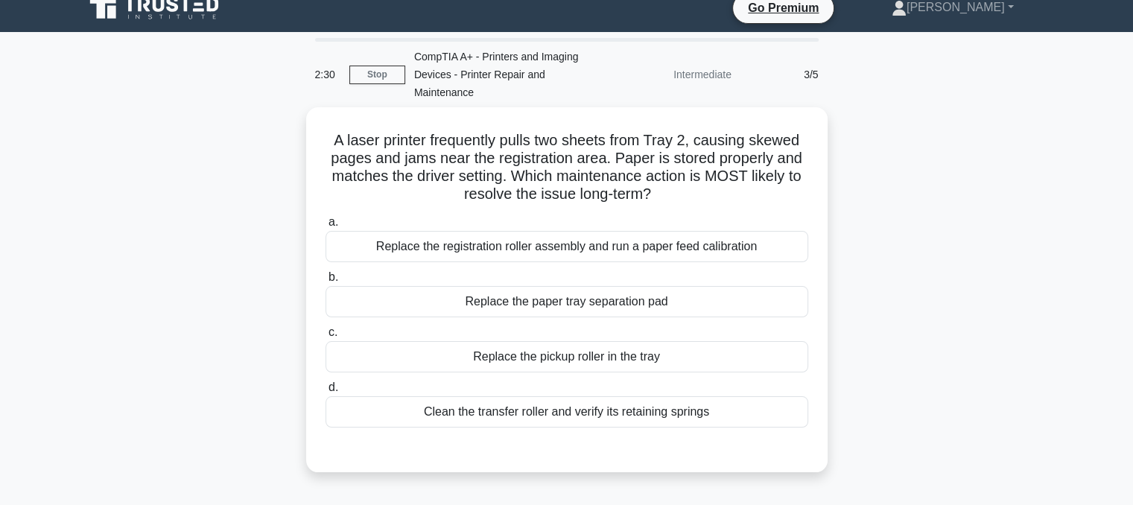
scroll to position [16, 0]
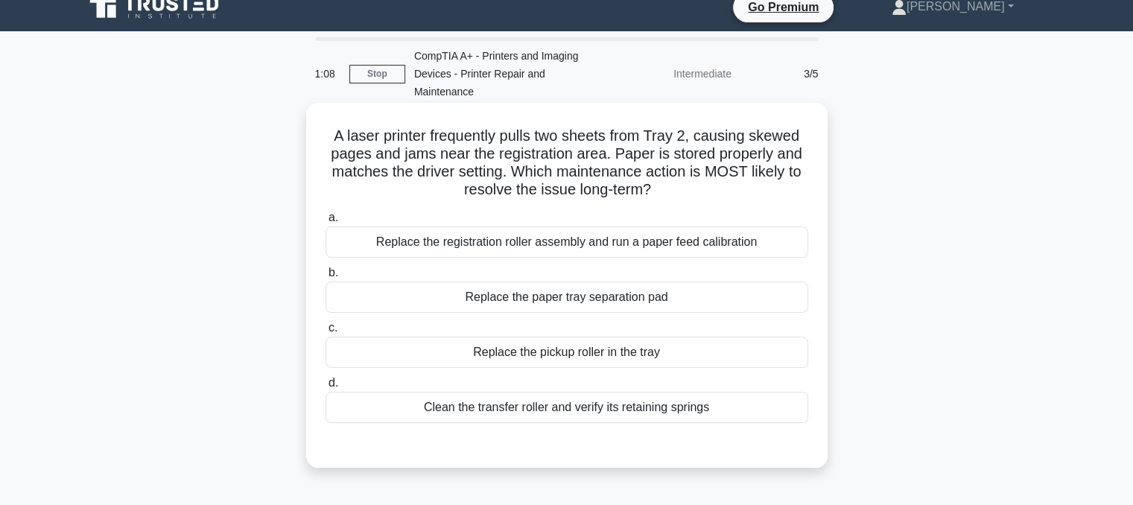
click at [786, 229] on div "Replace the registration roller assembly and run a paper feed calibration" at bounding box center [567, 241] width 483 height 31
click at [326, 223] on input "a. Replace the registration roller assembly and run a paper feed calibration" at bounding box center [326, 218] width 0 height 10
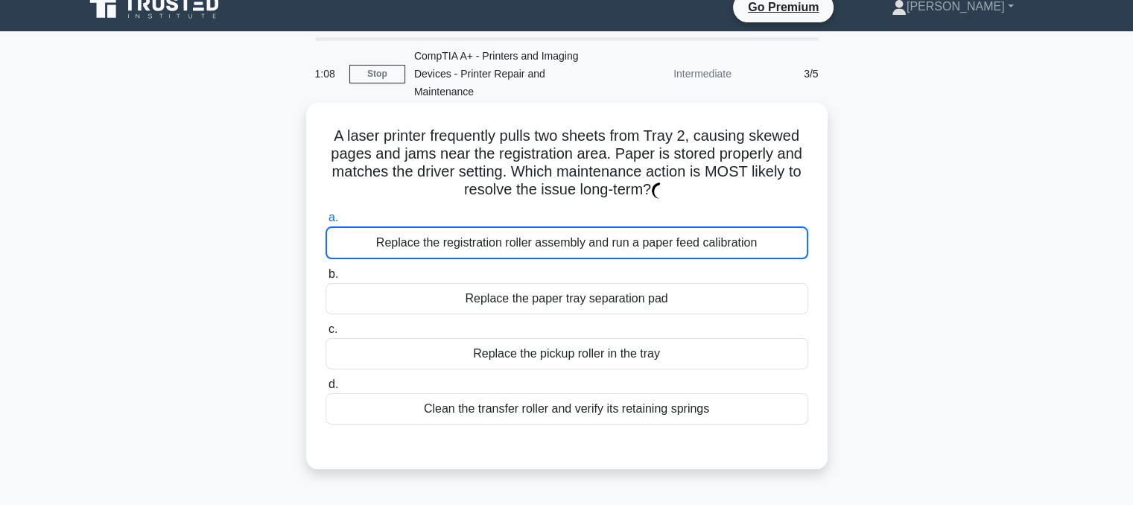
click at [781, 252] on div "Replace the registration roller assembly and run a paper feed calibration" at bounding box center [567, 242] width 483 height 33
click at [326, 223] on input "a. Replace the registration roller assembly and run a paper feed calibration" at bounding box center [326, 218] width 0 height 10
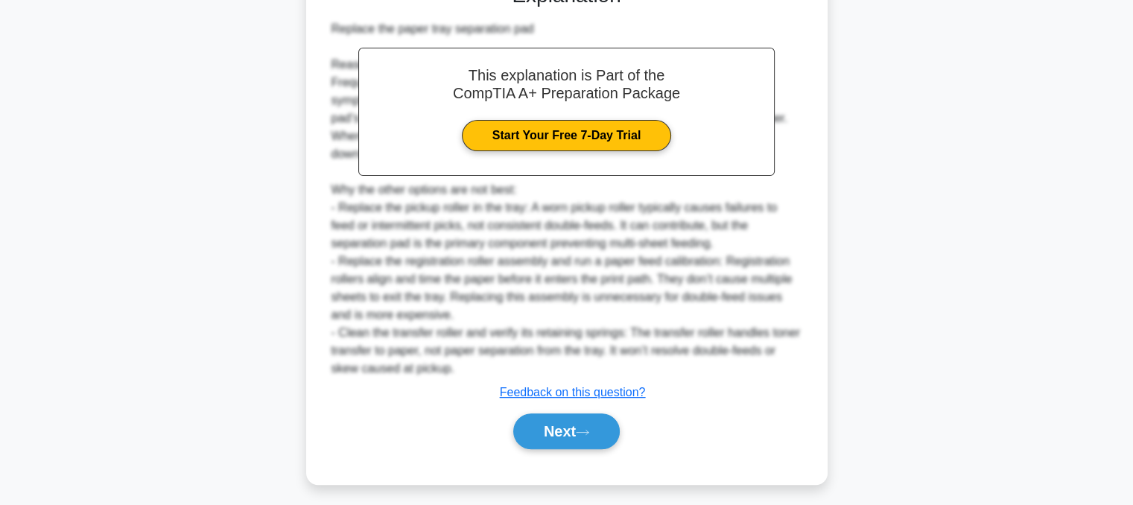
scroll to position [486, 0]
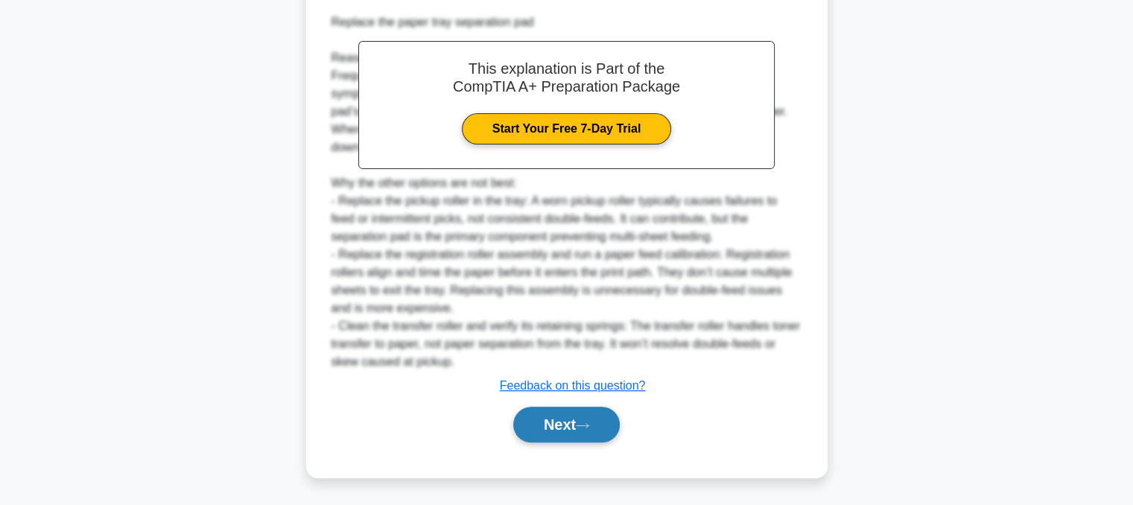
click at [588, 424] on icon at bounding box center [583, 425] width 12 height 4
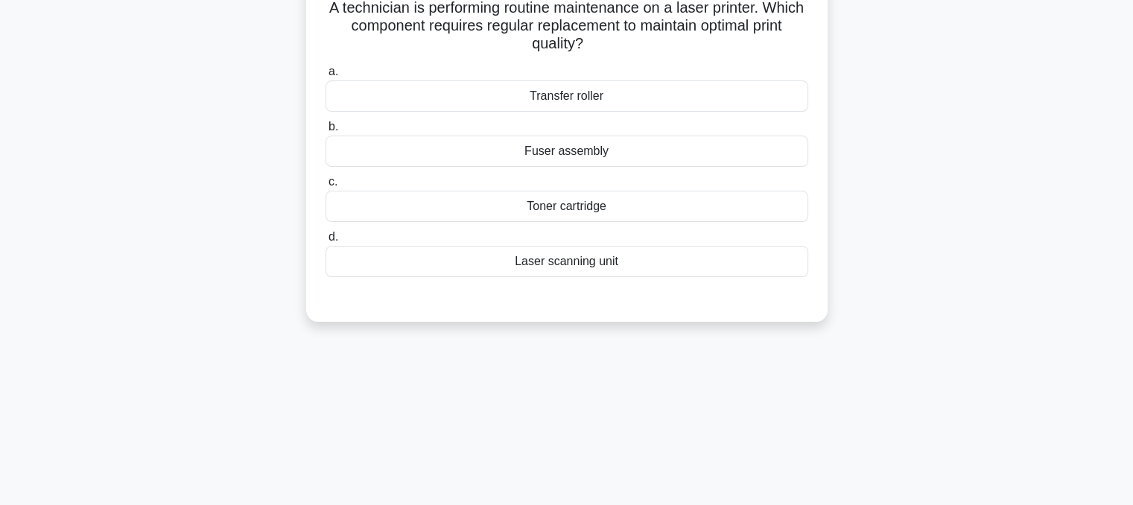
scroll to position [42, 0]
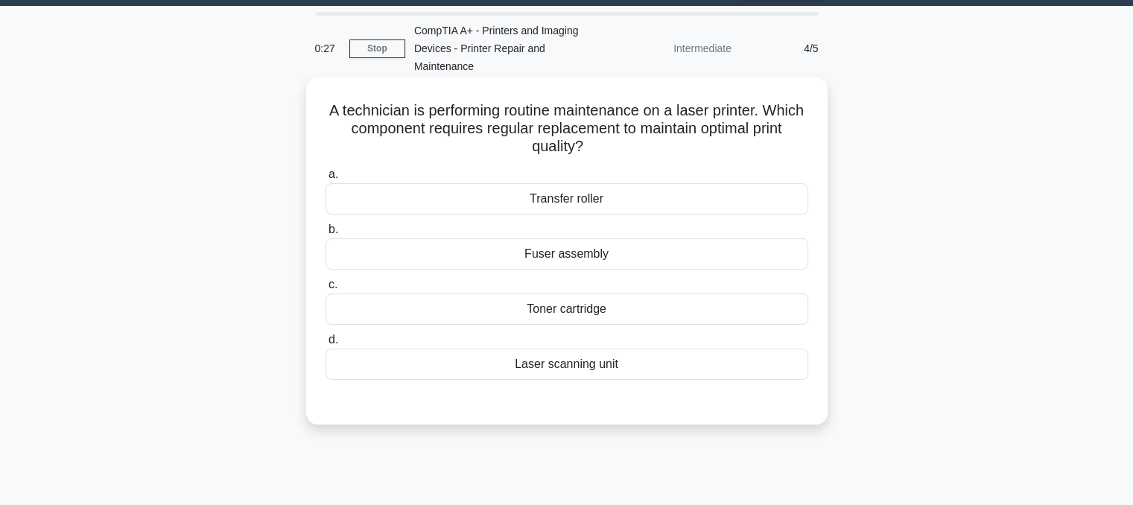
click at [780, 303] on div "Toner cartridge" at bounding box center [567, 308] width 483 height 31
click at [326, 290] on input "c. Toner cartridge" at bounding box center [326, 285] width 0 height 10
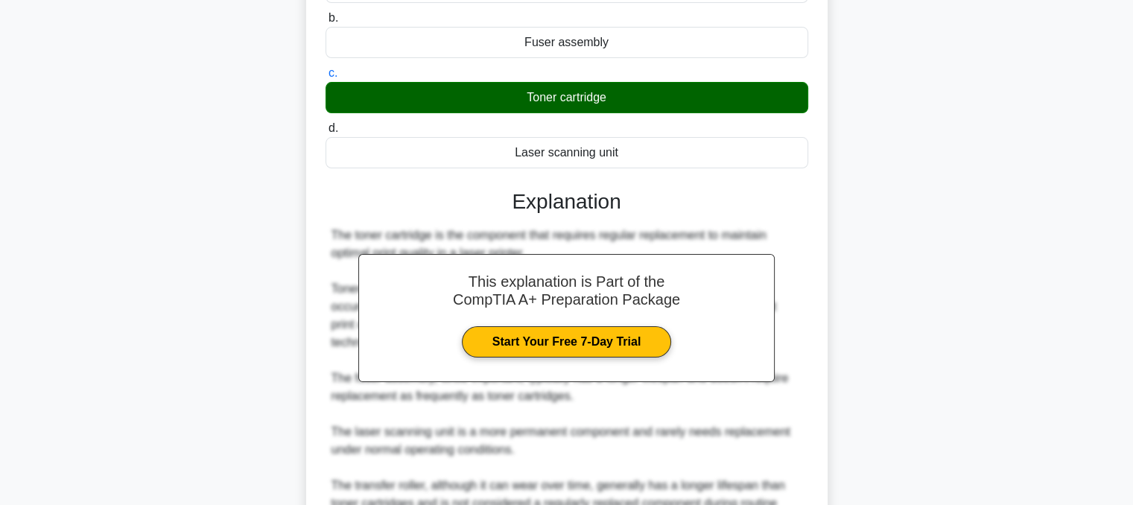
scroll to position [395, 0]
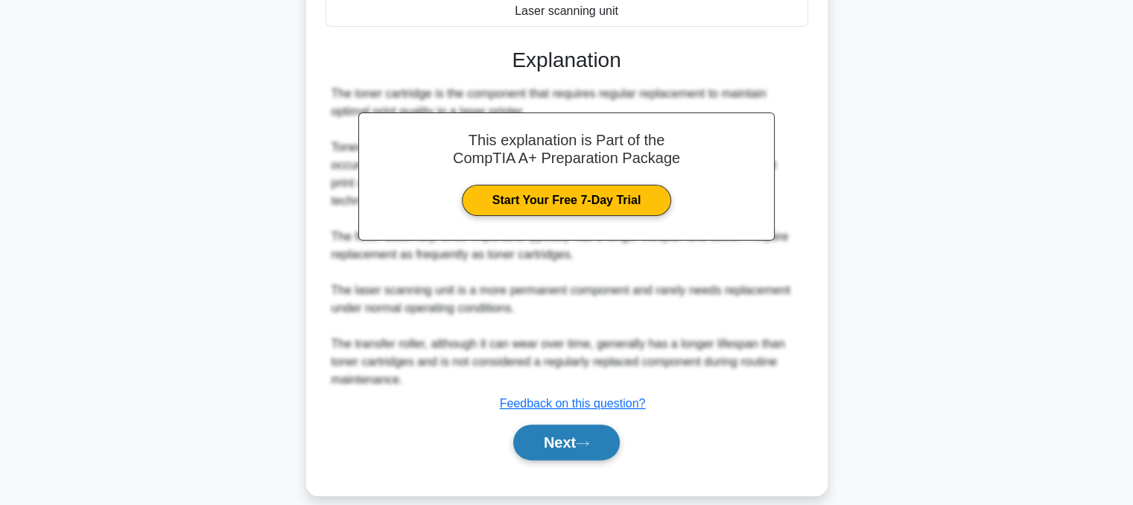
click at [562, 439] on button "Next" at bounding box center [566, 443] width 107 height 36
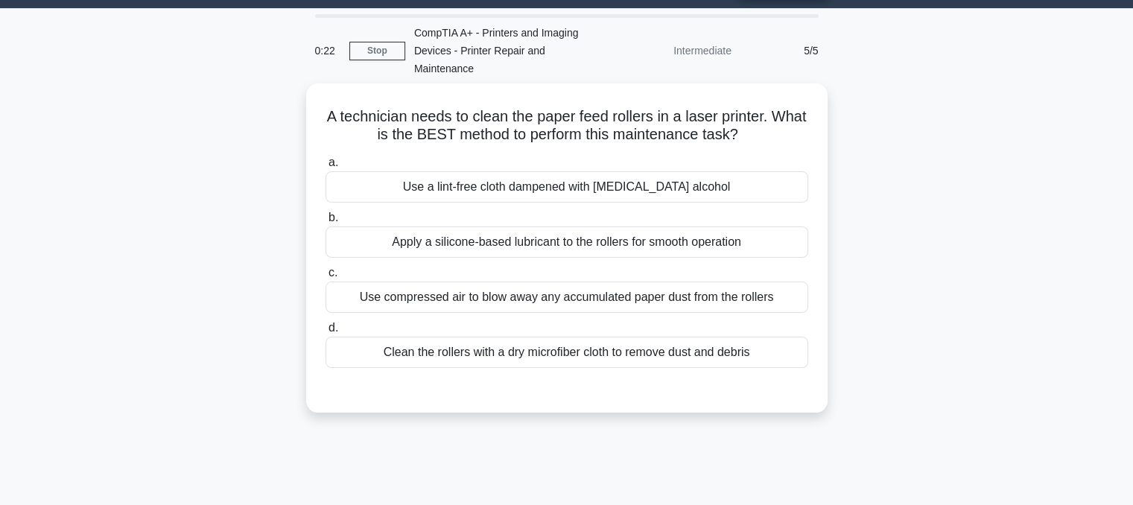
scroll to position [0, 0]
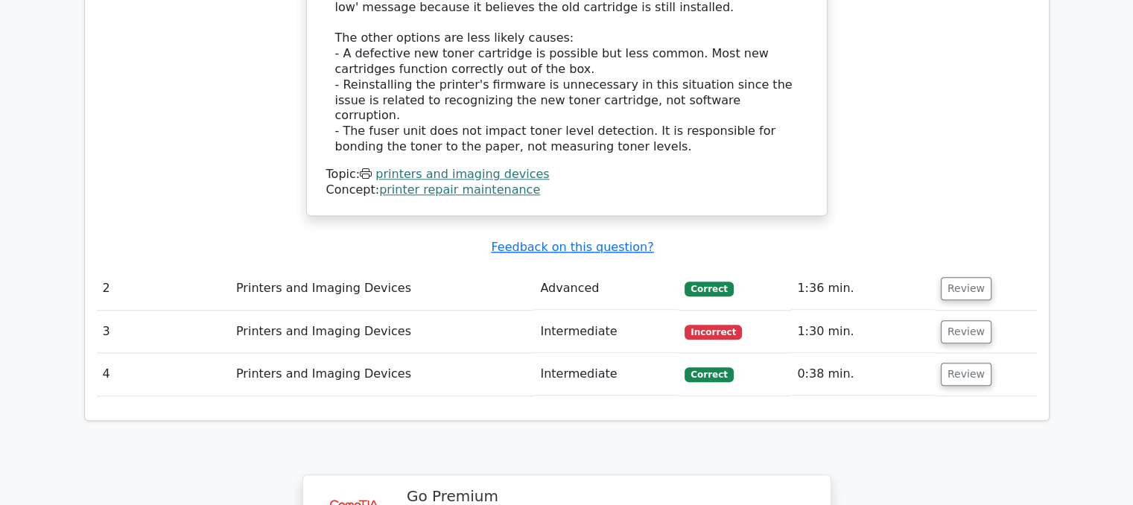
scroll to position [1586, 0]
click at [945, 362] on button "Review" at bounding box center [966, 373] width 51 height 23
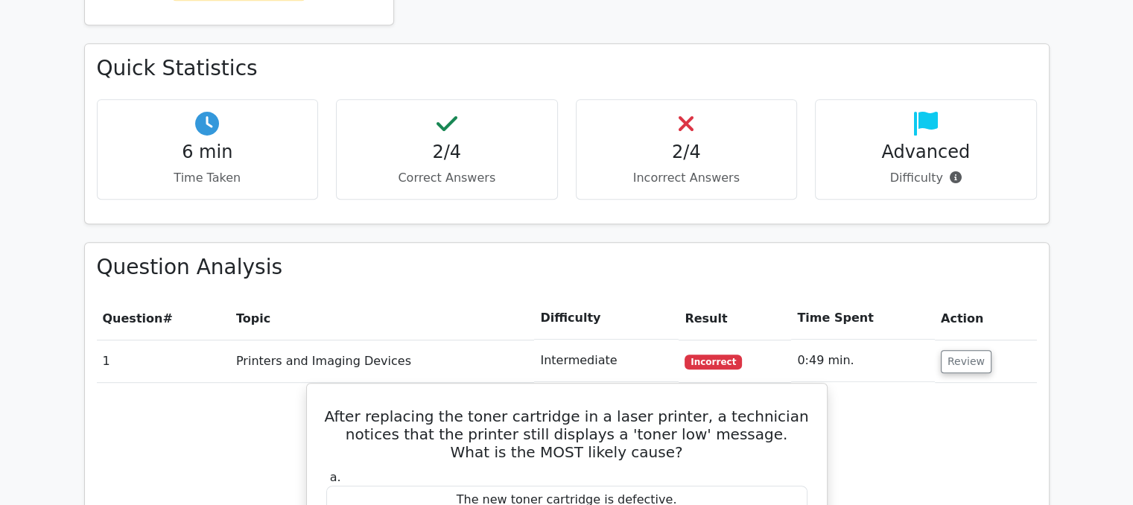
scroll to position [726, 0]
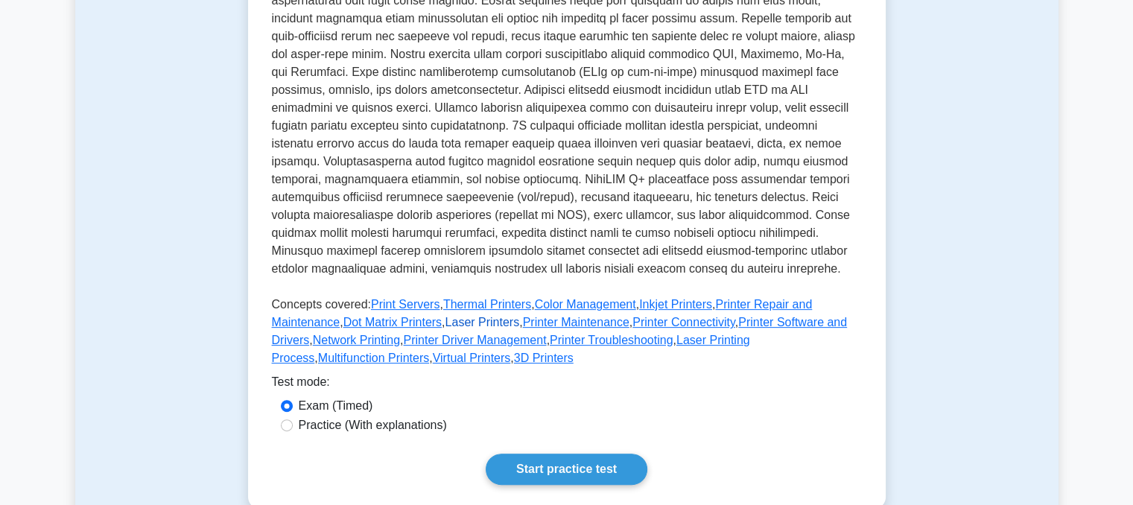
click at [445, 316] on link "Laser Printers" at bounding box center [482, 322] width 74 height 13
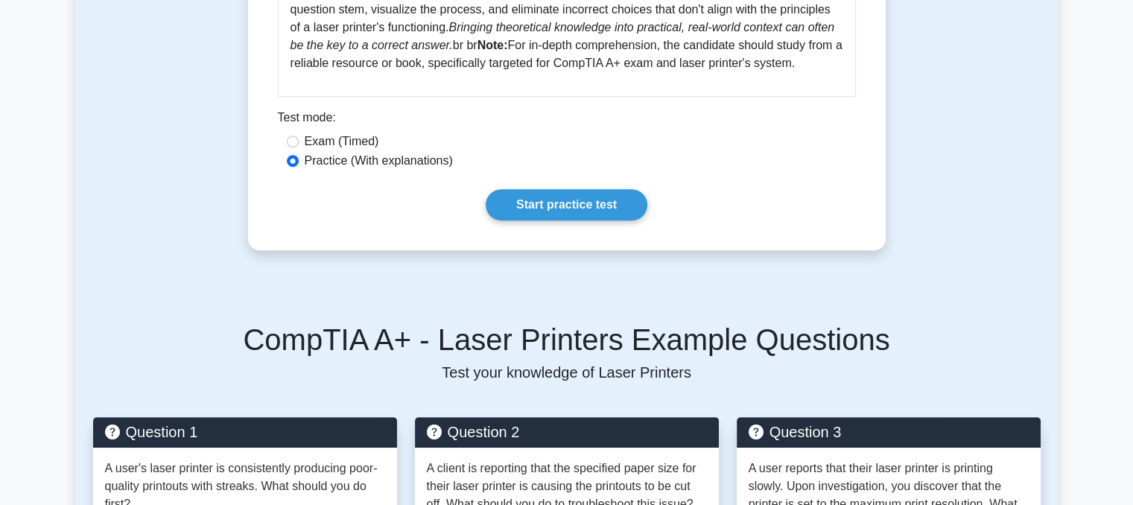
scroll to position [647, 0]
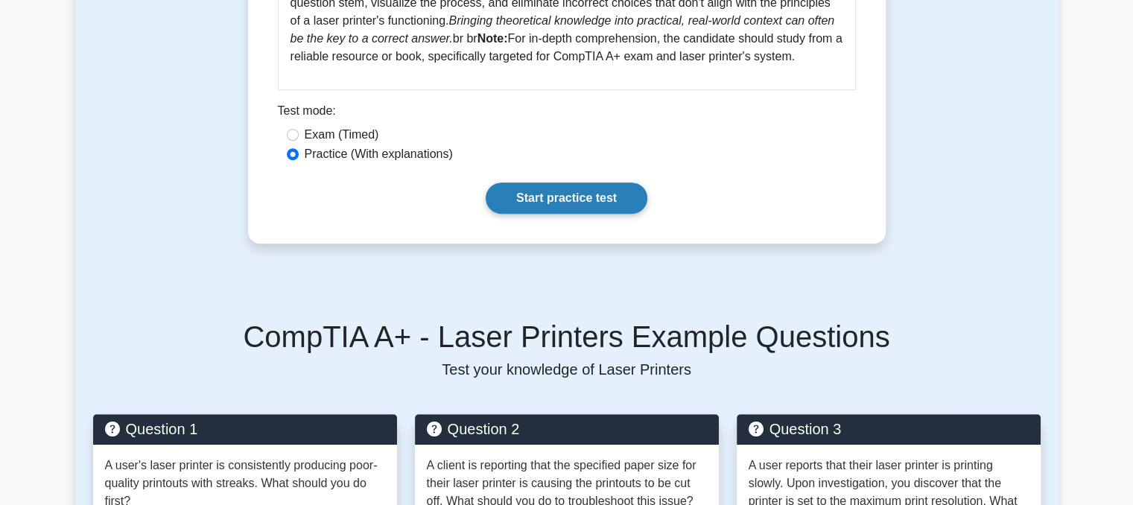
click at [623, 200] on link "Start practice test" at bounding box center [567, 197] width 162 height 31
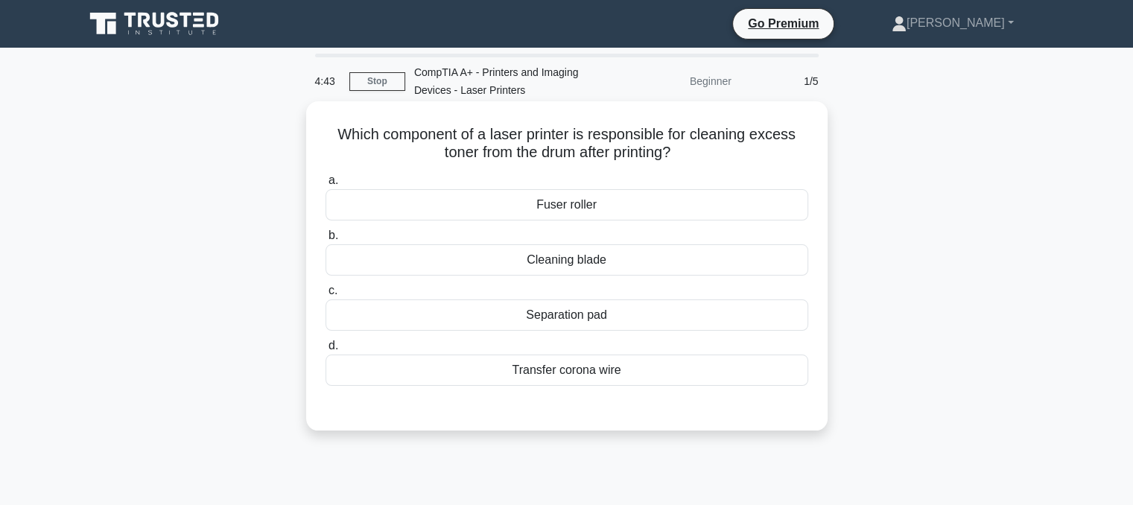
click at [658, 263] on div "Cleaning blade" at bounding box center [567, 259] width 483 height 31
click at [326, 241] on input "b. Cleaning blade" at bounding box center [326, 236] width 0 height 10
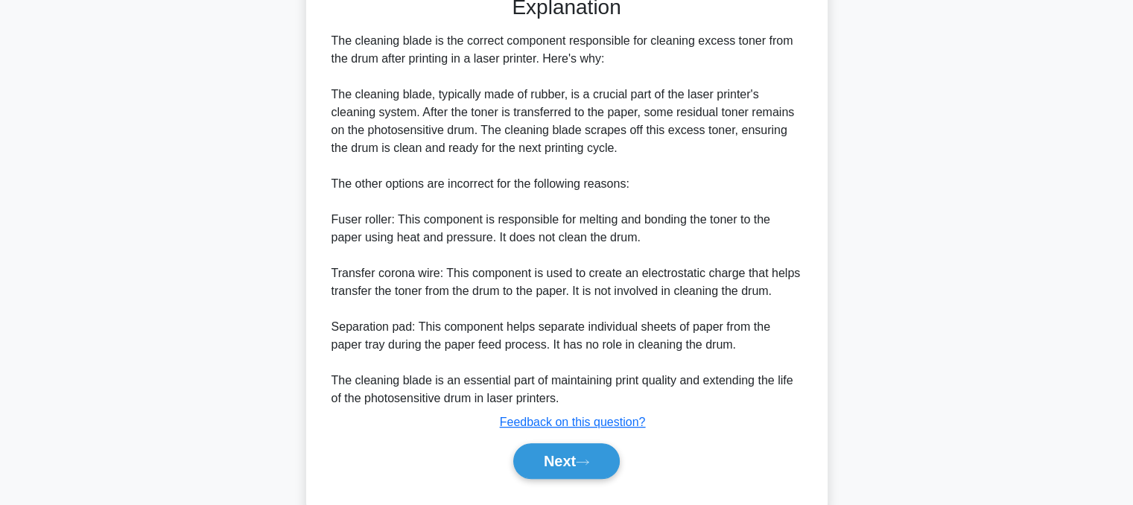
scroll to position [439, 0]
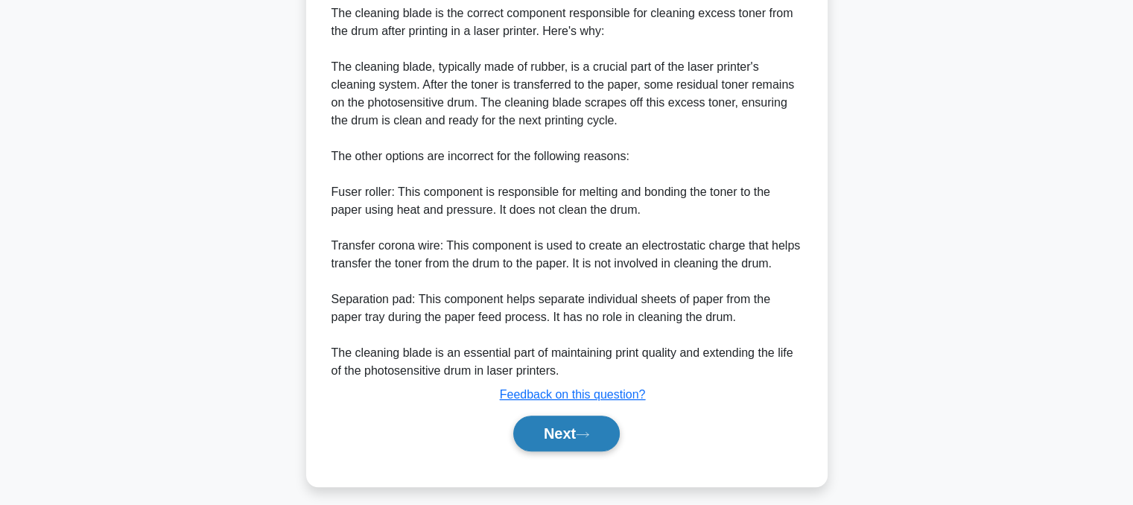
click at [564, 424] on button "Next" at bounding box center [566, 434] width 107 height 36
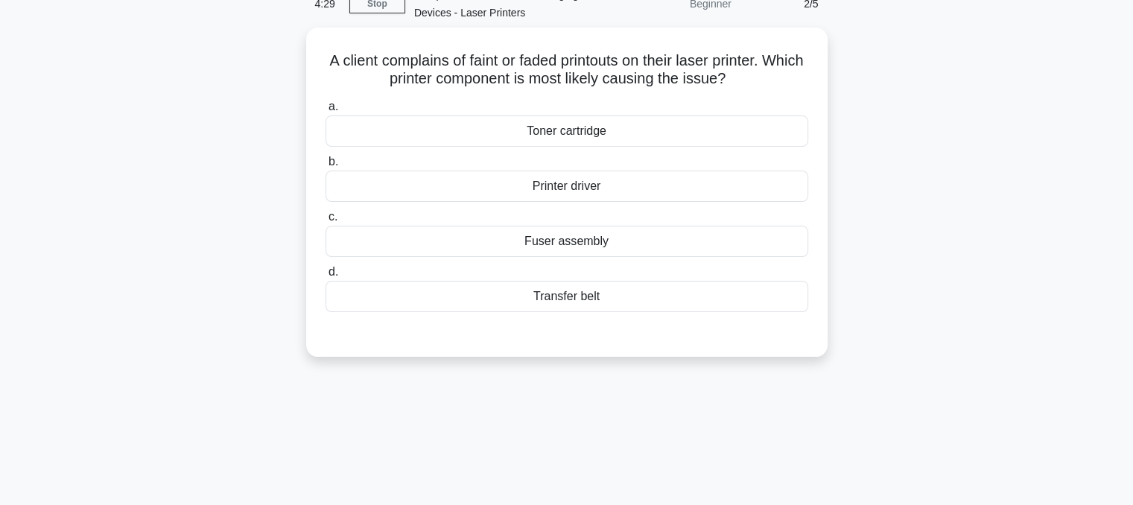
scroll to position [0, 0]
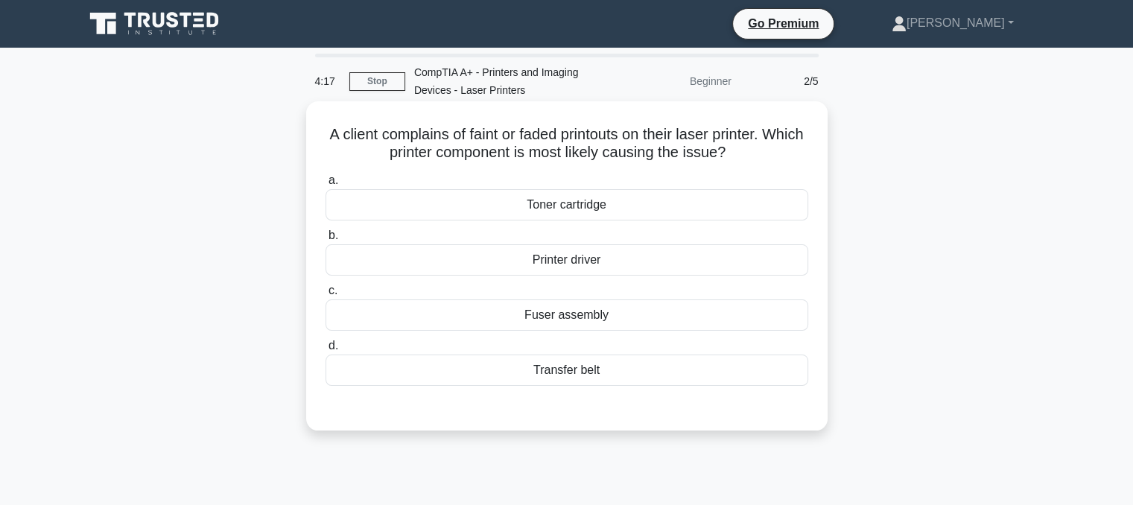
click at [661, 205] on div "Toner cartridge" at bounding box center [567, 204] width 483 height 31
click at [326, 185] on input "a. Toner cartridge" at bounding box center [326, 181] width 0 height 10
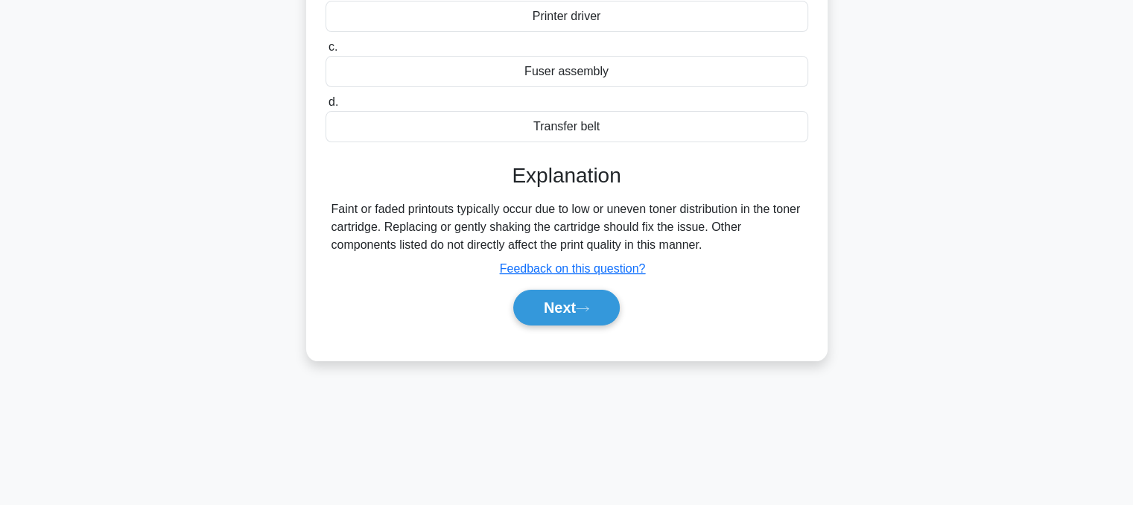
scroll to position [258, 0]
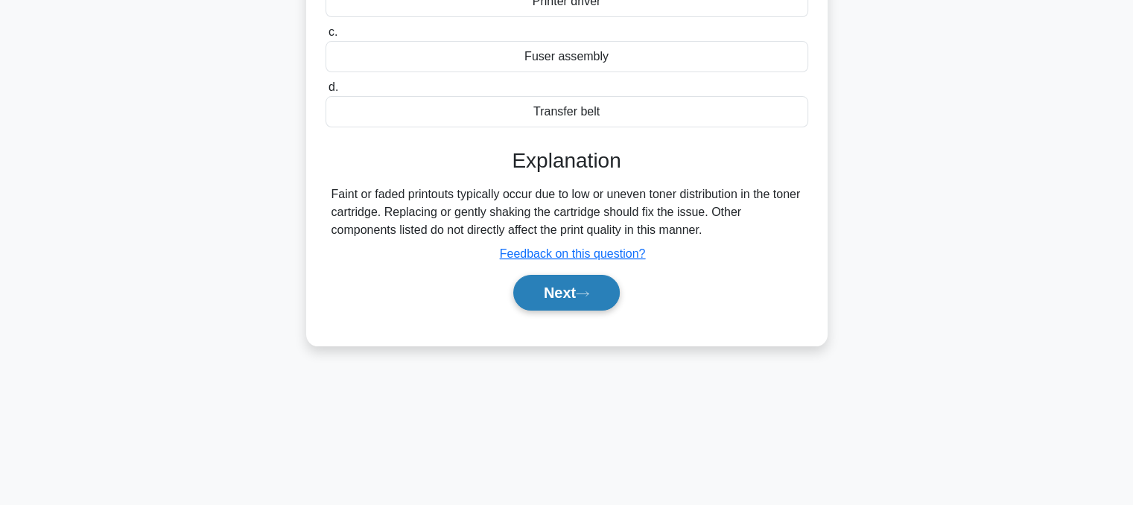
click at [600, 291] on button "Next" at bounding box center [566, 293] width 107 height 36
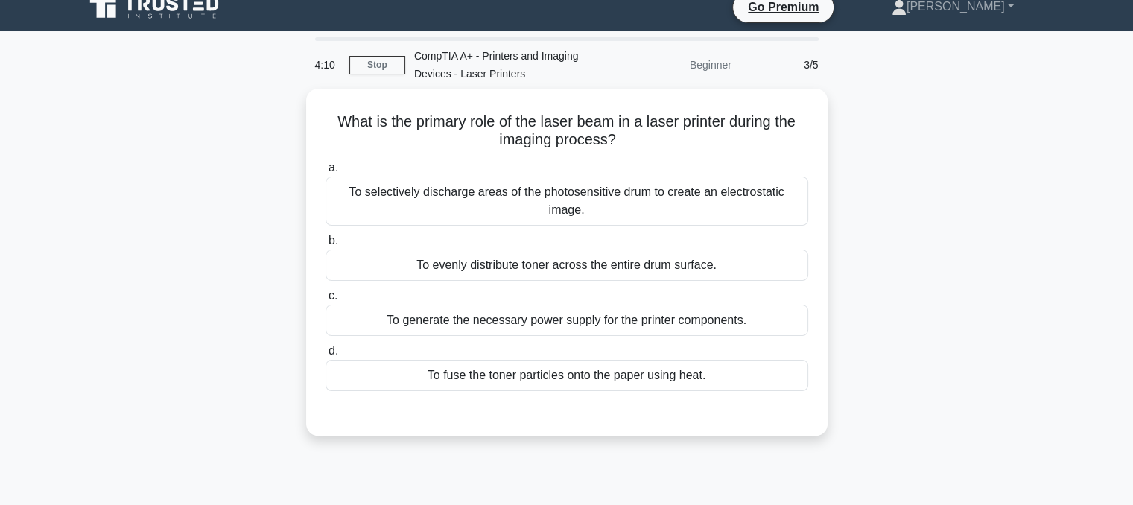
scroll to position [0, 0]
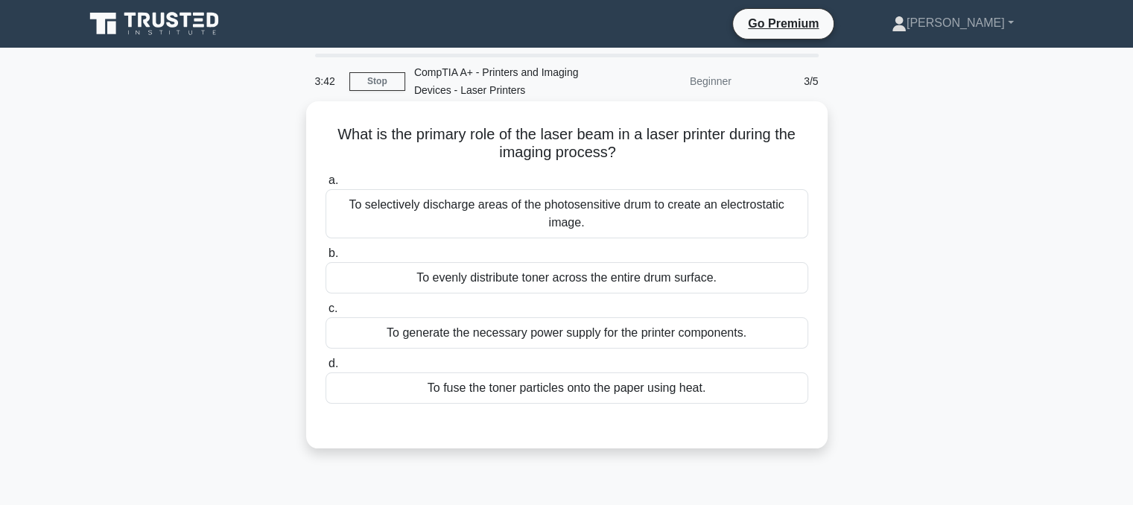
click at [746, 262] on div "To evenly distribute toner across the entire drum surface." at bounding box center [567, 277] width 483 height 31
click at [326, 250] on input "b. To evenly distribute toner across the entire drum surface." at bounding box center [326, 254] width 0 height 10
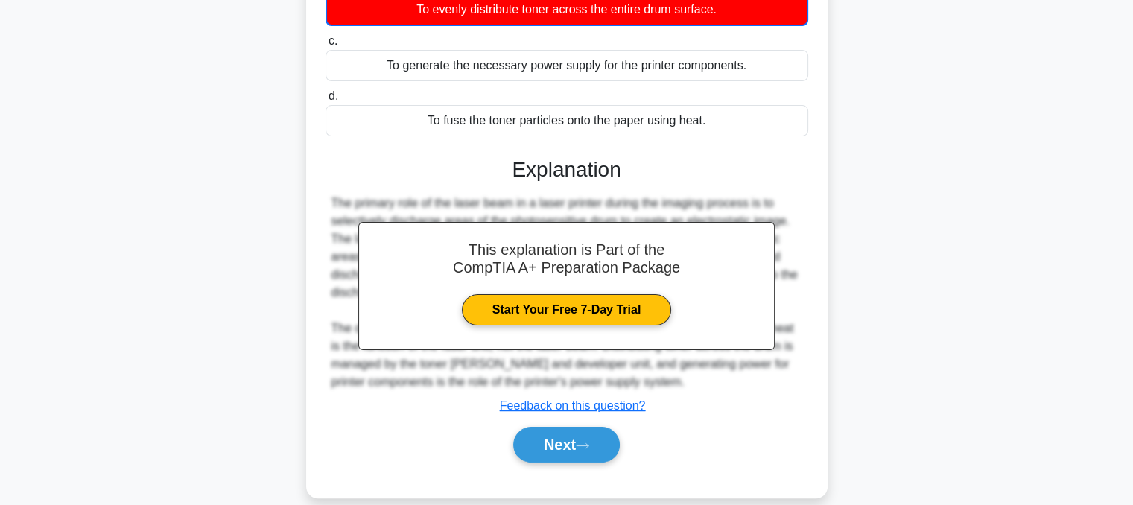
scroll to position [274, 0]
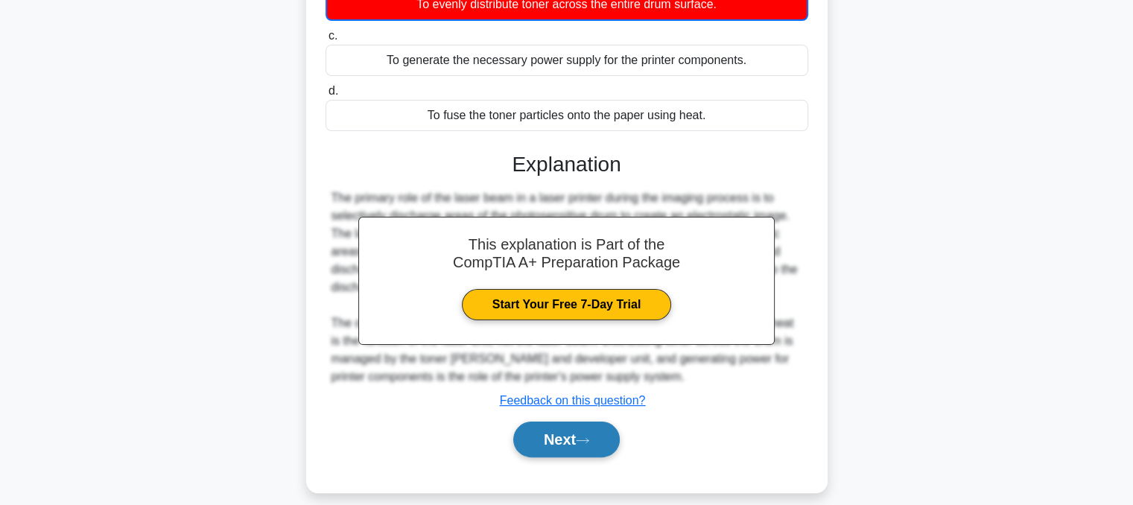
click at [606, 430] on button "Next" at bounding box center [566, 440] width 107 height 36
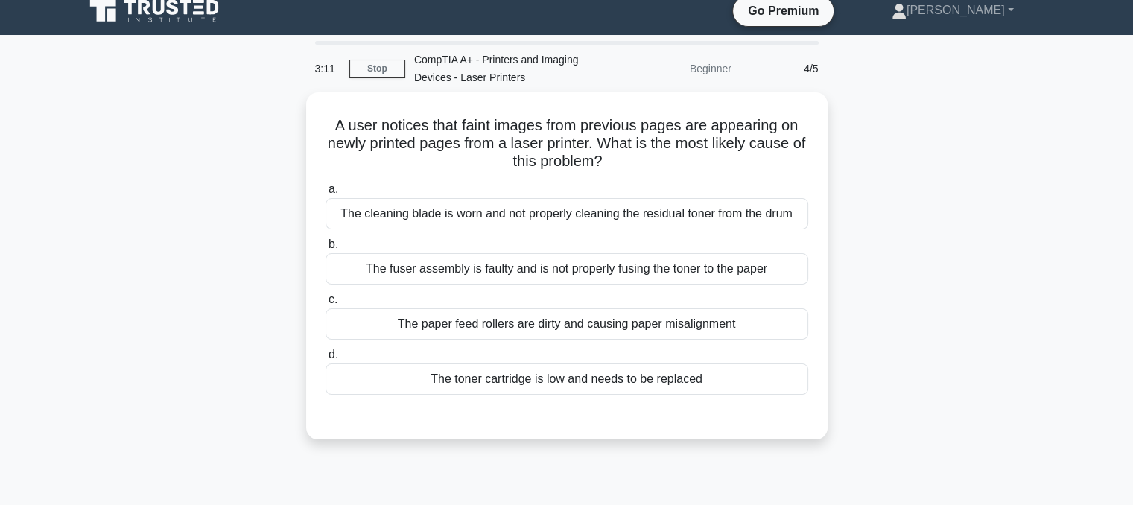
scroll to position [11, 0]
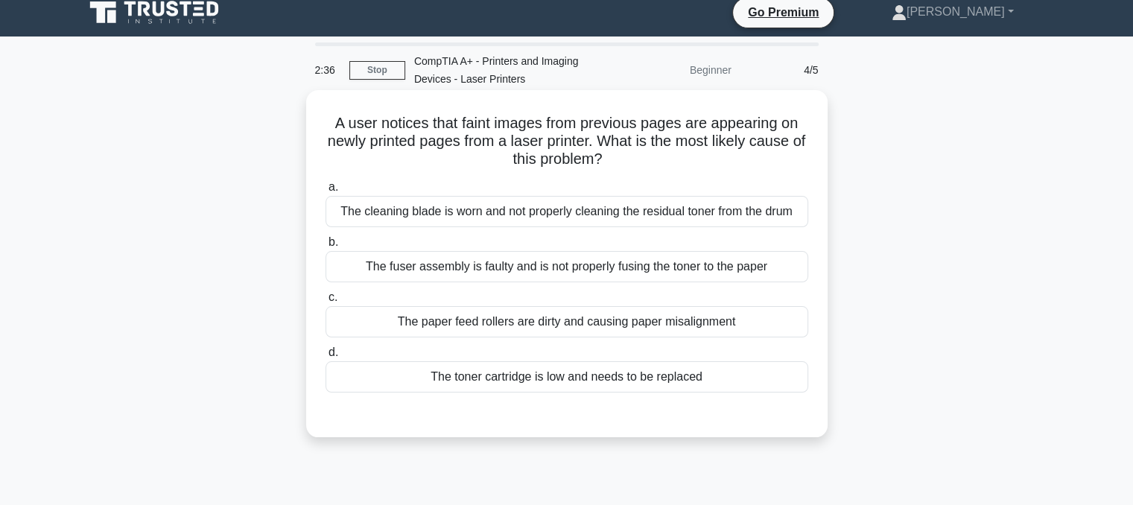
click at [655, 381] on div "The toner cartridge is low and needs to be replaced" at bounding box center [567, 376] width 483 height 31
click at [326, 358] on input "d. The toner cartridge is low and needs to be replaced" at bounding box center [326, 353] width 0 height 10
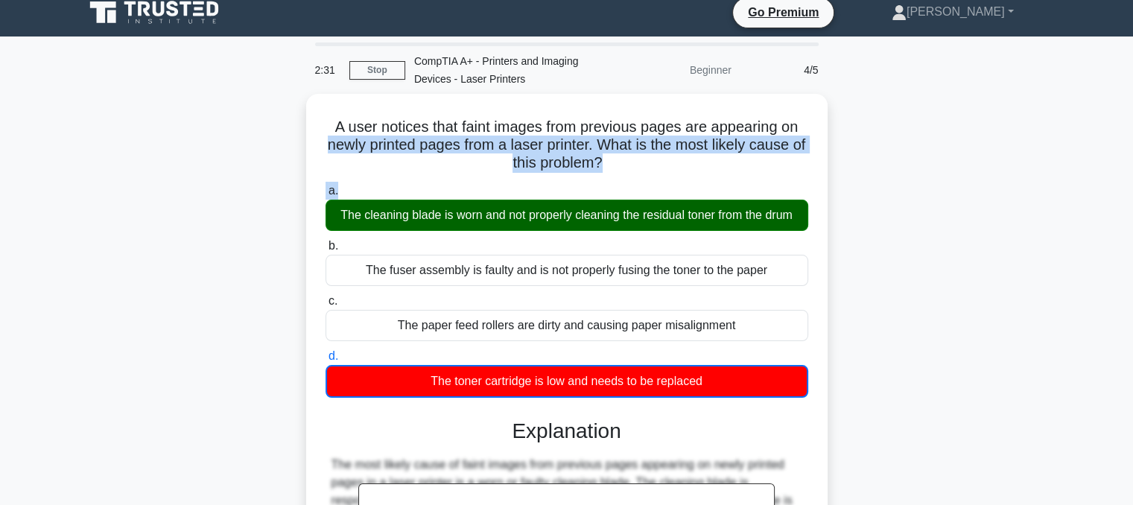
drag, startPoint x: 1130, startPoint y: 197, endPoint x: 1143, endPoint y: 99, distance: 99.2
click at [1132, 99] on html "Go Premium Michael" at bounding box center [566, 413] width 1133 height 848
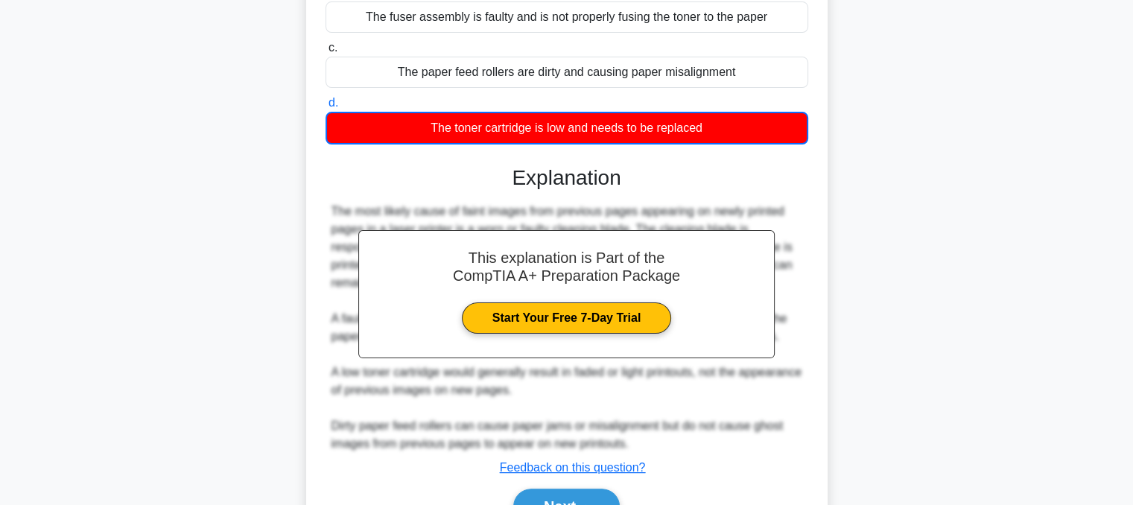
scroll to position [280, 0]
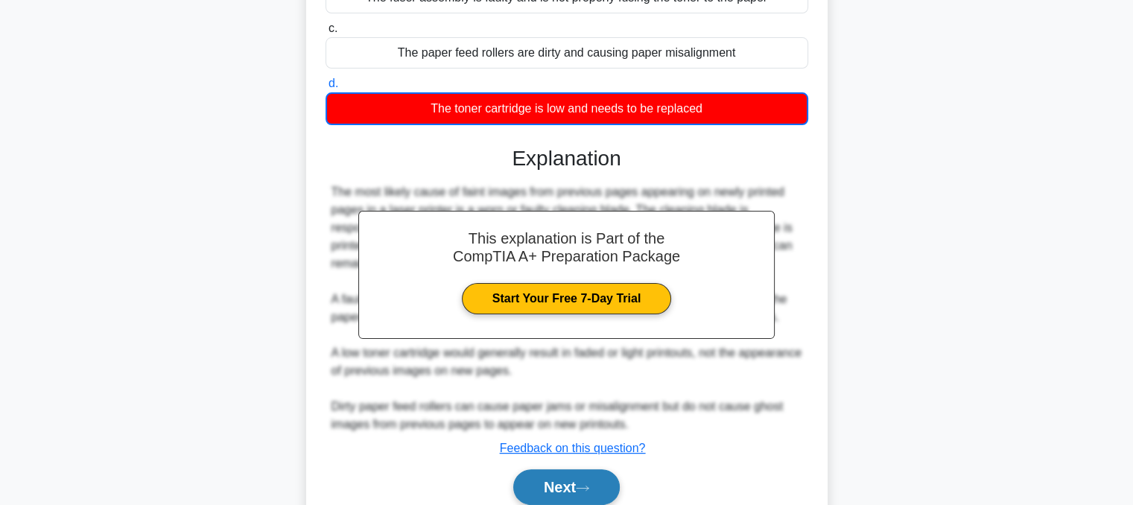
click at [595, 489] on button "Next" at bounding box center [566, 487] width 107 height 36
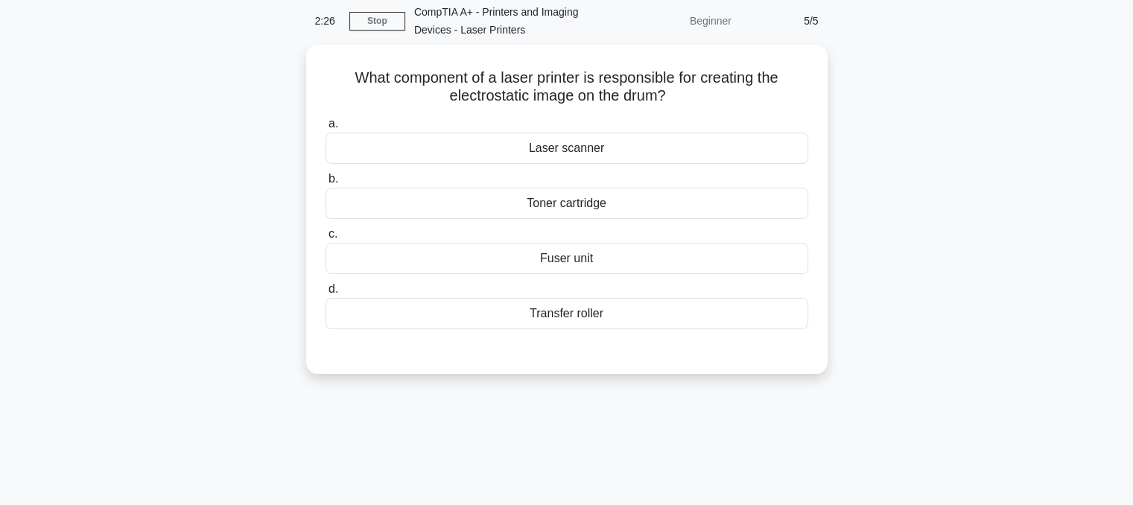
scroll to position [57, 0]
click at [778, 148] on div "Laser scanner" at bounding box center [567, 147] width 483 height 31
click at [326, 128] on input "a. Laser scanner" at bounding box center [326, 123] width 0 height 10
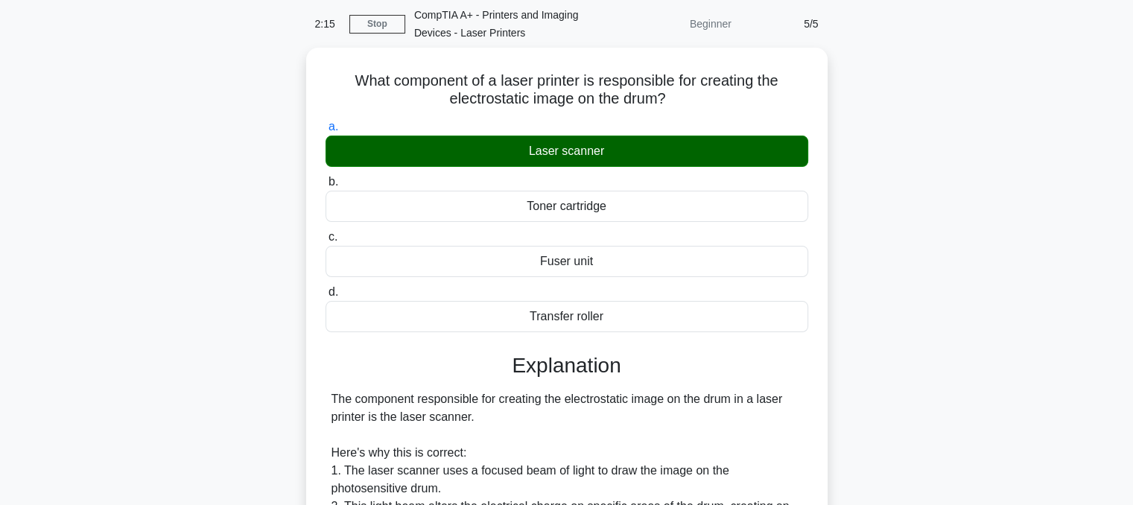
scroll to position [448, 0]
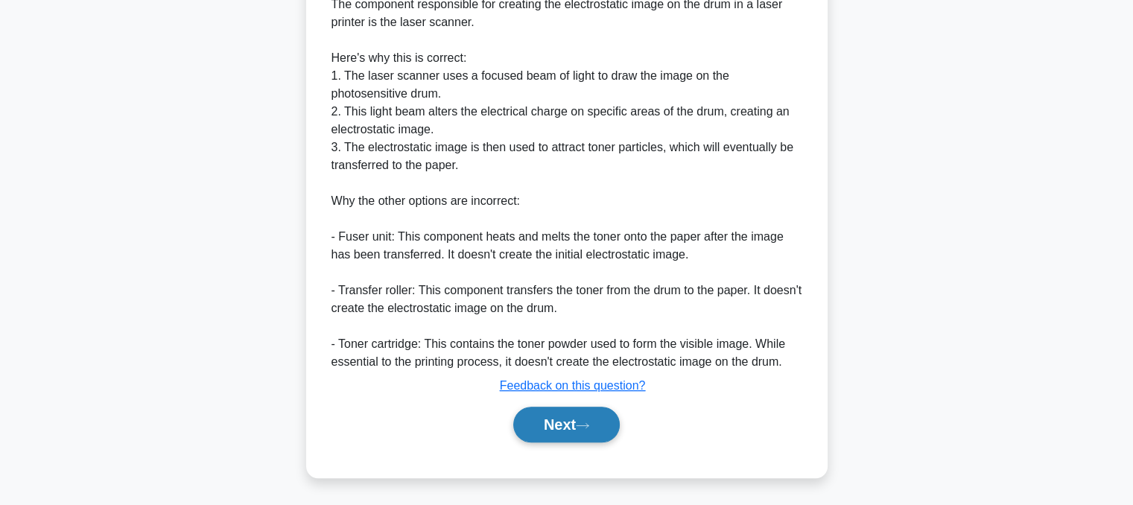
click at [575, 433] on button "Next" at bounding box center [566, 425] width 107 height 36
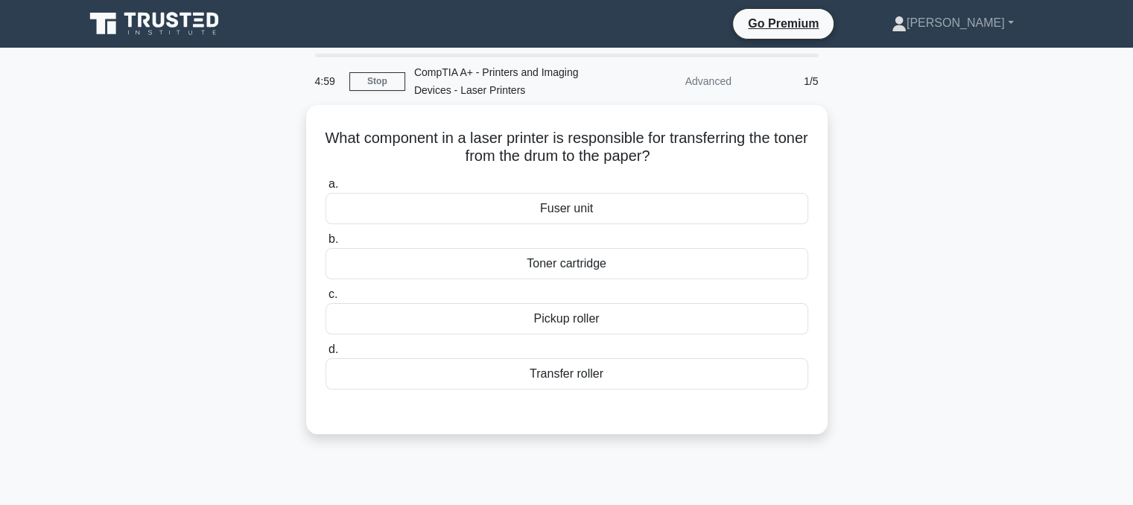
scroll to position [300, 0]
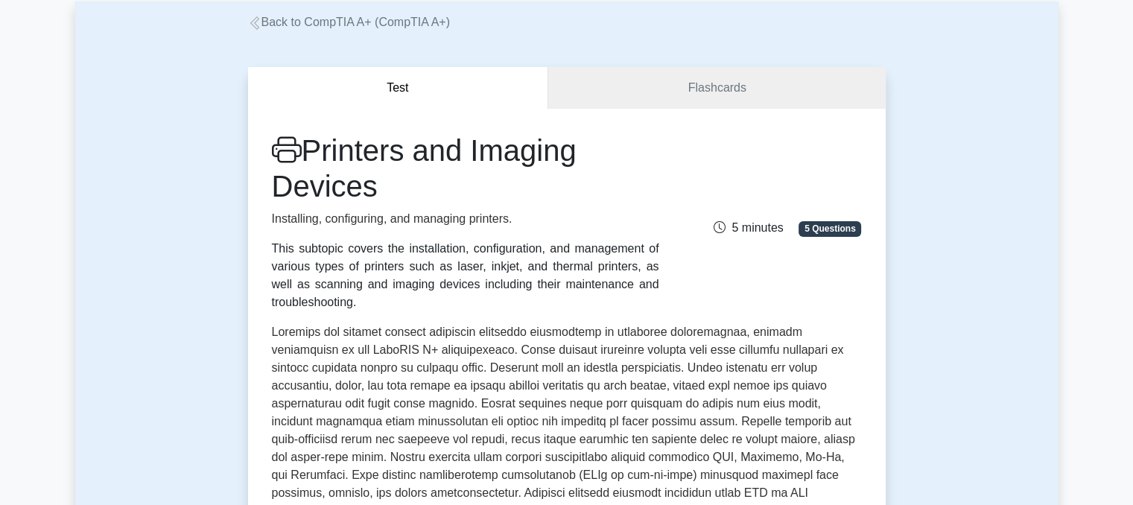
scroll to position [63, 0]
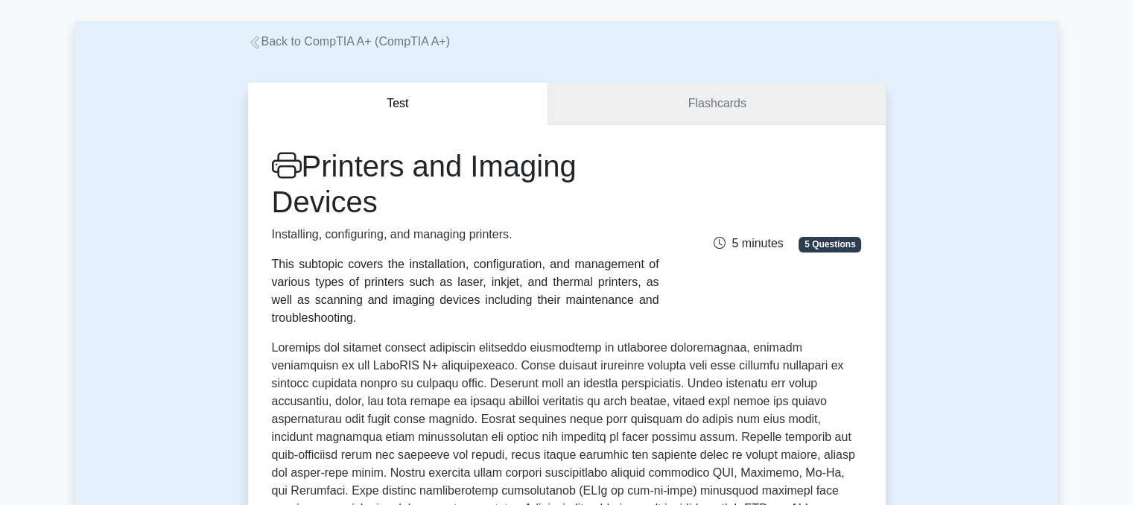
click at [660, 120] on link "Flashcards" at bounding box center [716, 104] width 337 height 42
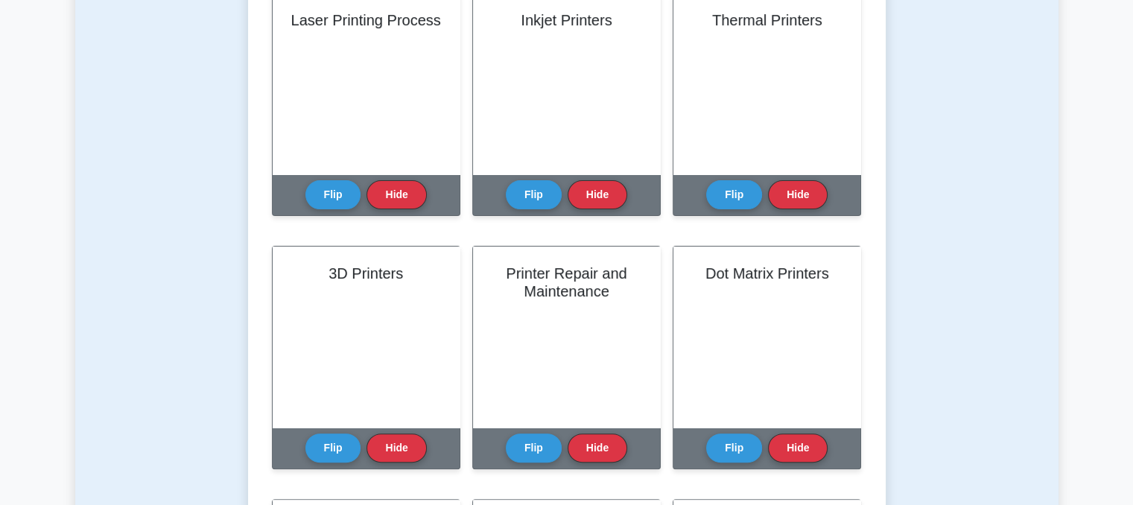
scroll to position [390, 0]
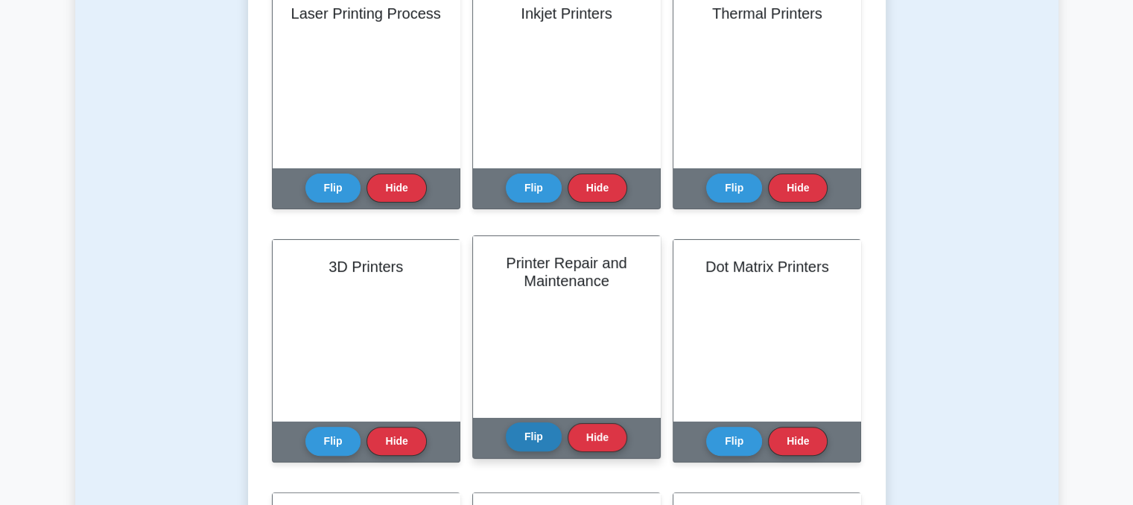
click at [518, 442] on button "Flip" at bounding box center [534, 436] width 56 height 29
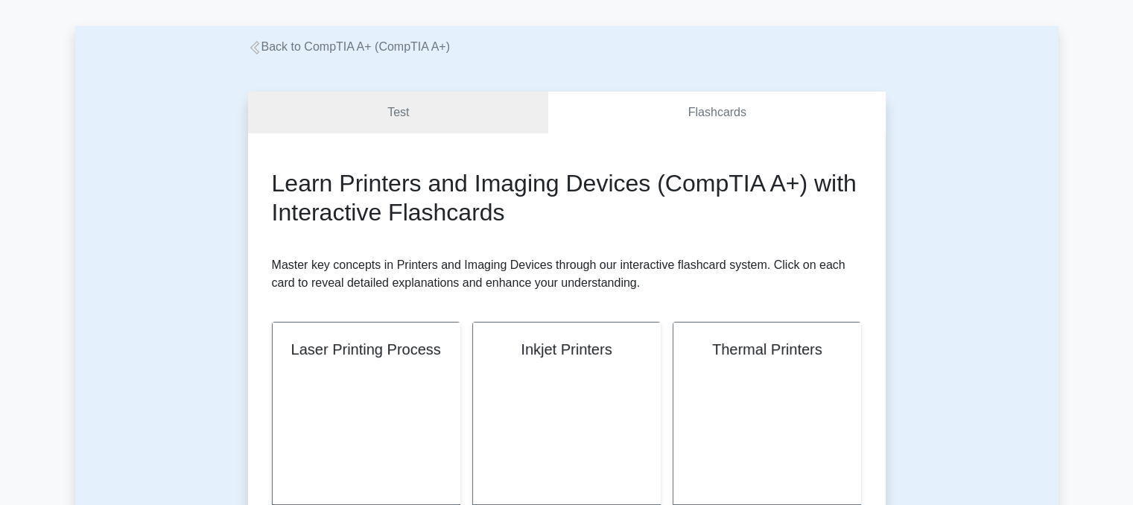
scroll to position [0, 0]
